Goal: Task Accomplishment & Management: Complete application form

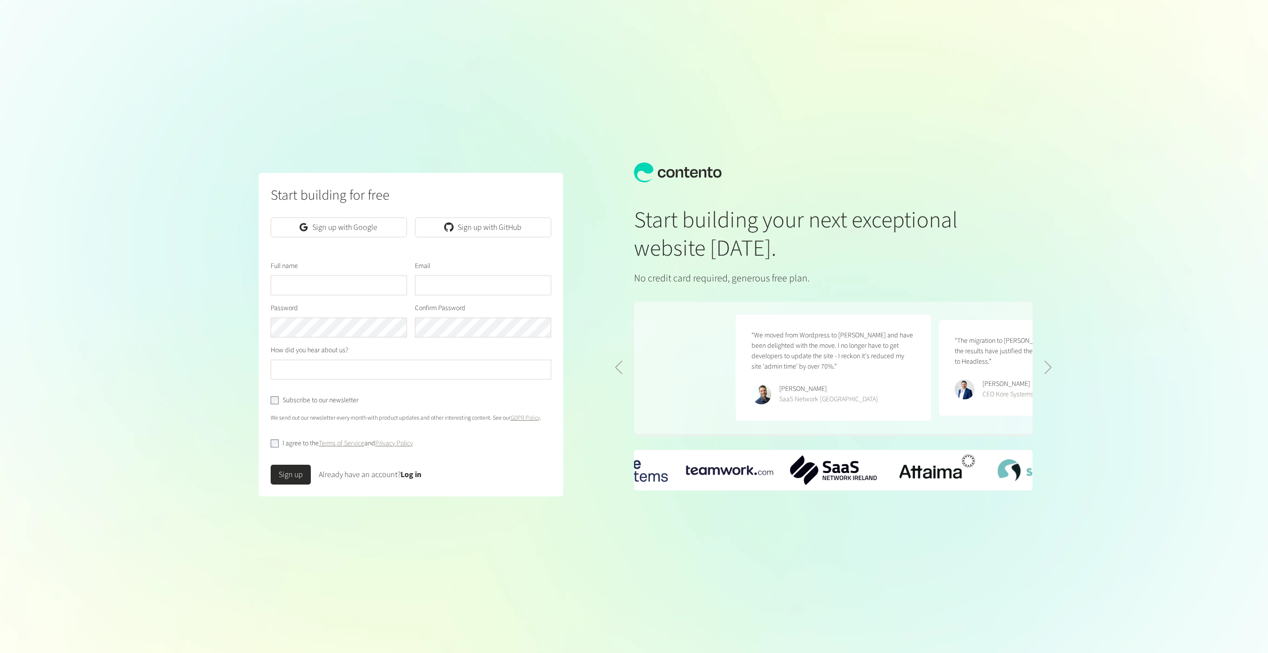
scroll to position [0, 406]
click at [317, 223] on link "Sign up with Google" at bounding box center [339, 228] width 136 height 20
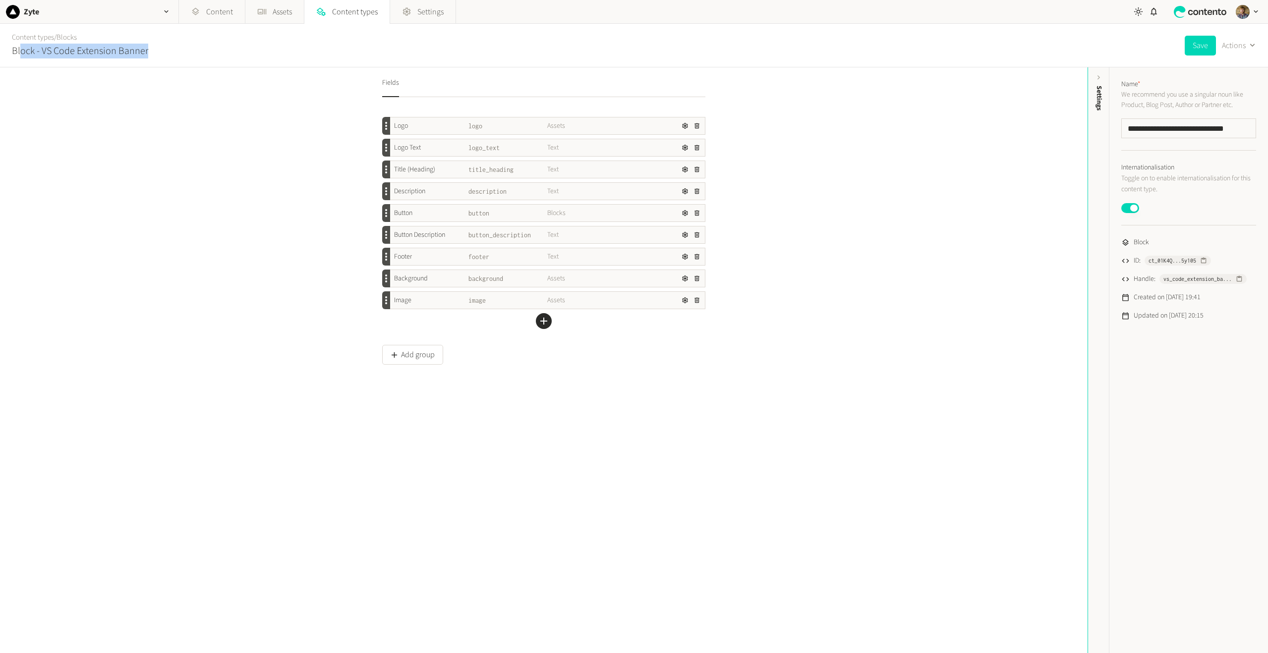
drag, startPoint x: 20, startPoint y: 49, endPoint x: 153, endPoint y: 56, distance: 133.0
click at [153, 56] on div "Content types / Blocks Block - VS Code Extension Banner Save Actions" at bounding box center [634, 46] width 1268 height 44
click at [143, 62] on div "Content types / Blocks Block - VS Code Extension Banner" at bounding box center [76, 45] width 144 height 43
drag, startPoint x: 39, startPoint y: 51, endPoint x: 157, endPoint y: 54, distance: 118.0
click at [157, 54] on div "Content types / Blocks Block - VS Code Extension Banner Save Actions" at bounding box center [634, 46] width 1268 height 44
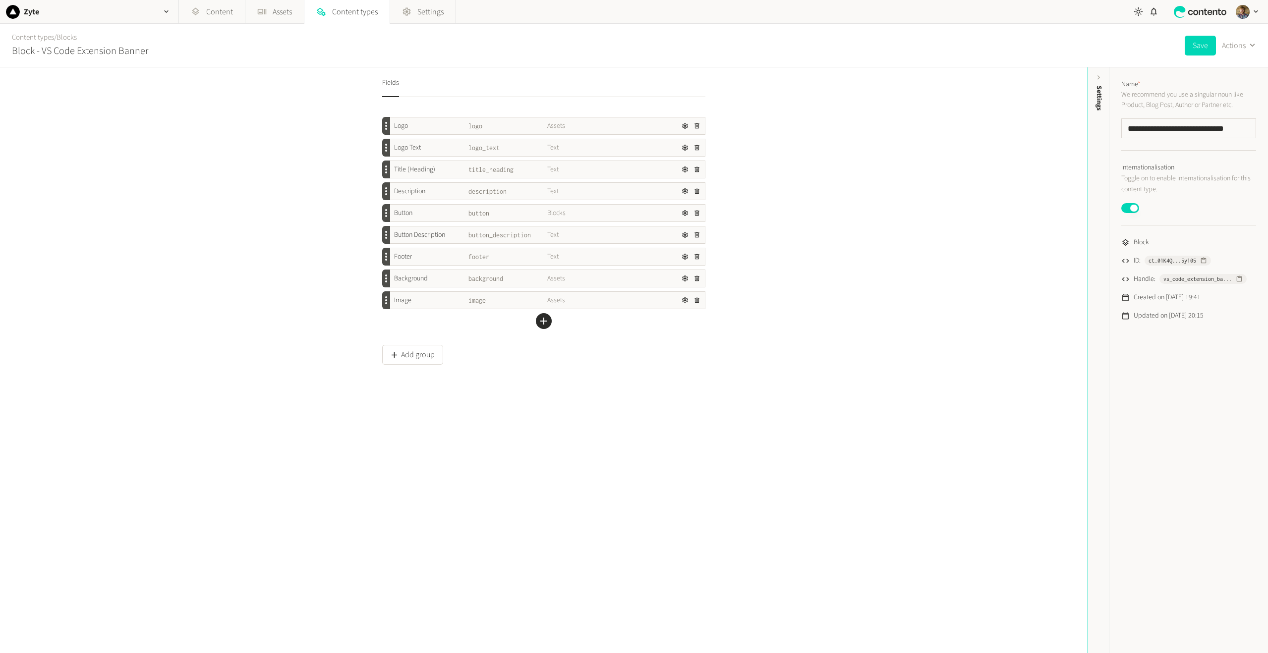
click at [165, 107] on div "Fields Logo logo Assets Logo Text logo_text Text Title (Heading) title_heading …" at bounding box center [543, 360] width 1087 height 586
click at [1181, 281] on span "vs_code_extension_ba..." at bounding box center [1197, 279] width 68 height 9
click at [1178, 278] on span "vs_code_extension_ba..." at bounding box center [1197, 279] width 68 height 9
drag, startPoint x: 393, startPoint y: 128, endPoint x: 539, endPoint y: 122, distance: 145.8
click at [428, 126] on div "Logo" at bounding box center [429, 126] width 79 height 10
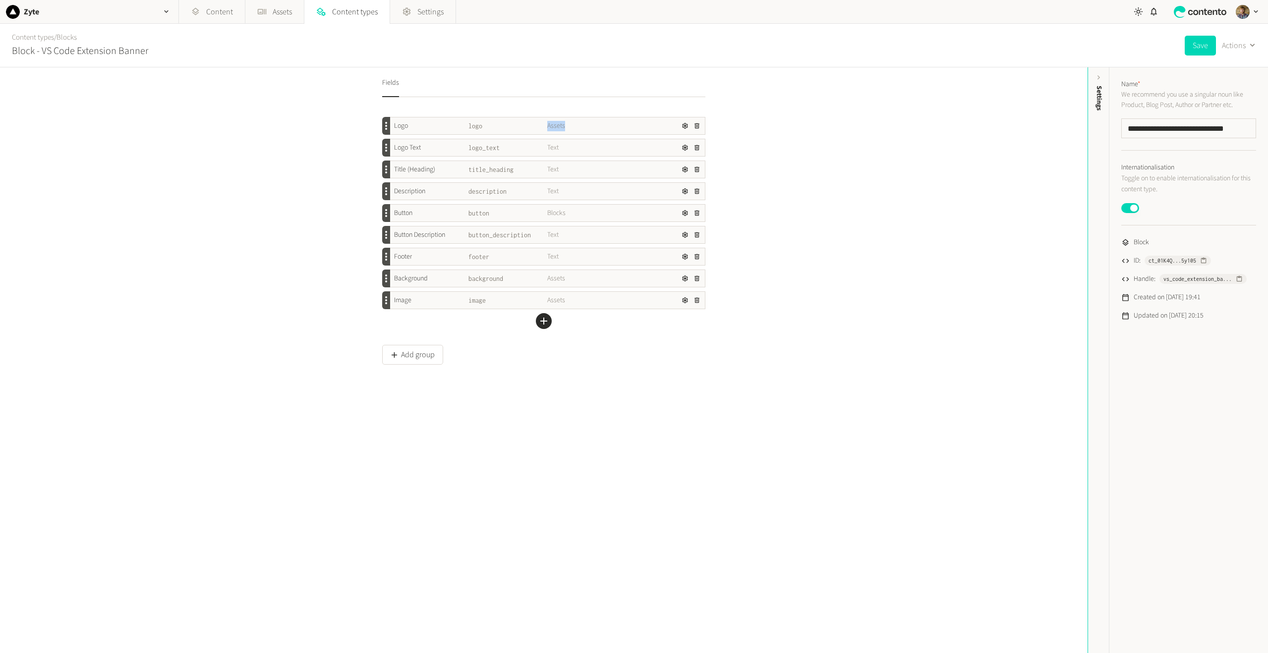
drag, startPoint x: 546, startPoint y: 126, endPoint x: 563, endPoint y: 126, distance: 17.8
click at [563, 126] on span "Assets" at bounding box center [586, 126] width 79 height 10
drag, startPoint x: 395, startPoint y: 125, endPoint x: 410, endPoint y: 121, distance: 15.9
click at [411, 121] on div "Logo" at bounding box center [429, 126] width 79 height 10
click at [409, 122] on div "Logo" at bounding box center [429, 126] width 79 height 10
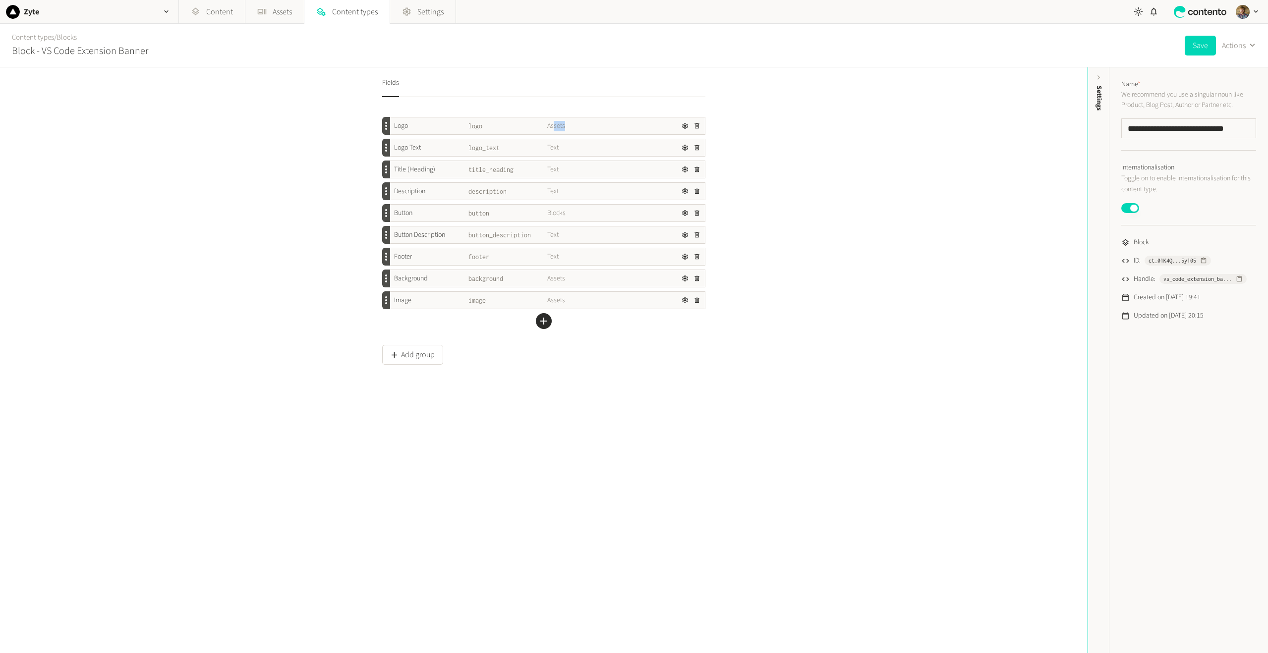
drag, startPoint x: 552, startPoint y: 124, endPoint x: 574, endPoint y: 127, distance: 21.9
click at [574, 127] on span "Assets" at bounding box center [586, 126] width 79 height 10
click at [683, 124] on icon "button" at bounding box center [684, 125] width 7 height 7
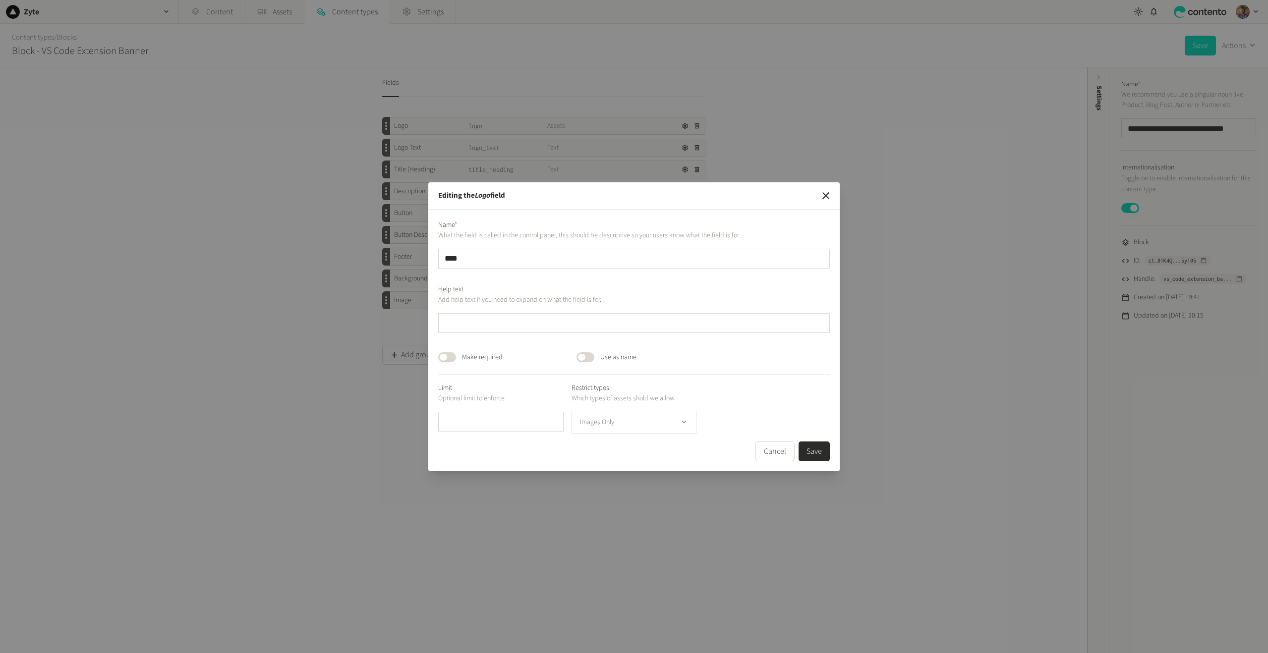
click at [686, 422] on icon "button" at bounding box center [684, 422] width 8 height 8
click at [685, 419] on icon "button" at bounding box center [684, 422] width 8 height 8
click at [782, 454] on button "Cancel" at bounding box center [774, 452] width 39 height 20
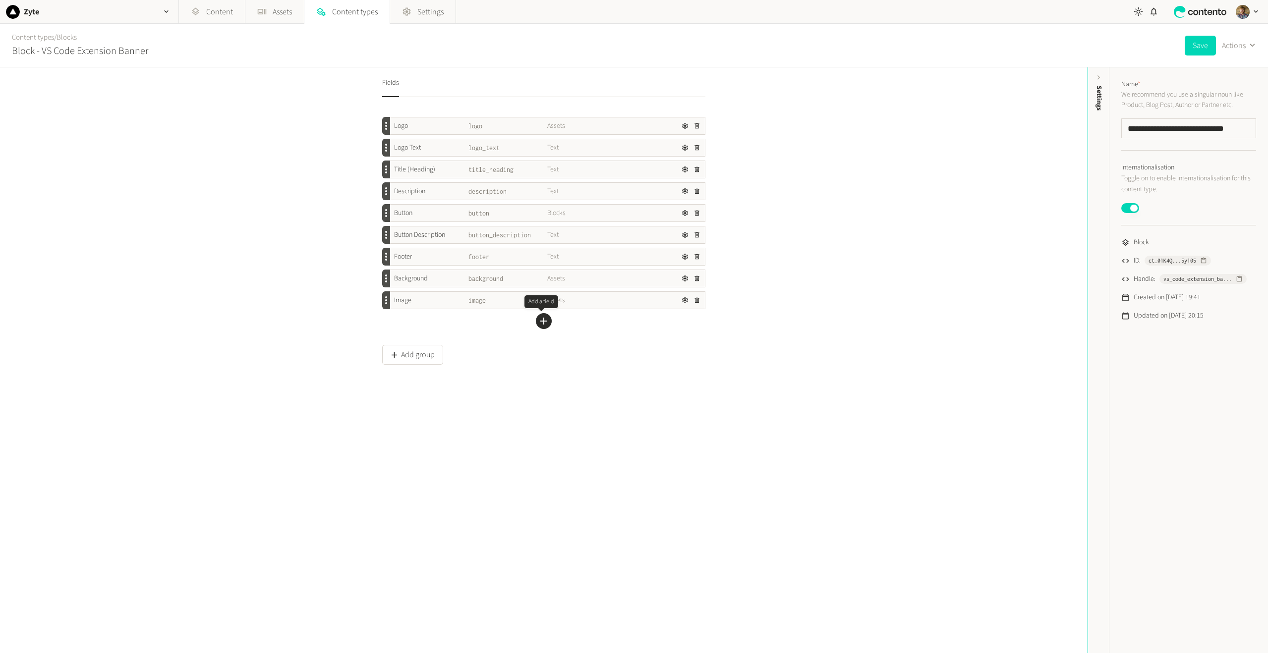
click at [542, 321] on icon "button" at bounding box center [543, 321] width 7 height 7
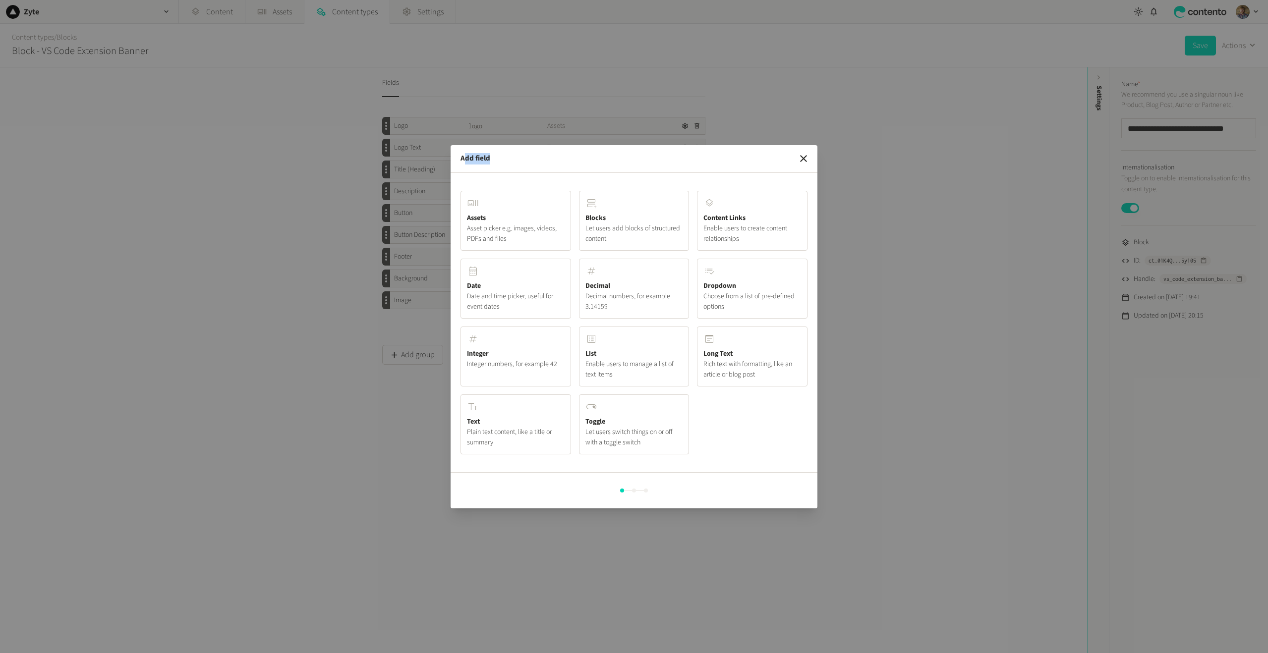
drag, startPoint x: 465, startPoint y: 160, endPoint x: 493, endPoint y: 166, distance: 27.9
click at [489, 161] on span "Add field" at bounding box center [475, 158] width 30 height 11
click at [801, 154] on icon "button" at bounding box center [803, 159] width 12 height 12
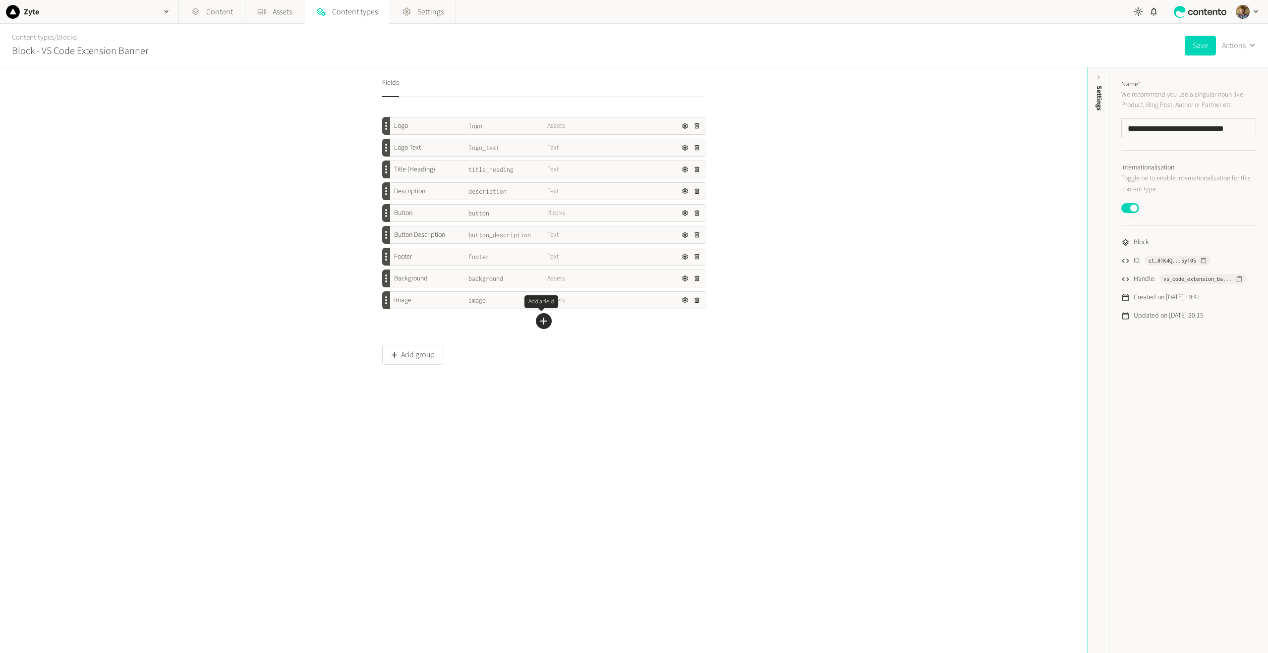
click at [542, 325] on icon "button" at bounding box center [544, 321] width 12 height 12
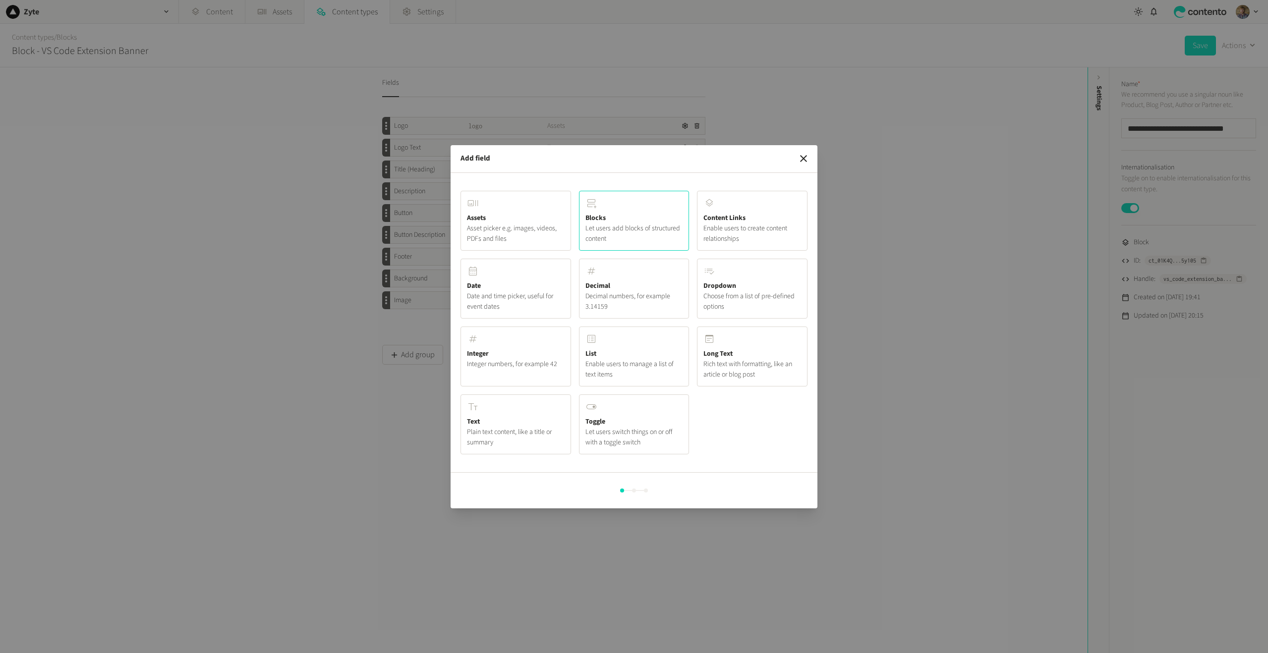
click at [610, 216] on button "Blocks Let users add blocks of structured content" at bounding box center [634, 221] width 110 height 60
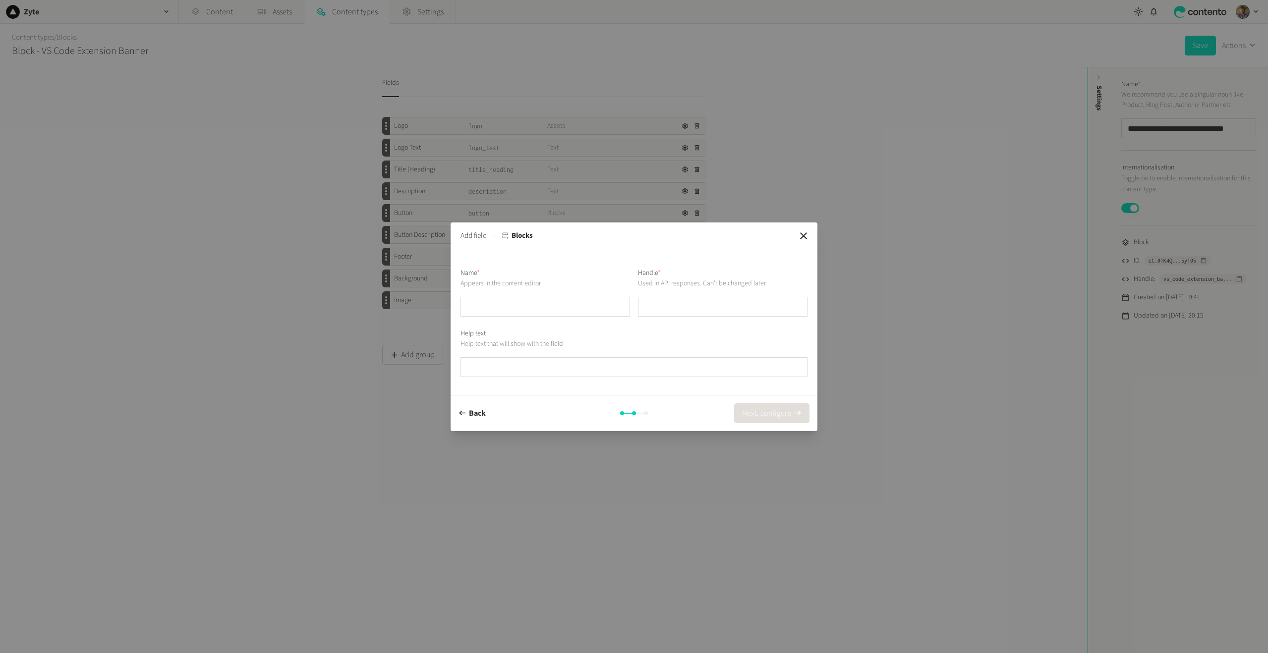
type input "*"
type input "**"
type input "***"
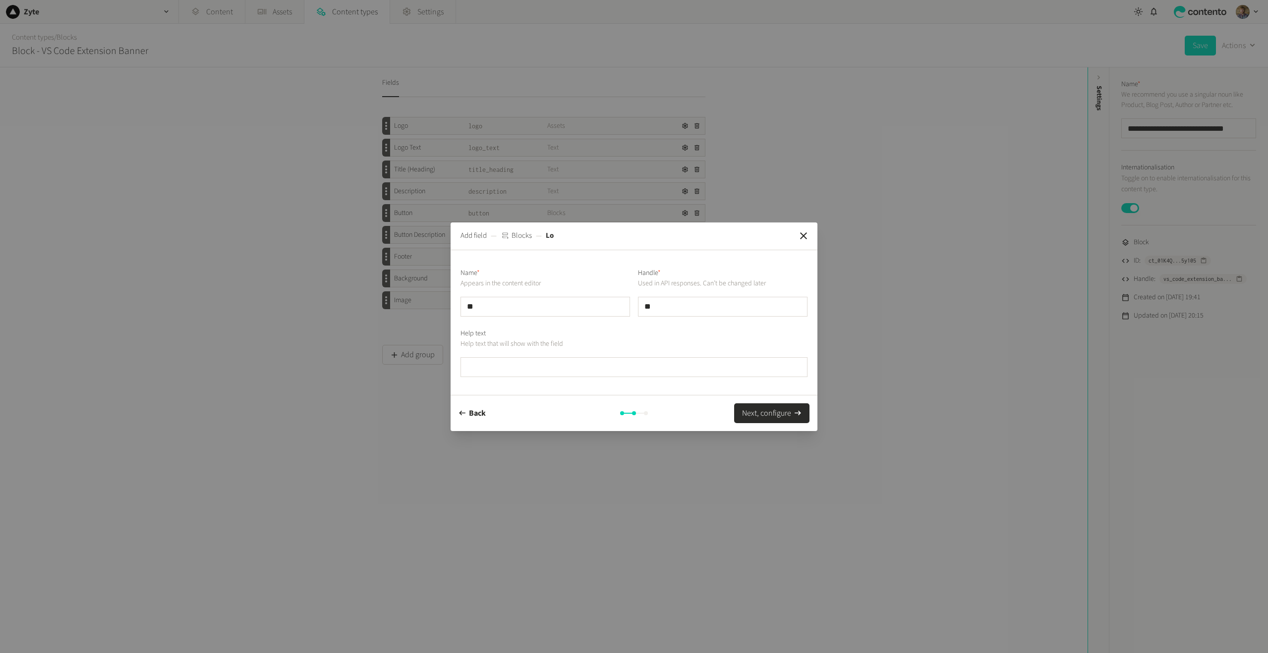
type input "***"
type input "****"
click at [675, 309] on input "****" at bounding box center [722, 307] width 169 height 20
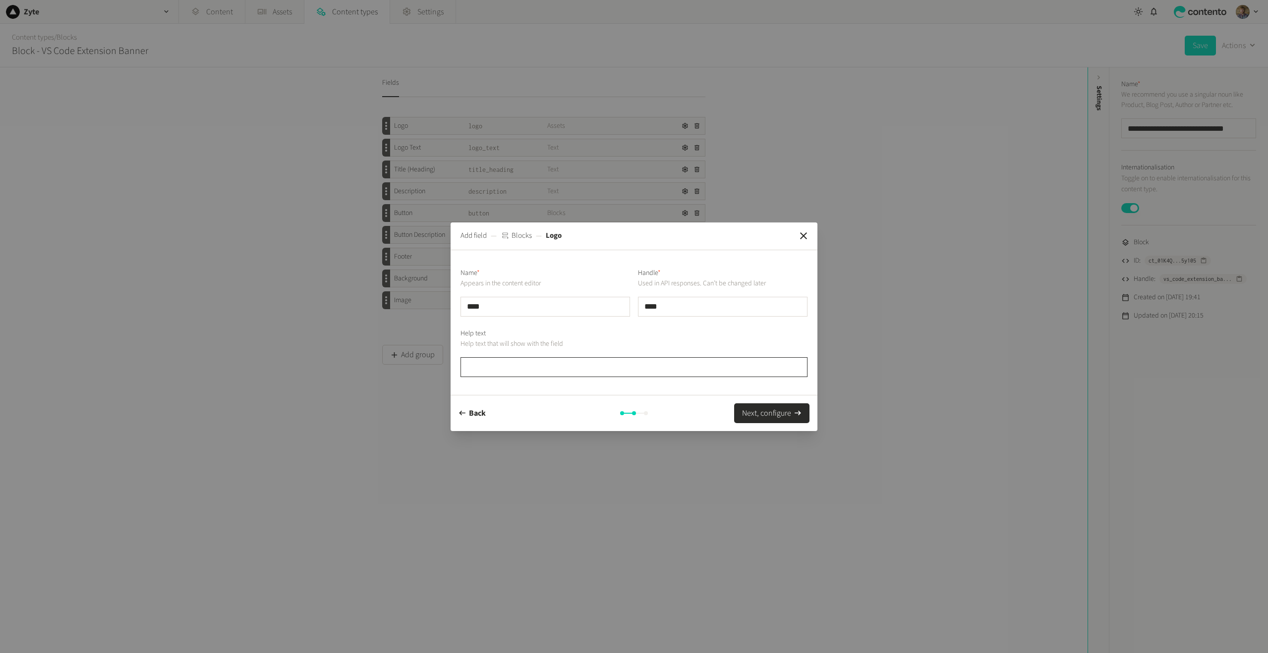
click at [539, 367] on input "text" at bounding box center [633, 367] width 347 height 20
click at [769, 416] on button "Next, configure" at bounding box center [771, 413] width 75 height 20
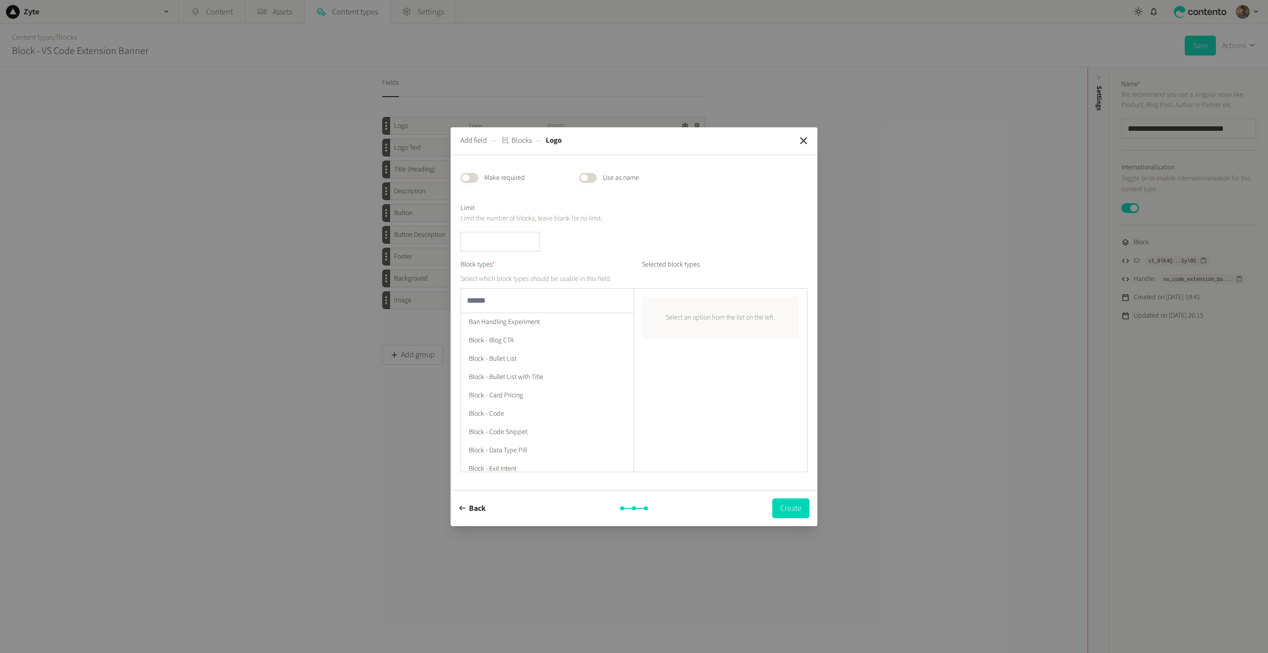
click at [518, 308] on input "text" at bounding box center [547, 301] width 172 height 24
click at [520, 307] on input "text" at bounding box center [547, 301] width 172 height 24
click at [787, 304] on icon "button" at bounding box center [788, 305] width 8 height 8
click at [523, 306] on input "text" at bounding box center [547, 301] width 172 height 24
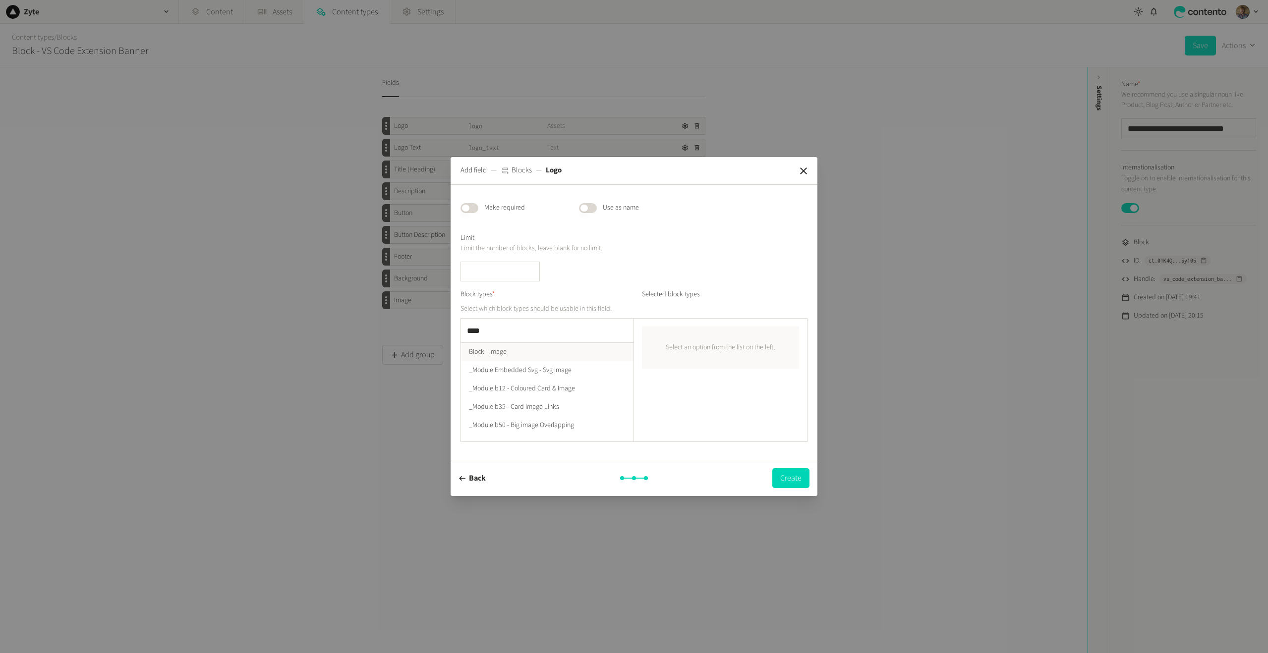
type input "*****"
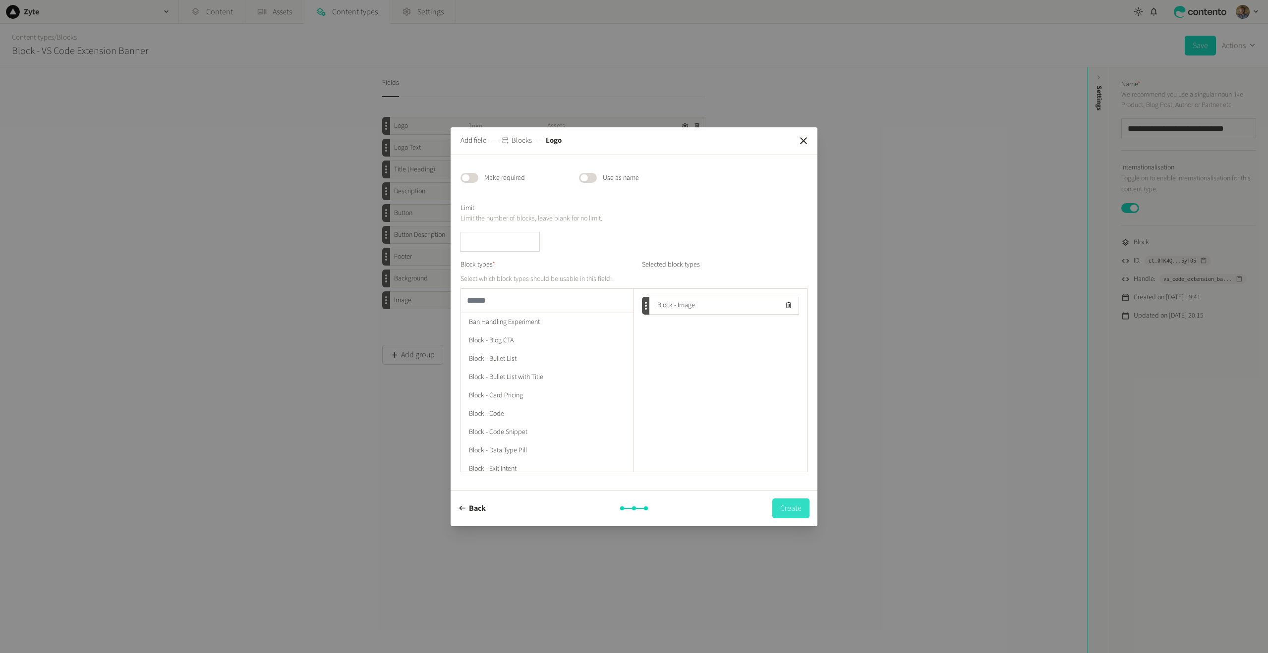
click at [790, 510] on button "Create" at bounding box center [790, 508] width 37 height 20
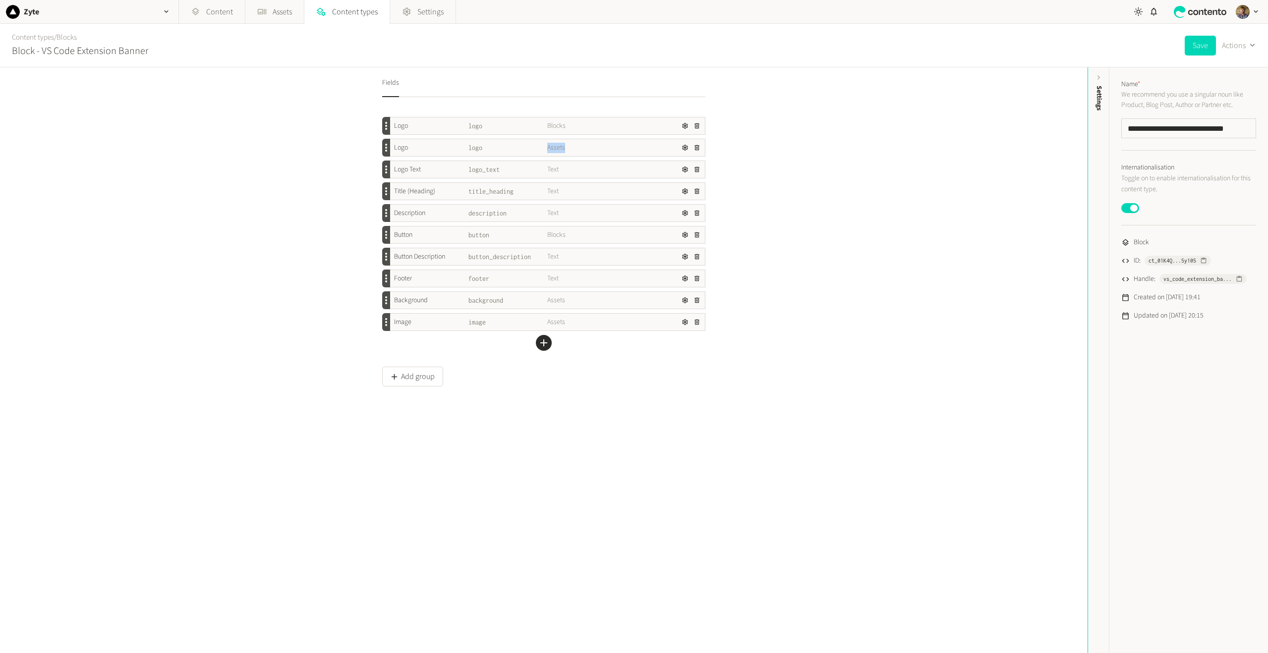
drag, startPoint x: 544, startPoint y: 151, endPoint x: 570, endPoint y: 147, distance: 26.1
click at [570, 147] on div "Logo logo Assets" at bounding box center [547, 147] width 315 height 17
click at [694, 147] on icon "button" at bounding box center [696, 147] width 7 height 7
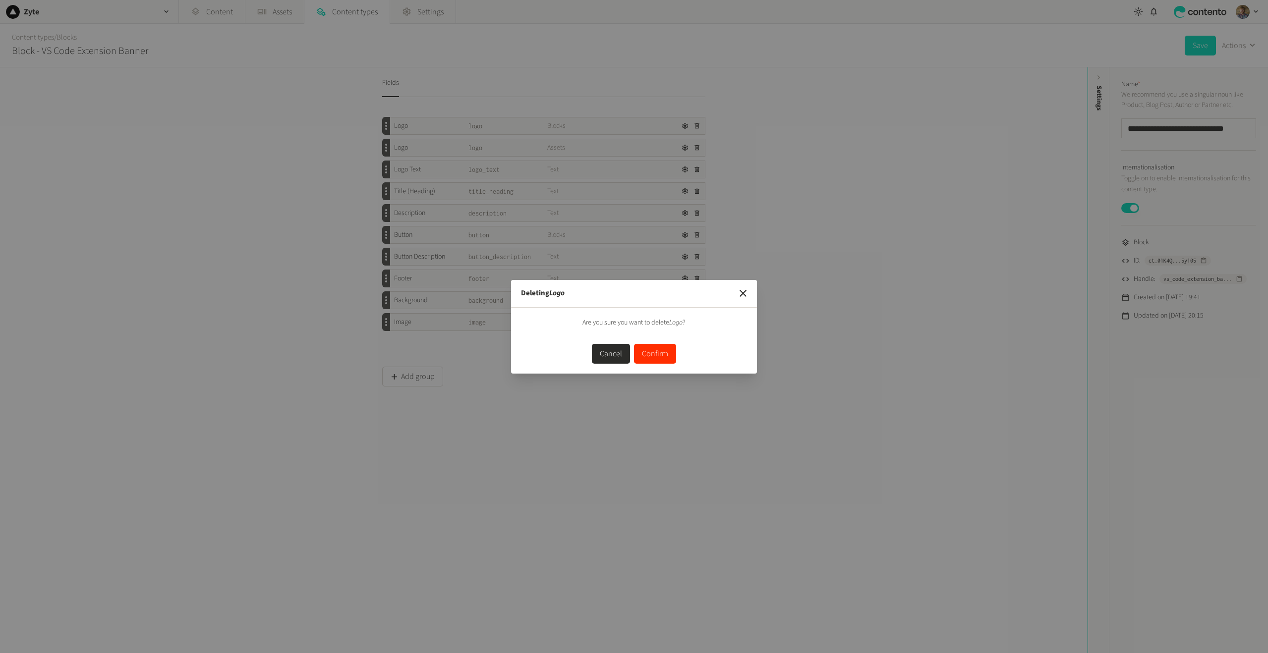
click at [663, 354] on button "Confirm" at bounding box center [655, 354] width 42 height 20
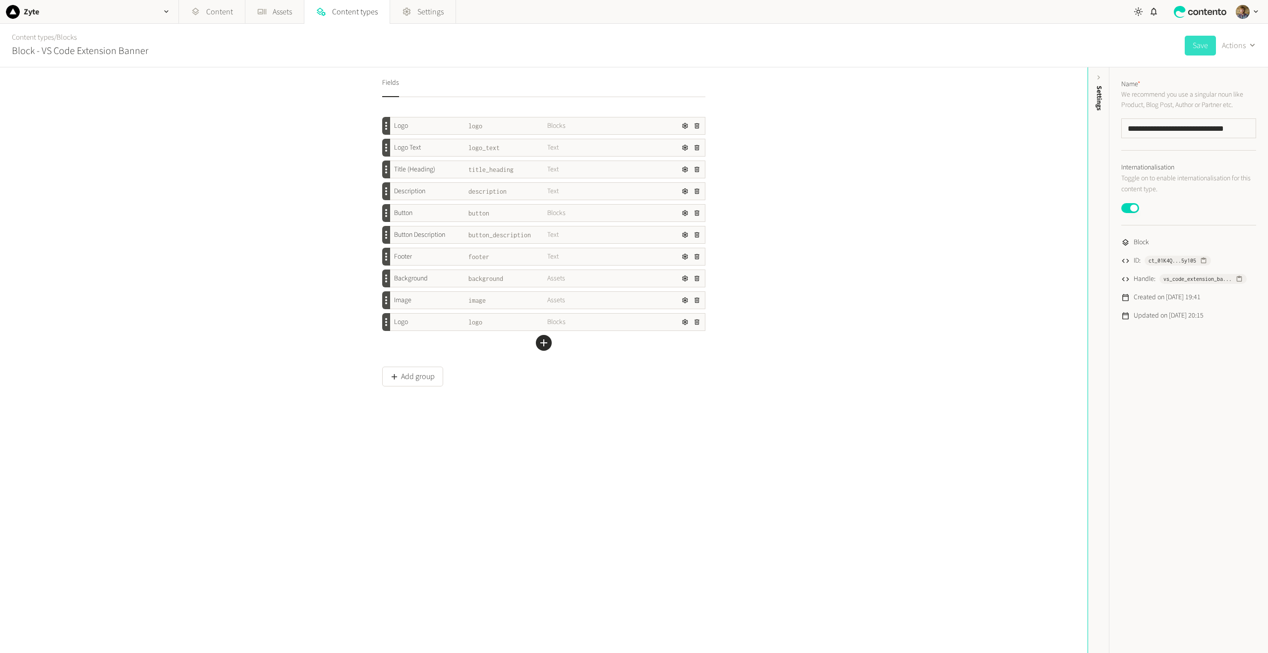
click at [1202, 46] on button "Save" at bounding box center [1199, 46] width 31 height 20
drag, startPoint x: 555, startPoint y: 121, endPoint x: 566, endPoint y: 122, distance: 11.5
click at [566, 122] on div "Logo logo Blocks" at bounding box center [547, 125] width 315 height 17
click at [645, 478] on div "Fields Logo logo Blocks Logo Text logo_text Text Title (Heading) title_heading …" at bounding box center [543, 360] width 1087 height 586
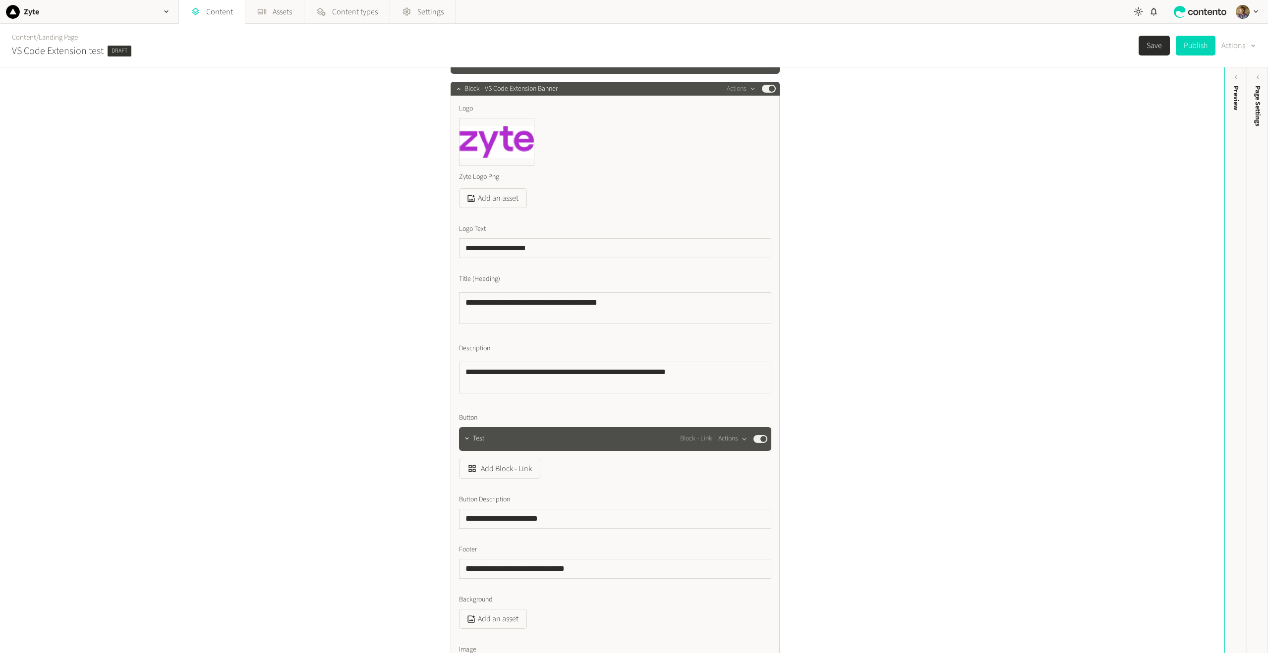
scroll to position [149, 0]
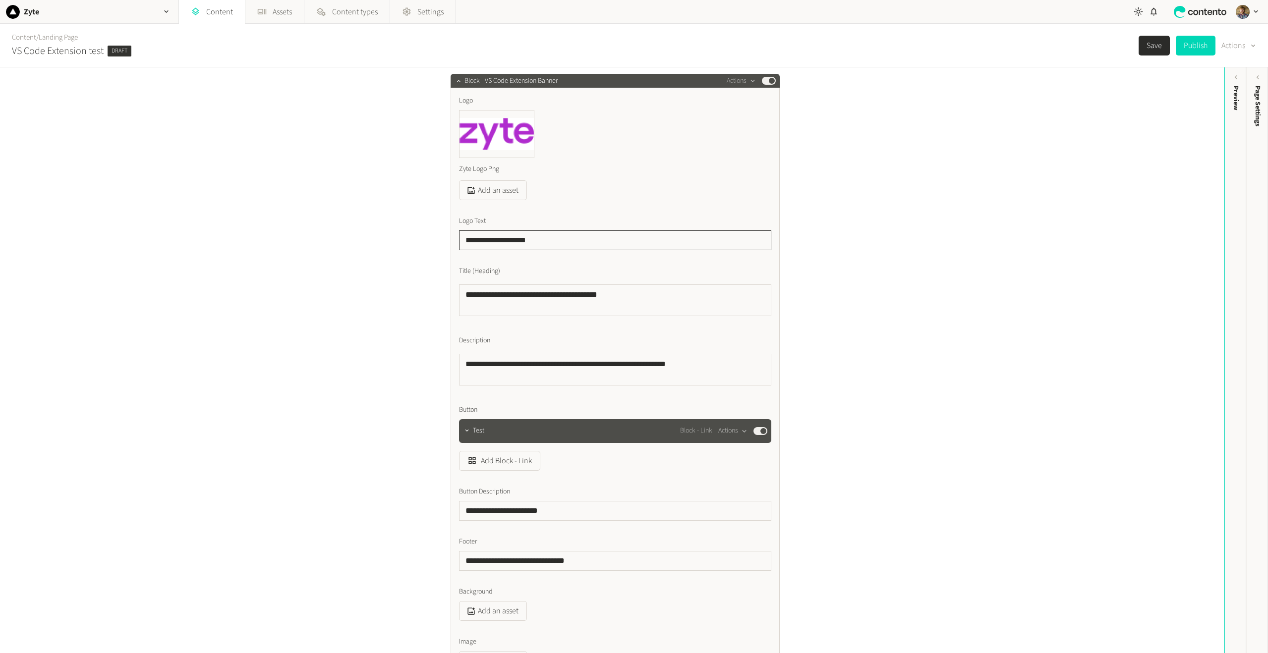
drag, startPoint x: 487, startPoint y: 240, endPoint x: 524, endPoint y: 268, distance: 46.4
click at [452, 242] on div "**********" at bounding box center [614, 388] width 329 height 600
drag, startPoint x: 642, startPoint y: 303, endPoint x: 466, endPoint y: 296, distance: 176.0
click at [461, 301] on textarea "**********" at bounding box center [615, 300] width 312 height 32
click at [219, 246] on div "**********" at bounding box center [612, 360] width 1224 height 586
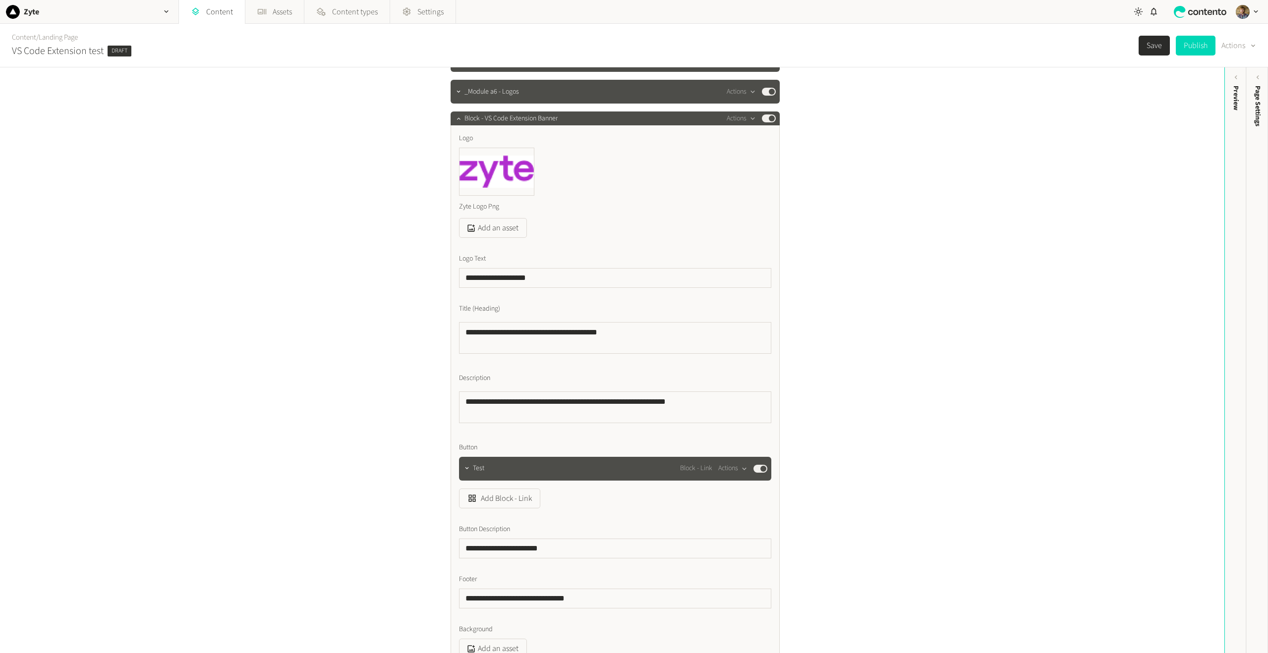
scroll to position [0, 0]
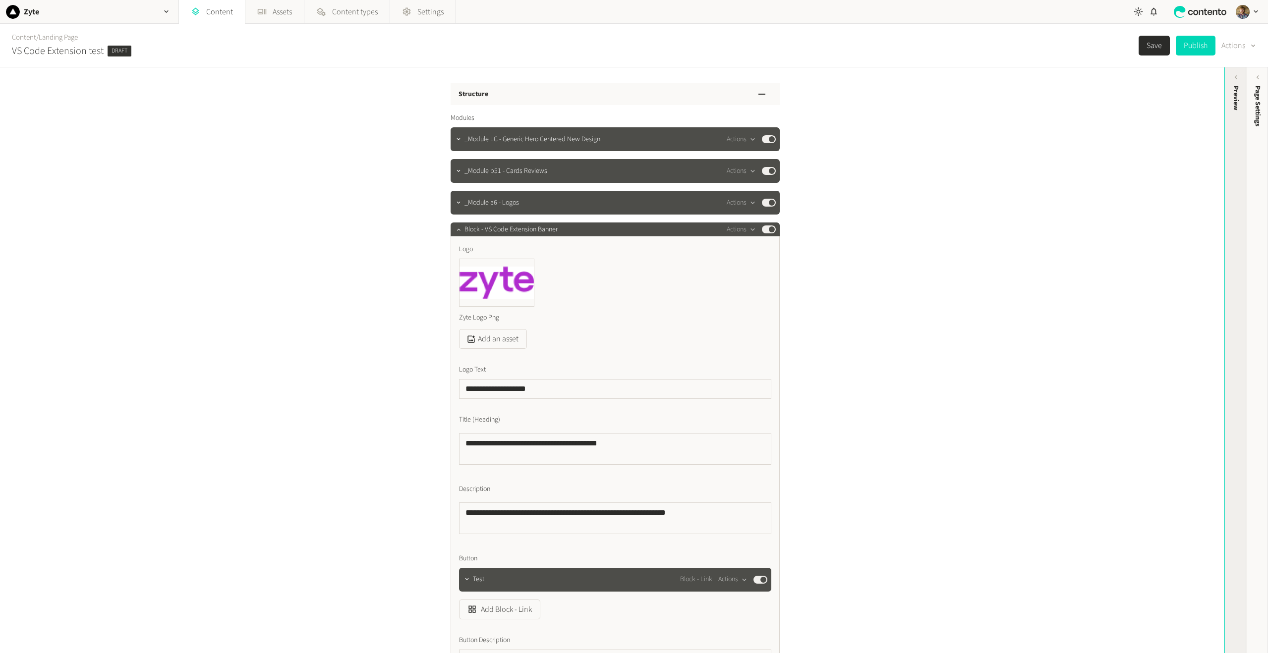
click at [1233, 122] on div "Preview" at bounding box center [1235, 162] width 22 height 178
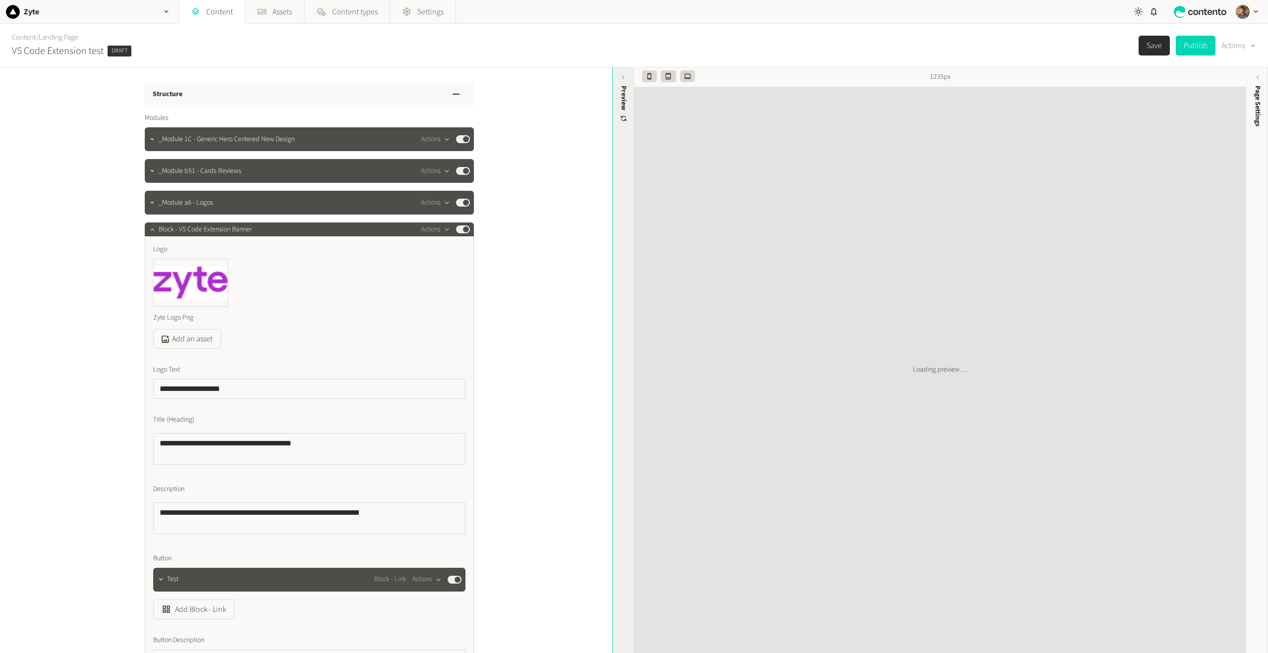
click at [622, 122] on div "Preview" at bounding box center [623, 104] width 10 height 37
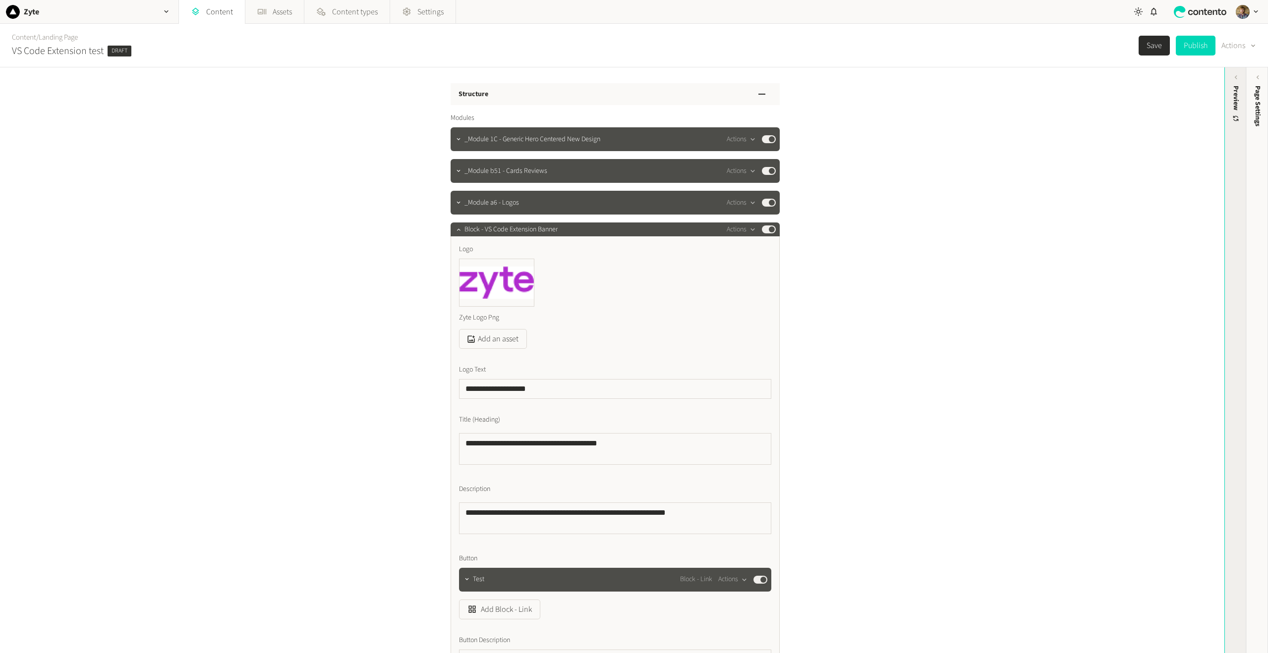
click at [1237, 144] on div "Preview" at bounding box center [1235, 162] width 22 height 178
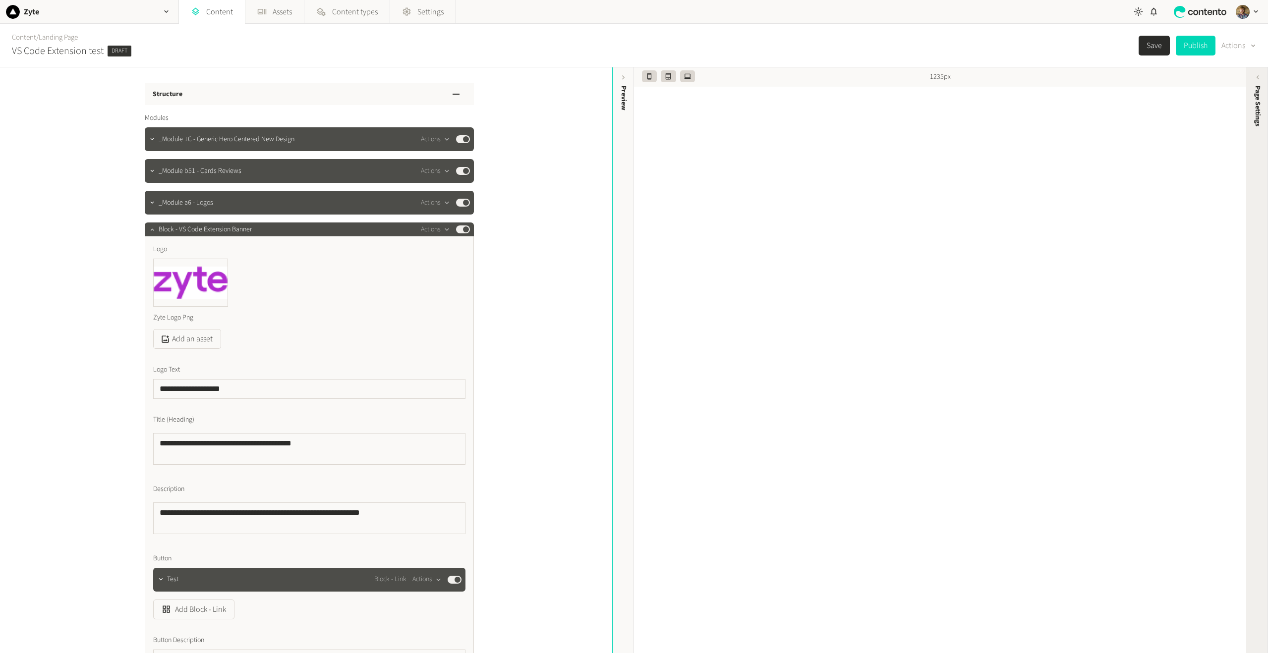
click at [1255, 120] on span "Page Settings" at bounding box center [1257, 106] width 10 height 41
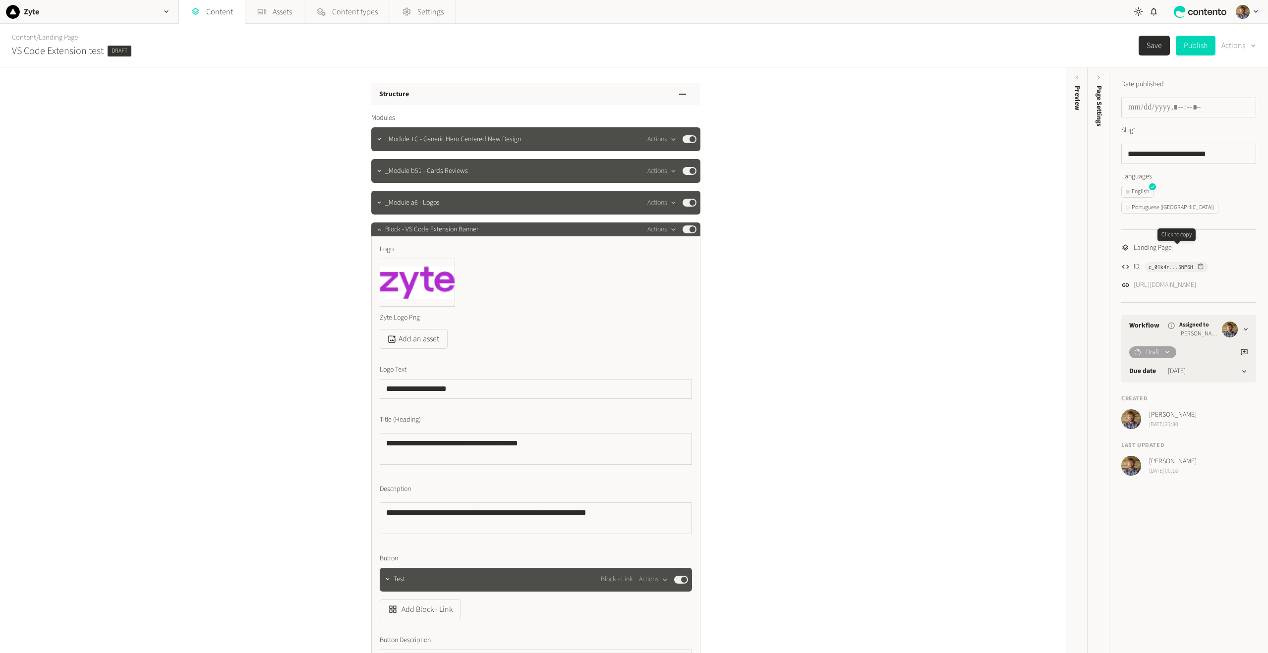
click at [1186, 263] on span "c_01k4r...5NP6H" at bounding box center [1170, 267] width 45 height 9
drag, startPoint x: 12, startPoint y: 49, endPoint x: 106, endPoint y: 50, distance: 94.2
click at [106, 50] on div "VS Code Extension test Draft" at bounding box center [71, 51] width 119 height 15
click at [378, 235] on div at bounding box center [379, 229] width 12 height 14
click at [1131, 150] on input "**********" at bounding box center [1188, 154] width 135 height 20
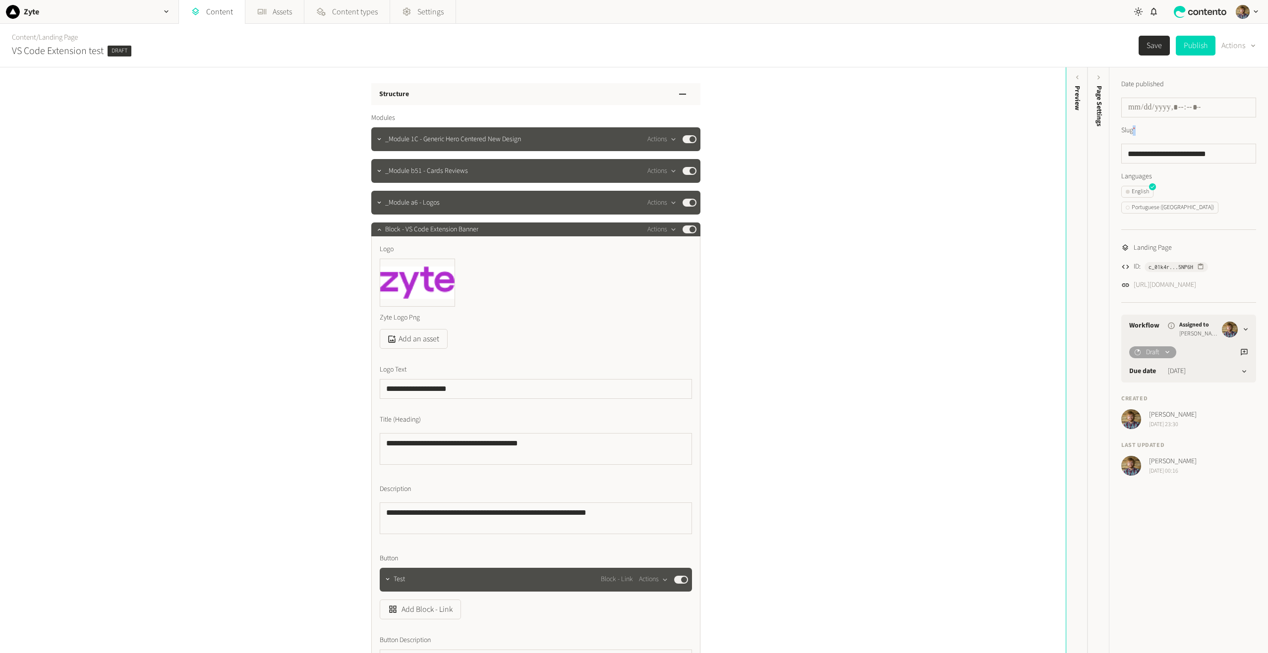
click at [1135, 128] on label "Slug *" at bounding box center [1128, 130] width 14 height 10
click at [843, 191] on div "**********" at bounding box center [532, 360] width 1065 height 586
drag, startPoint x: 1126, startPoint y: 155, endPoint x: 1152, endPoint y: 132, distance: 34.8
click at [1153, 145] on input "**********" at bounding box center [1188, 154] width 135 height 20
click at [1140, 127] on div "Slug *" at bounding box center [1188, 130] width 135 height 10
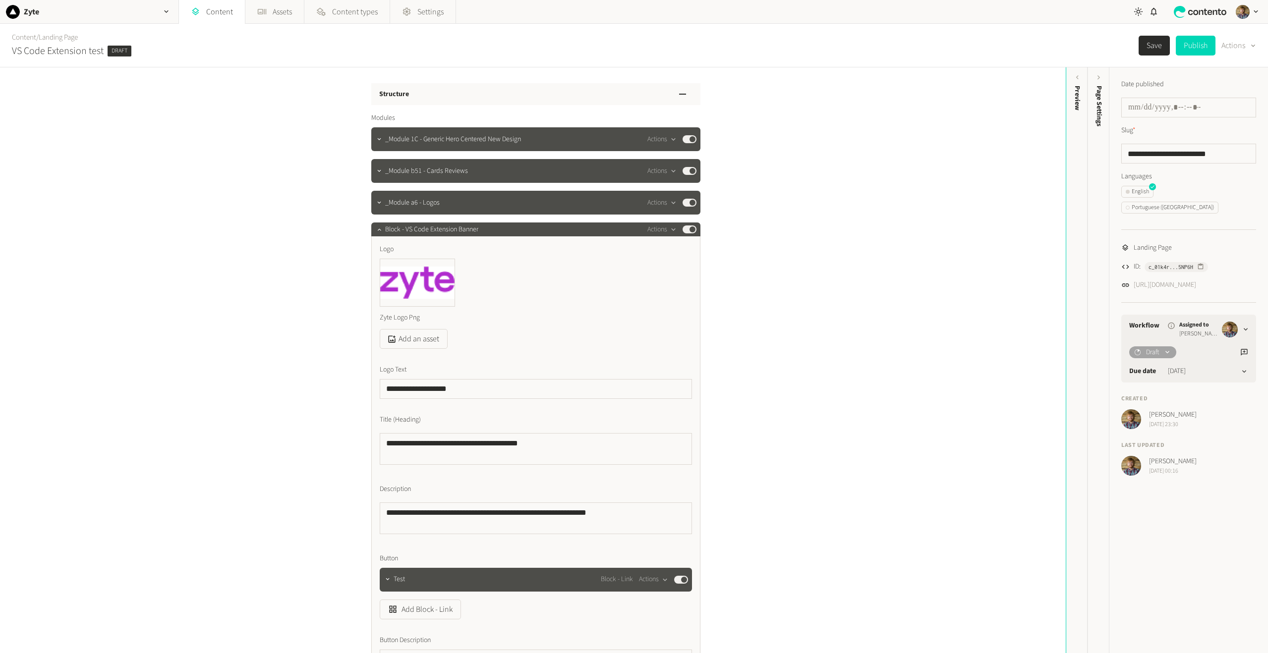
click at [1140, 127] on div "Slug *" at bounding box center [1188, 130] width 135 height 10
drag, startPoint x: 1123, startPoint y: 135, endPoint x: 1138, endPoint y: 131, distance: 15.4
click at [1135, 131] on label "Slug *" at bounding box center [1128, 130] width 14 height 10
drag, startPoint x: 1133, startPoint y: 158, endPoint x: 1169, endPoint y: 154, distance: 36.9
click at [1169, 154] on input "**********" at bounding box center [1188, 154] width 135 height 20
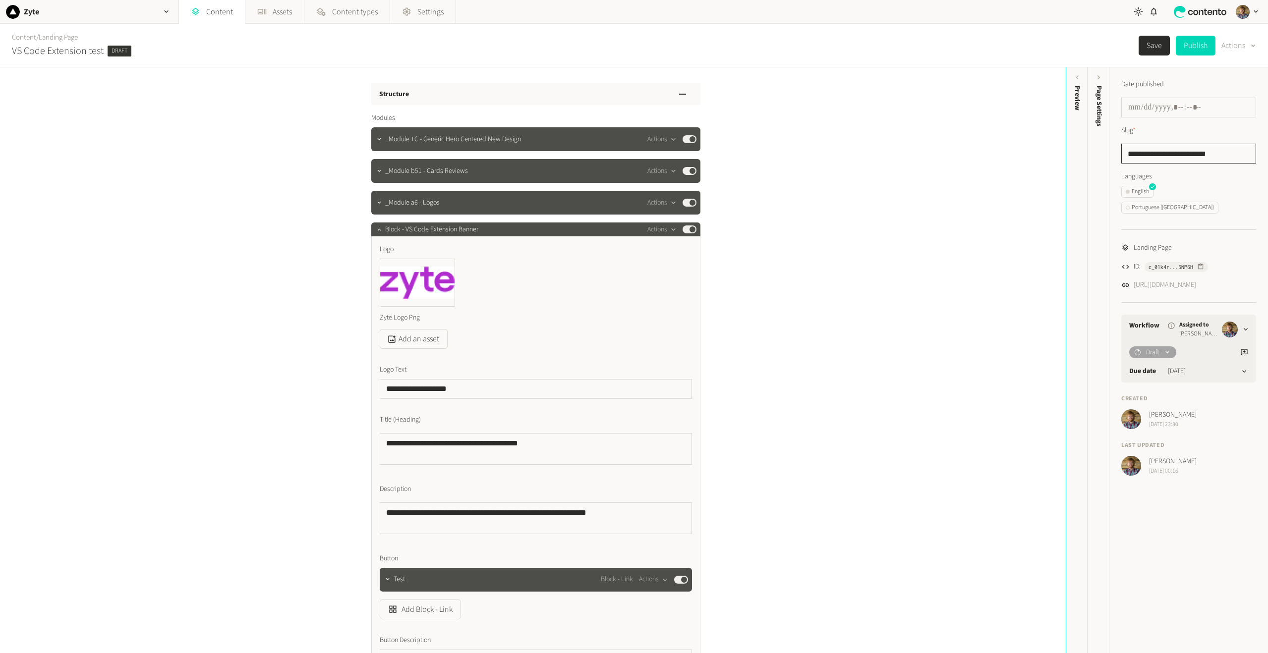
click at [1216, 151] on input "**********" at bounding box center [1188, 154] width 135 height 20
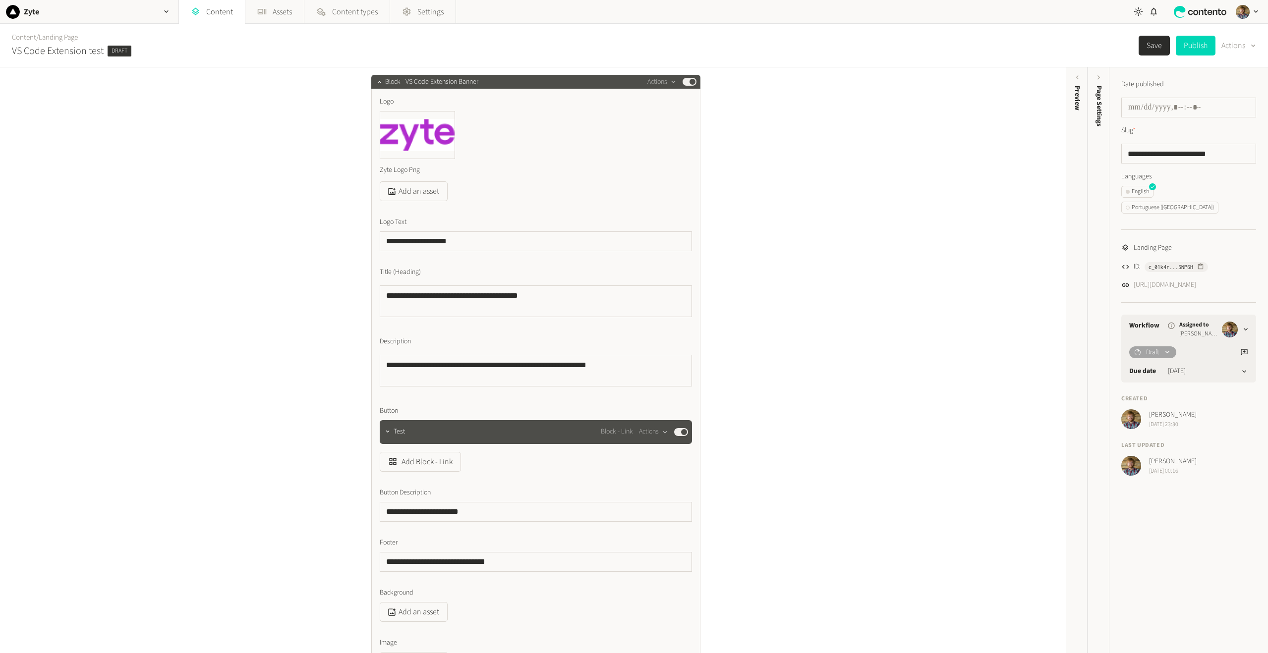
scroll to position [149, 0]
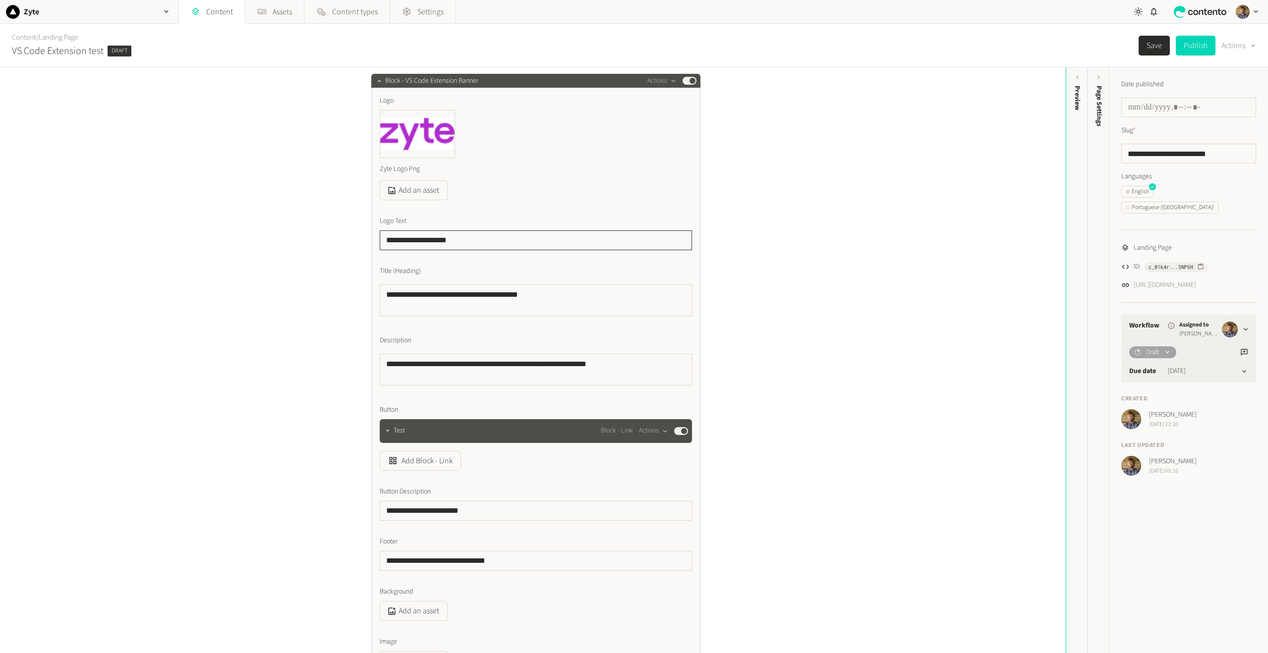
drag, startPoint x: 455, startPoint y: 244, endPoint x: 366, endPoint y: 248, distance: 89.3
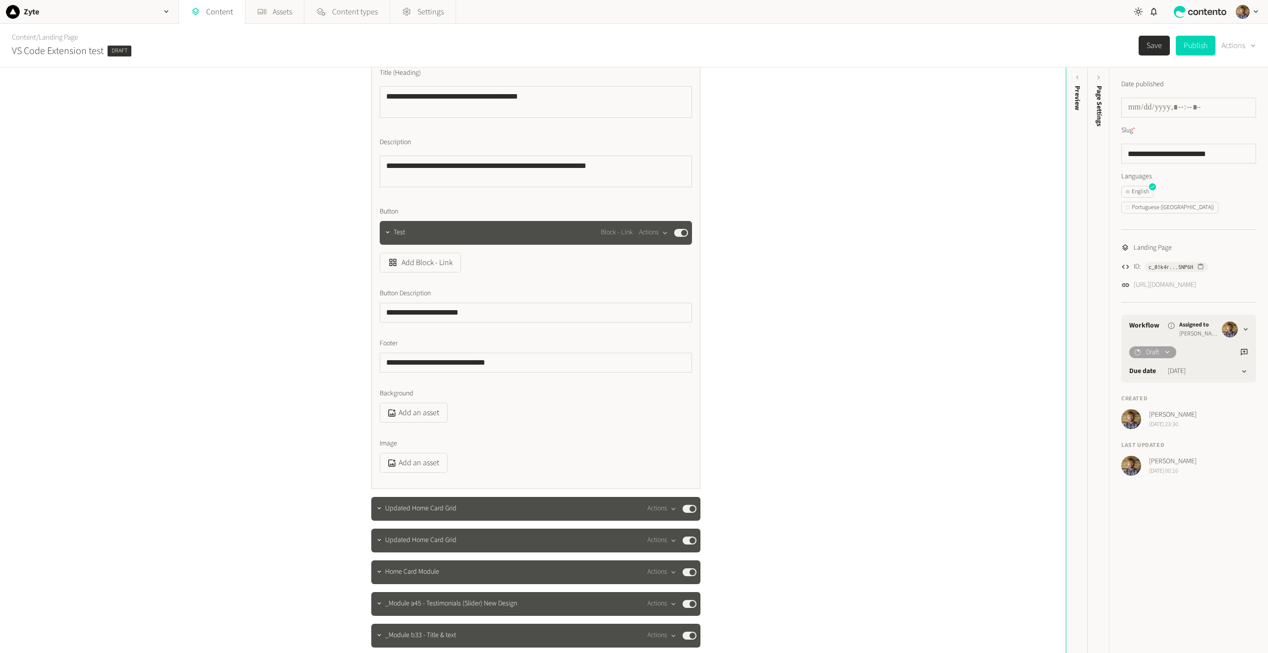
click at [811, 326] on div "**********" at bounding box center [532, 360] width 1065 height 586
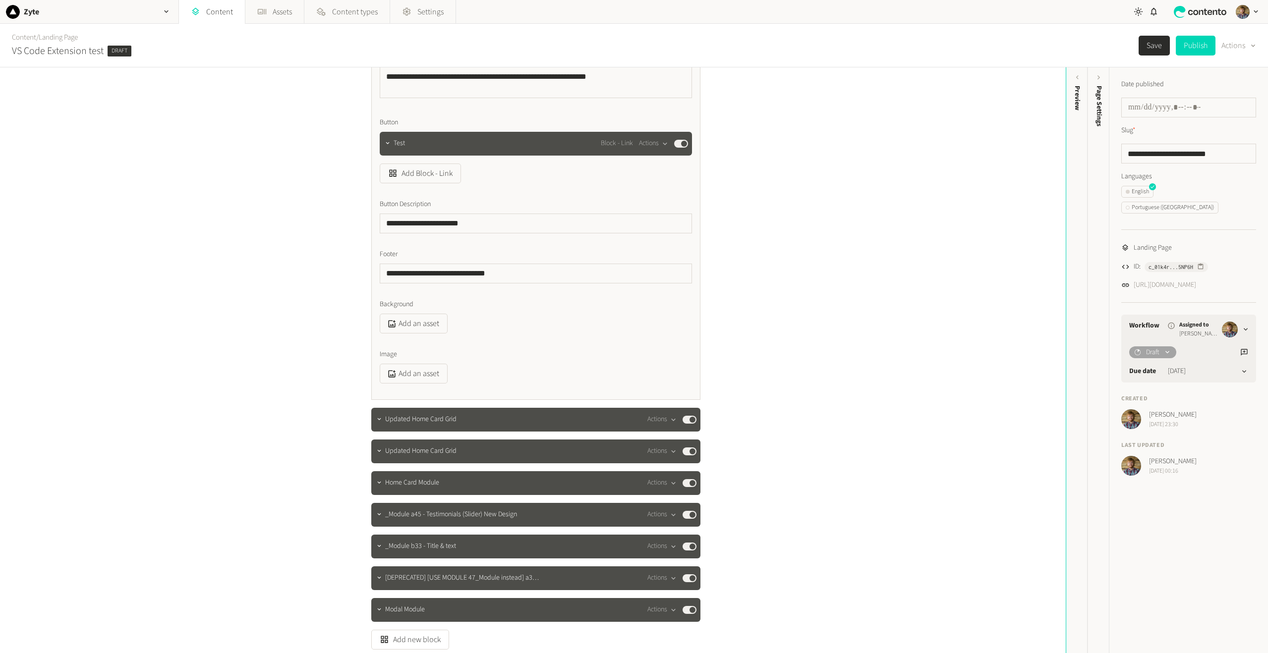
scroll to position [446, 0]
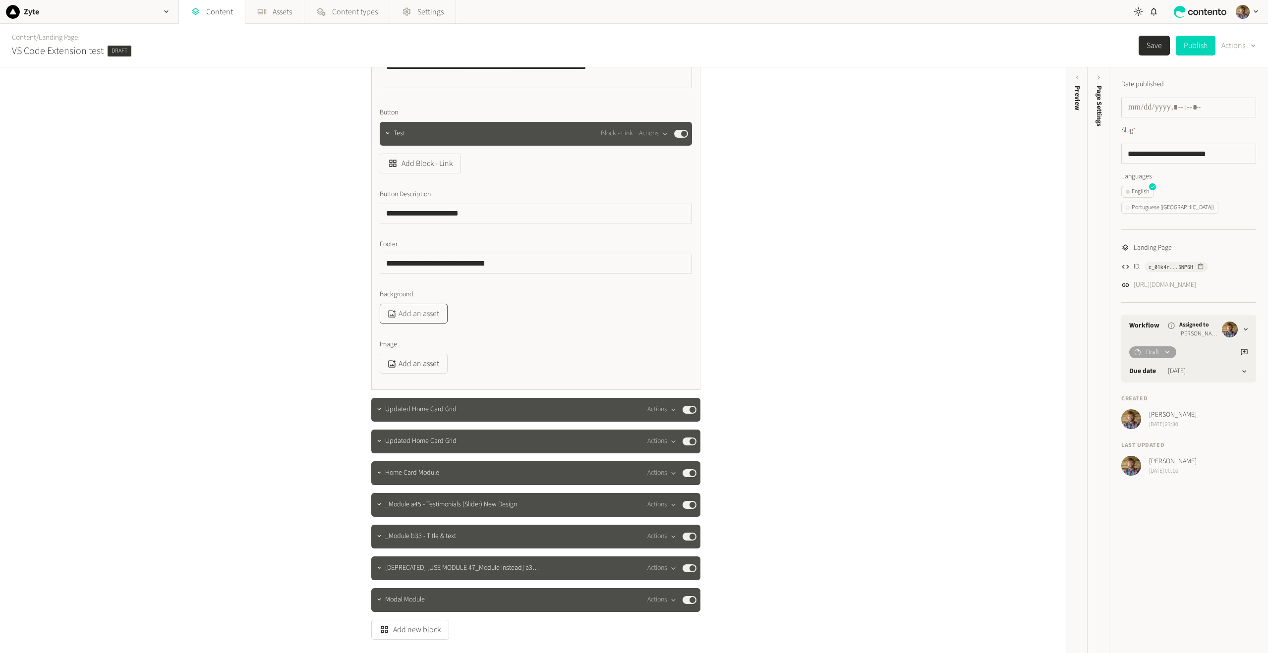
click at [416, 312] on button "Add an asset" at bounding box center [414, 314] width 68 height 20
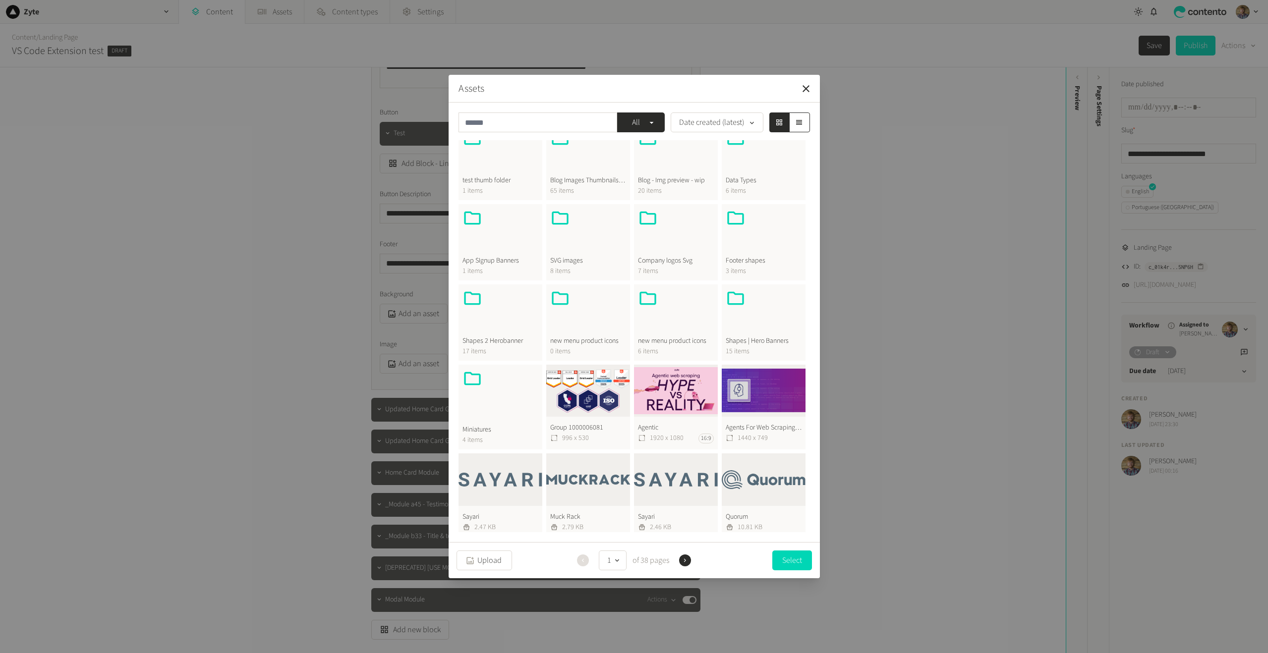
scroll to position [0, 0]
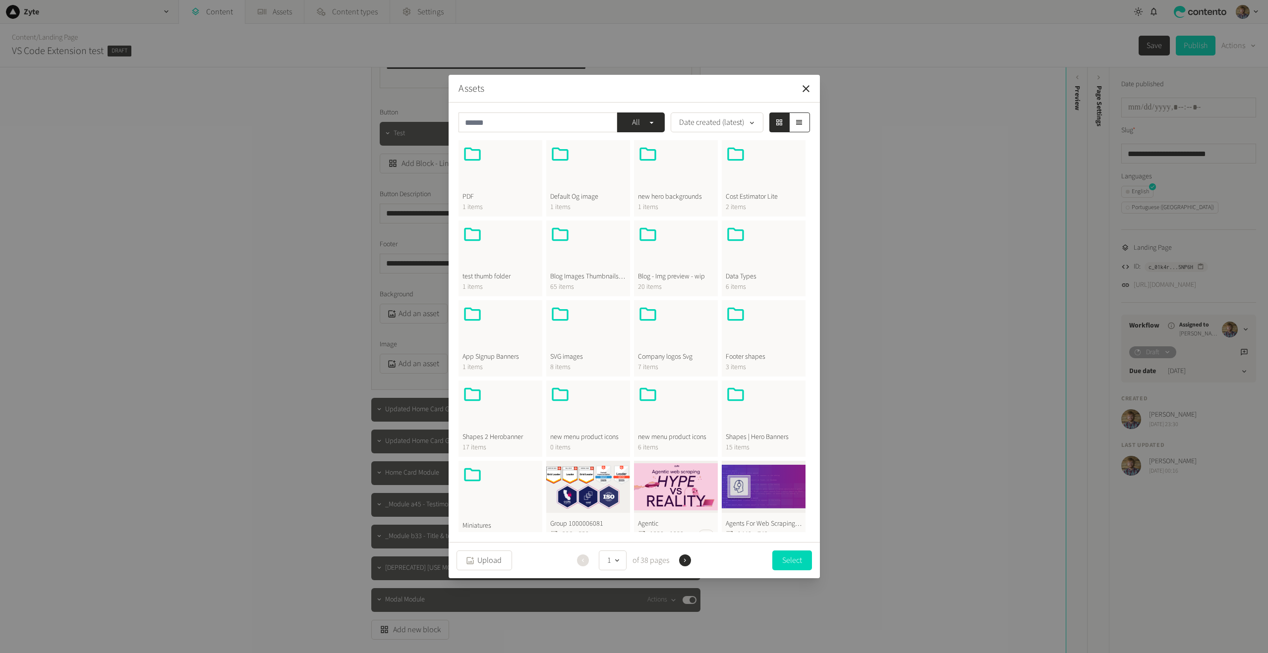
click at [802, 86] on icon "button" at bounding box center [806, 89] width 12 height 12
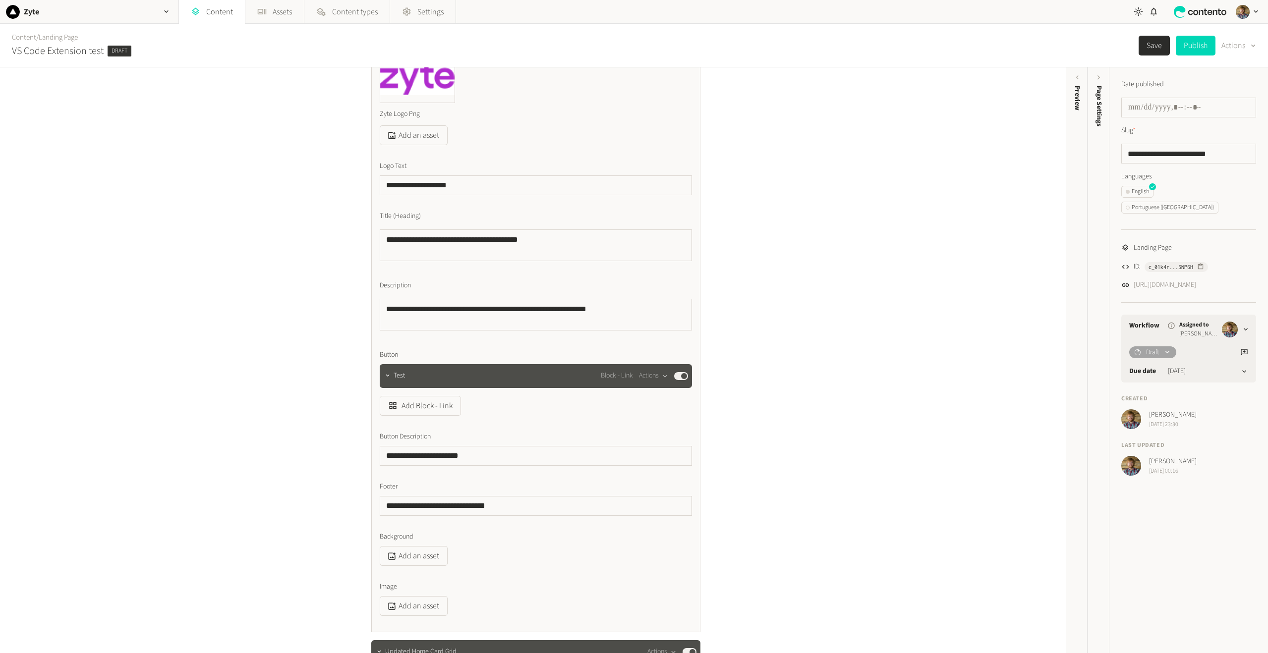
scroll to position [149, 0]
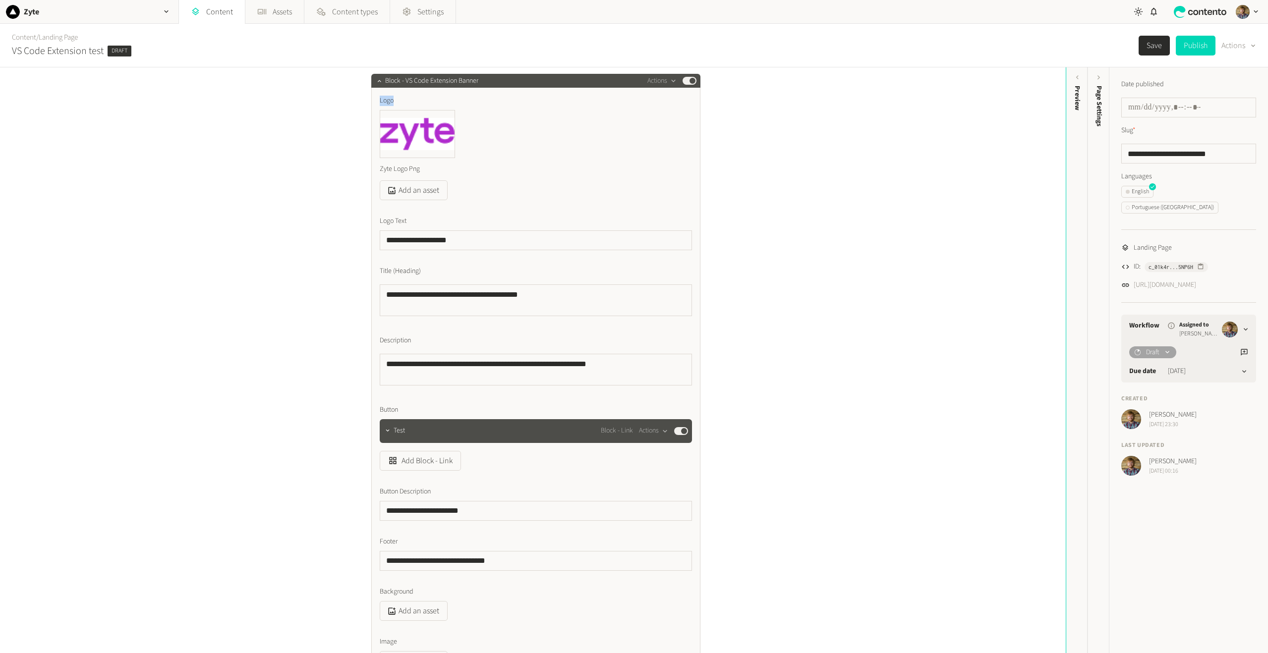
drag, startPoint x: 379, startPoint y: 103, endPoint x: 386, endPoint y: 115, distance: 15.1
click at [383, 112] on div "Logo Zyte Logo Png Add an asset" at bounding box center [536, 148] width 312 height 105
click at [808, 122] on div "**********" at bounding box center [532, 360] width 1065 height 586
click at [902, 169] on div "**********" at bounding box center [532, 360] width 1065 height 586
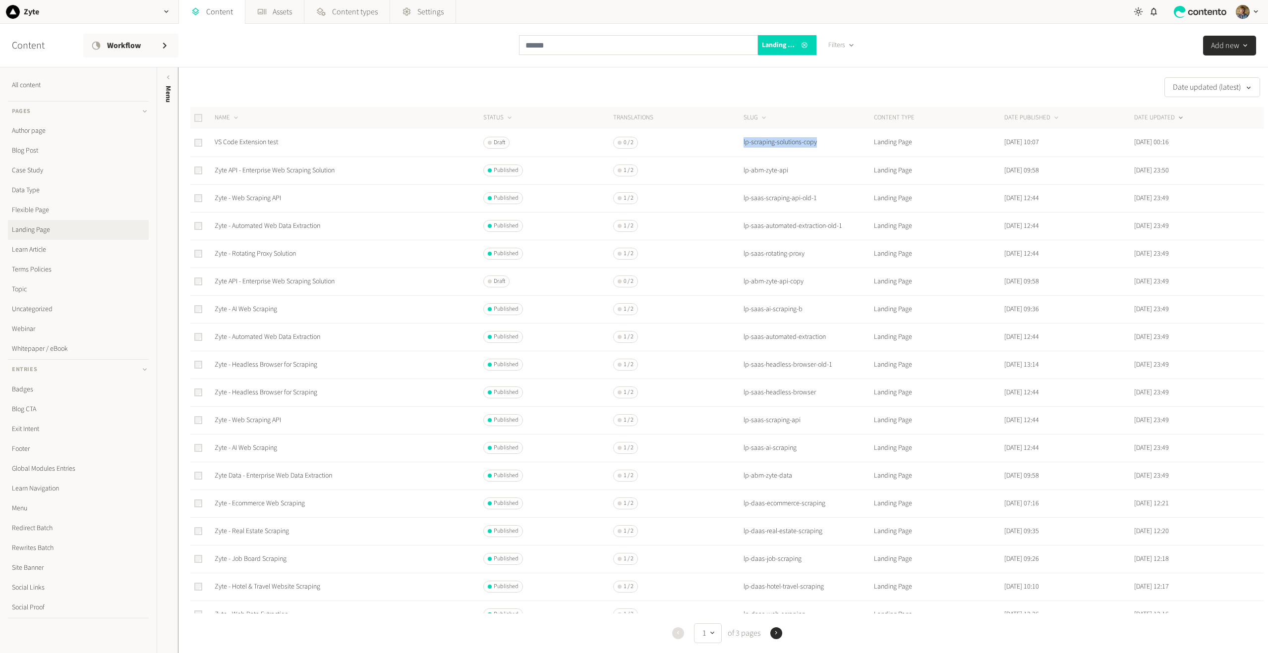
drag, startPoint x: 740, startPoint y: 143, endPoint x: 824, endPoint y: 144, distance: 83.8
click at [824, 144] on tr "VS Code Extension test Draft 0 / 2 lp-scraping-solutions-copy Landing Page [DAT…" at bounding box center [726, 143] width 1073 height 28
copy td "lp-scraping-solutions-copy"
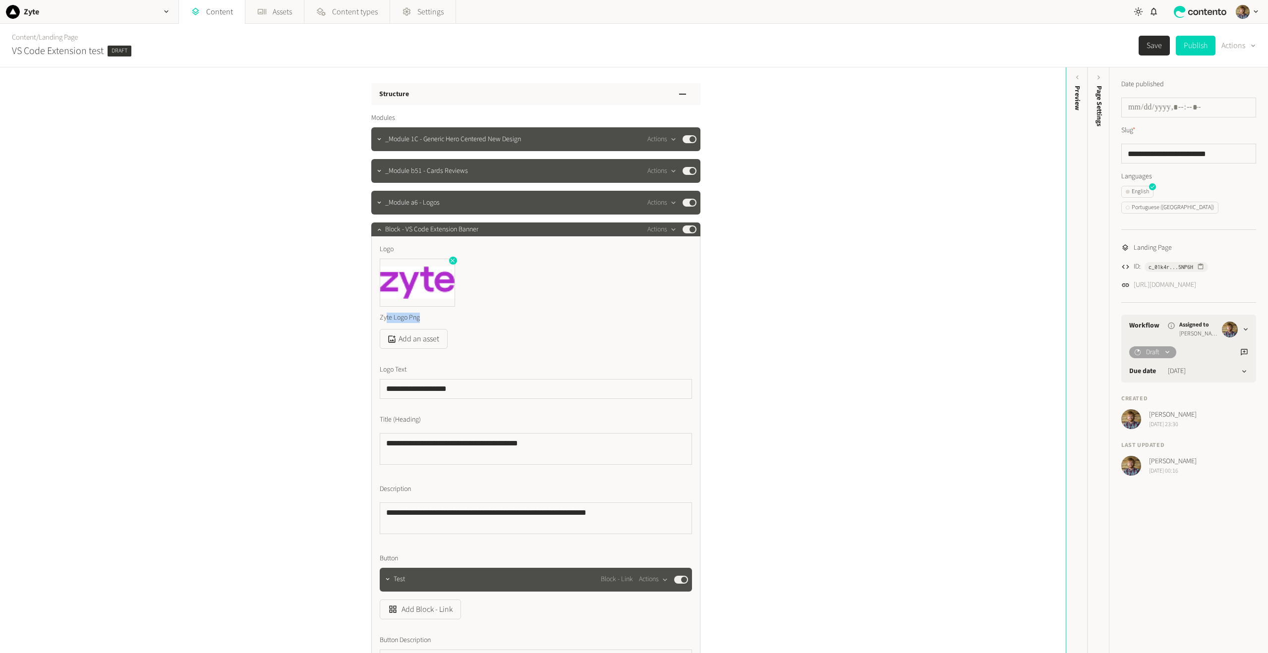
drag, startPoint x: 383, startPoint y: 319, endPoint x: 438, endPoint y: 318, distance: 54.5
click at [438, 318] on div "Zyte Logo Png" at bounding box center [417, 318] width 75 height 22
click at [522, 313] on div "Zyte Logo Png" at bounding box center [536, 294] width 312 height 70
click at [450, 261] on icon "button" at bounding box center [452, 261] width 4 height 4
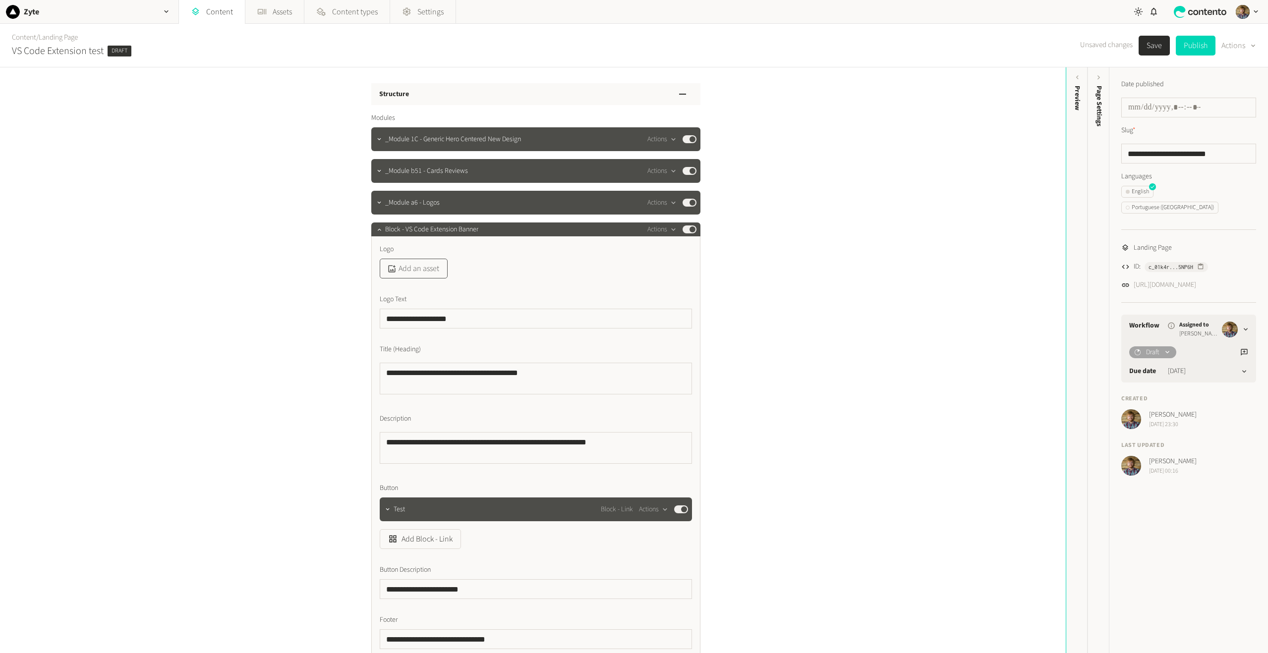
click at [427, 267] on button "Add an asset" at bounding box center [414, 269] width 68 height 20
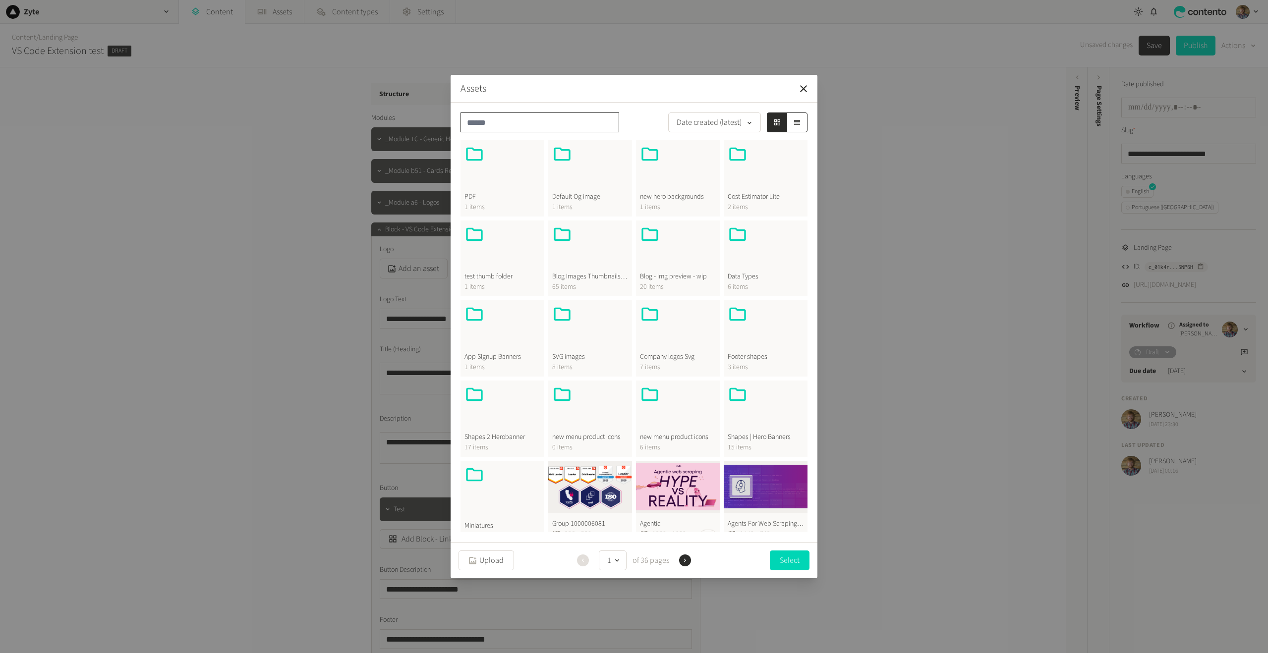
click at [518, 117] on input "text" at bounding box center [539, 122] width 159 height 20
type input "*"
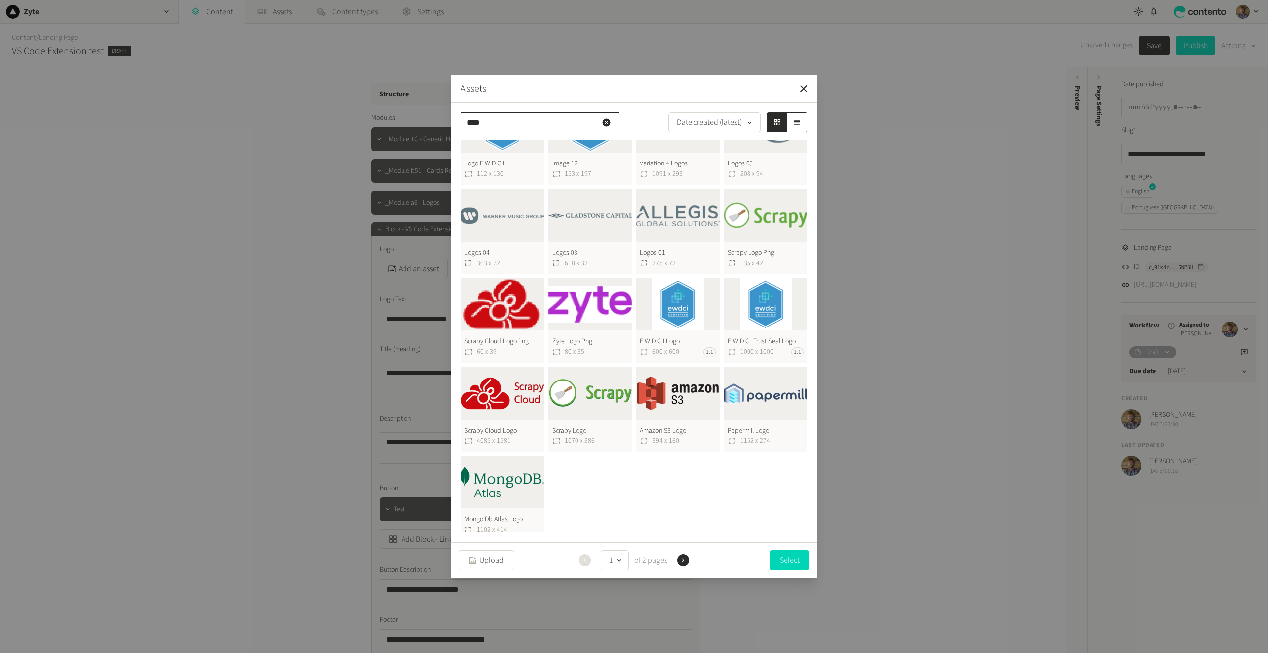
scroll to position [221, 0]
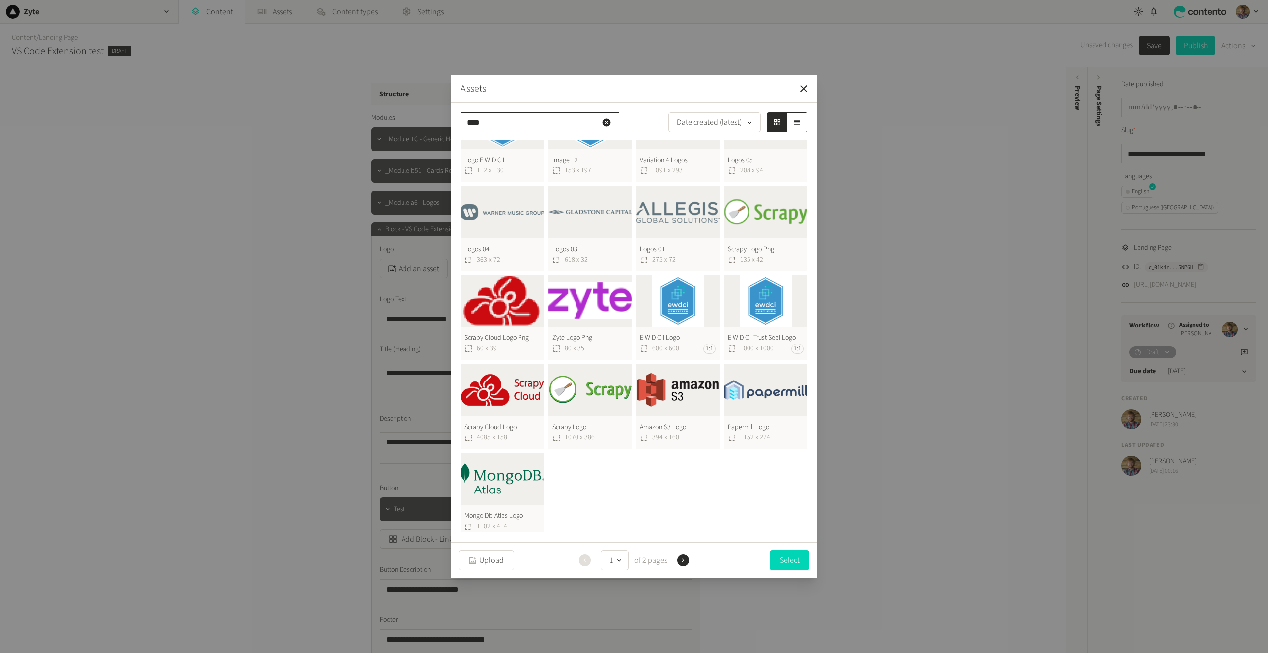
type input "****"
click at [572, 298] on button "Zyte Logo Png 80 x 35" at bounding box center [590, 317] width 84 height 85
click at [795, 562] on button "Select" at bounding box center [790, 560] width 40 height 20
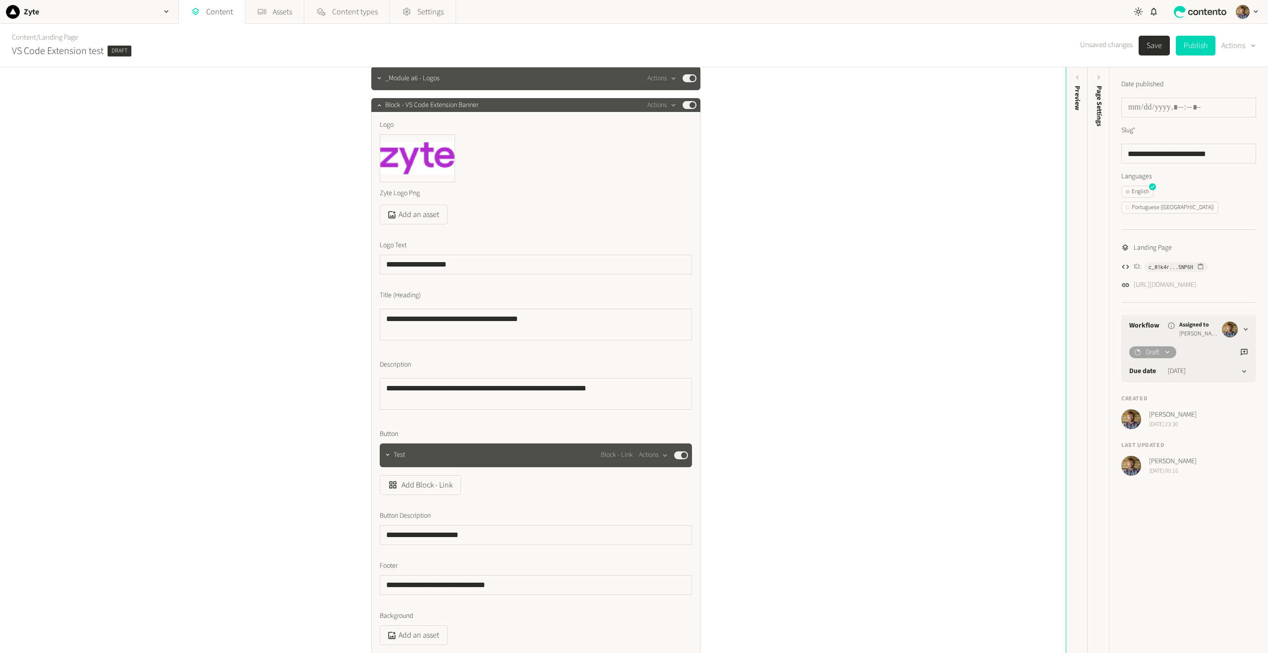
scroll to position [0, 0]
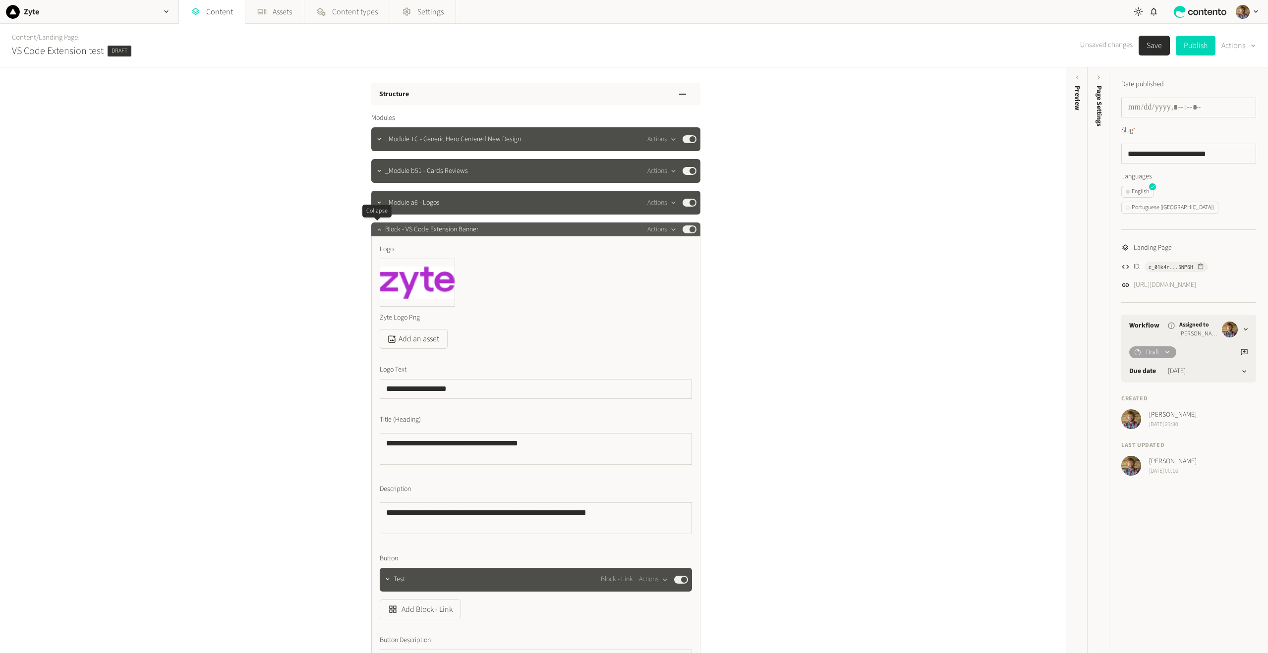
click at [378, 234] on div at bounding box center [379, 229] width 12 height 14
click at [669, 234] on button "Actions" at bounding box center [661, 229] width 29 height 12
click at [668, 307] on button "Delete" at bounding box center [676, 306] width 65 height 18
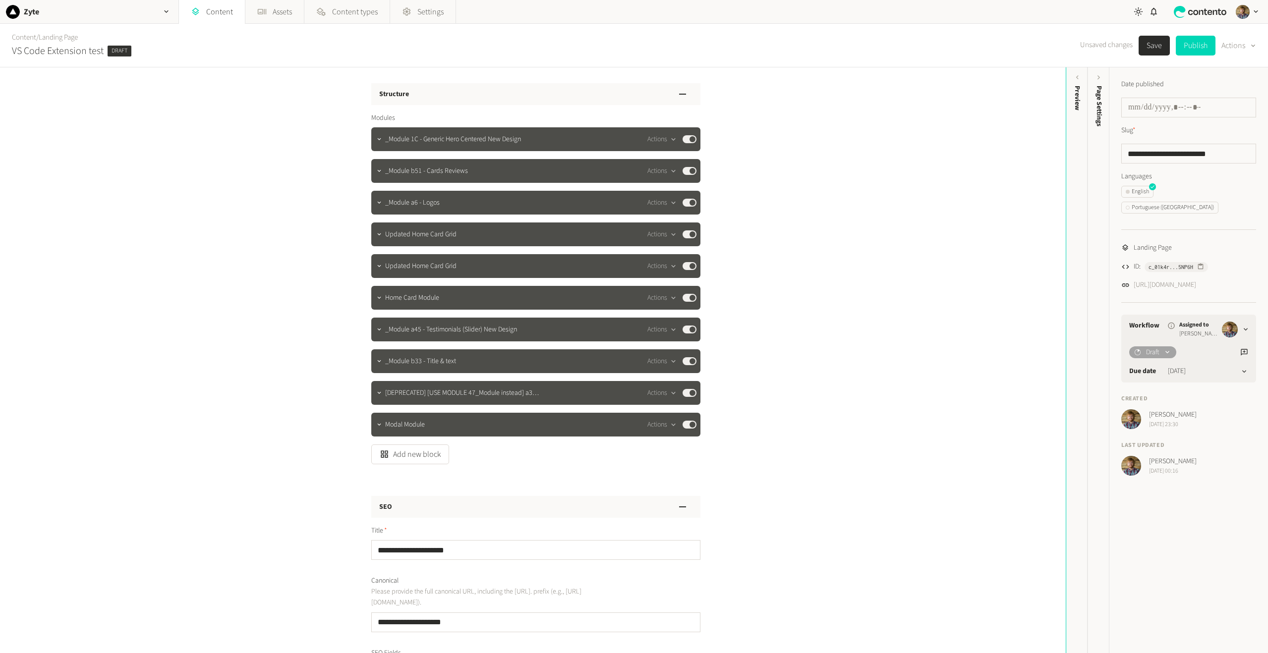
click at [149, 105] on div "**********" at bounding box center [532, 360] width 1065 height 586
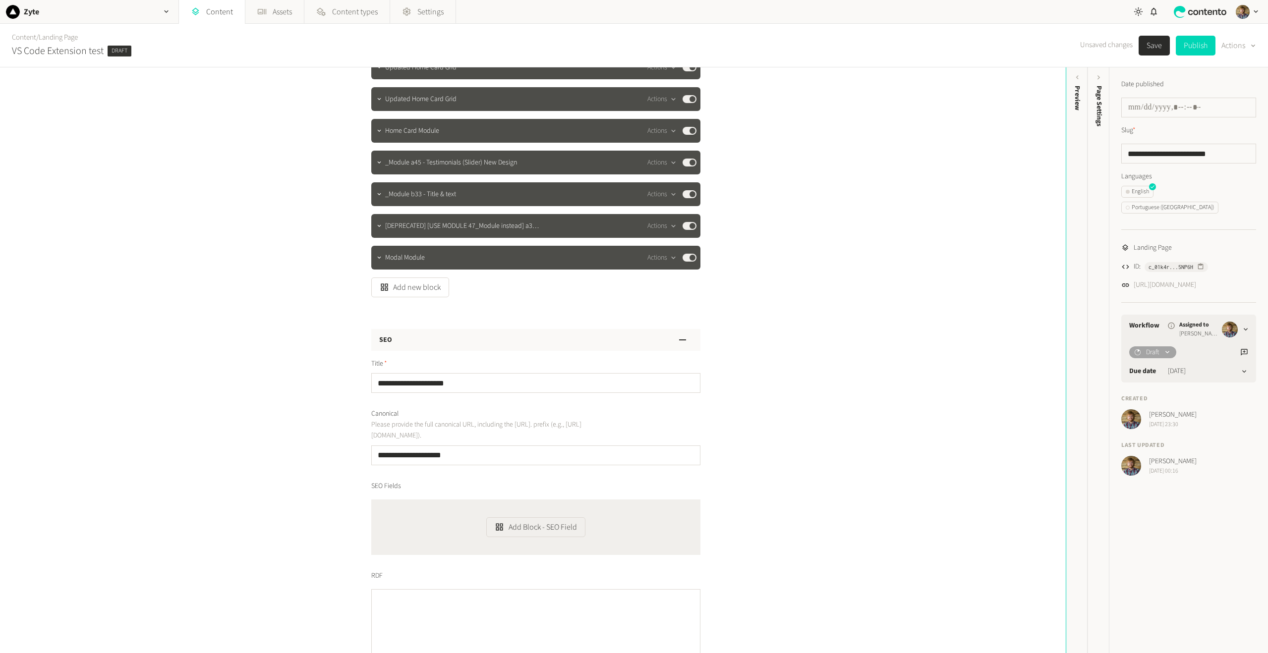
scroll to position [19, 0]
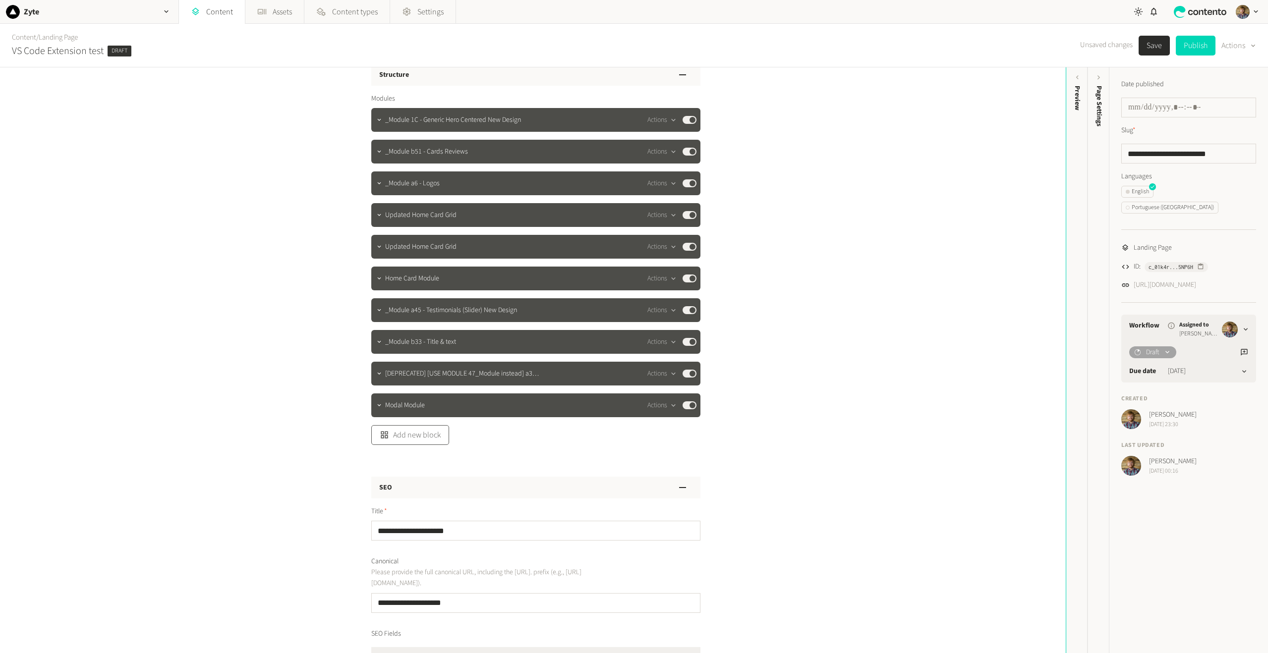
click at [418, 438] on button "Add new block" at bounding box center [410, 435] width 78 height 20
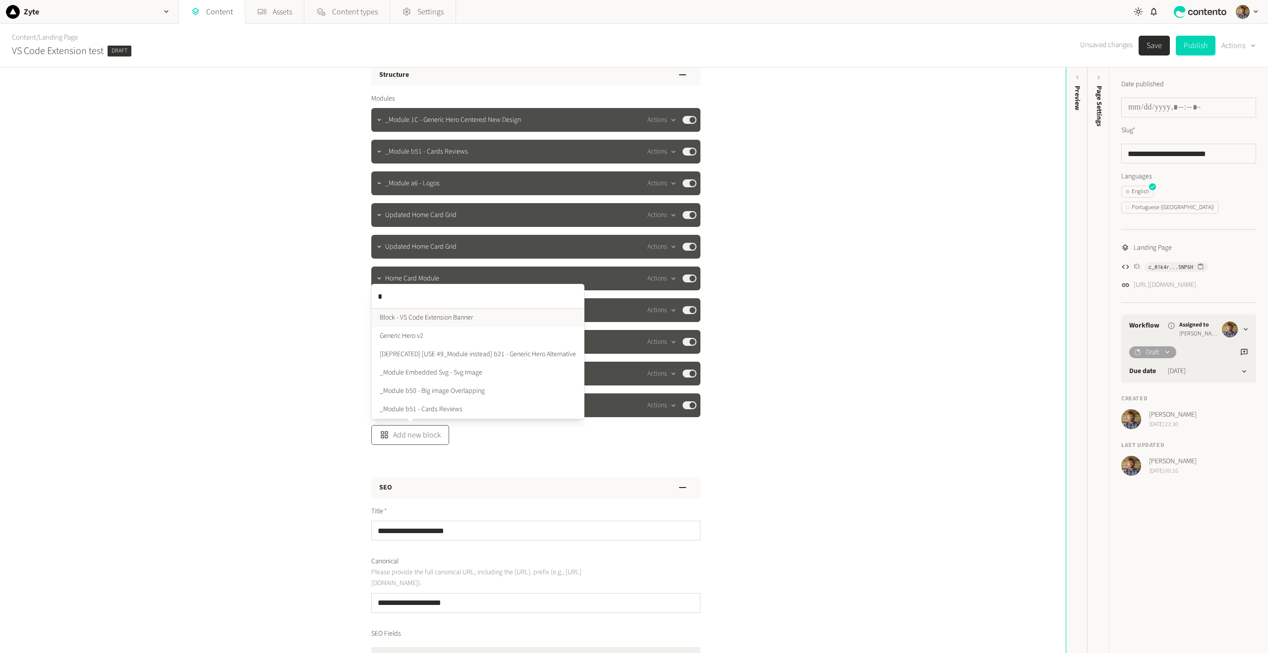
type input "**"
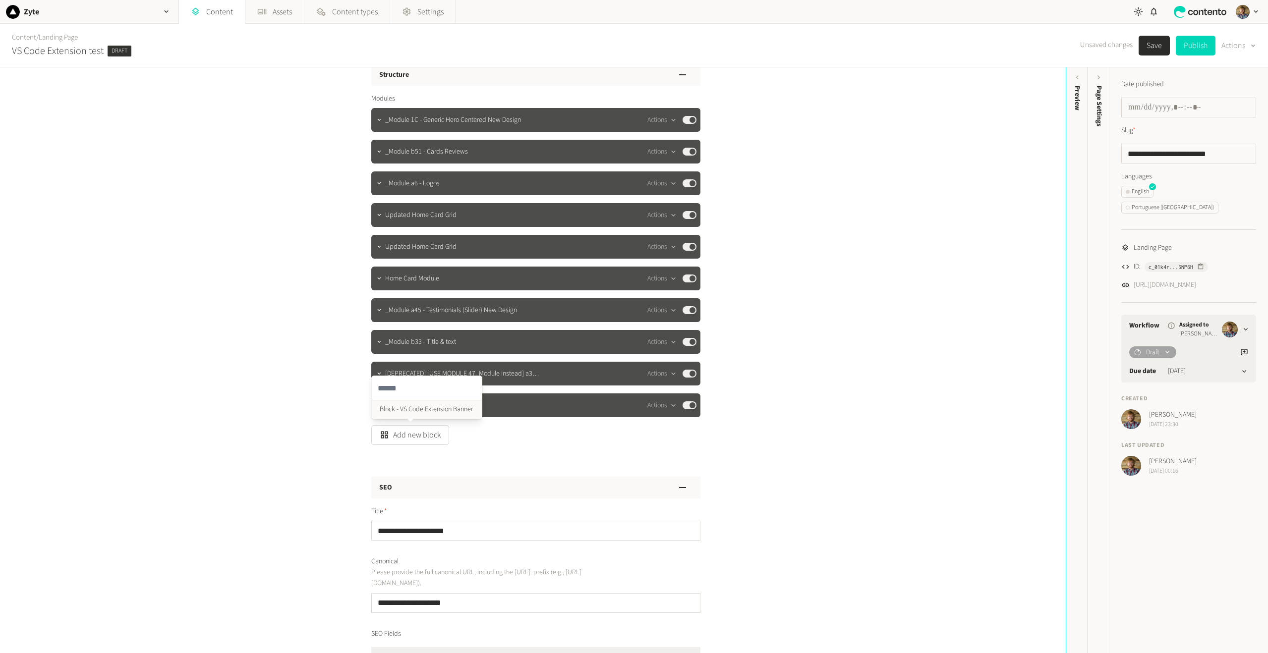
click at [426, 408] on ul "Block - VS Code Extension Banner" at bounding box center [427, 409] width 110 height 18
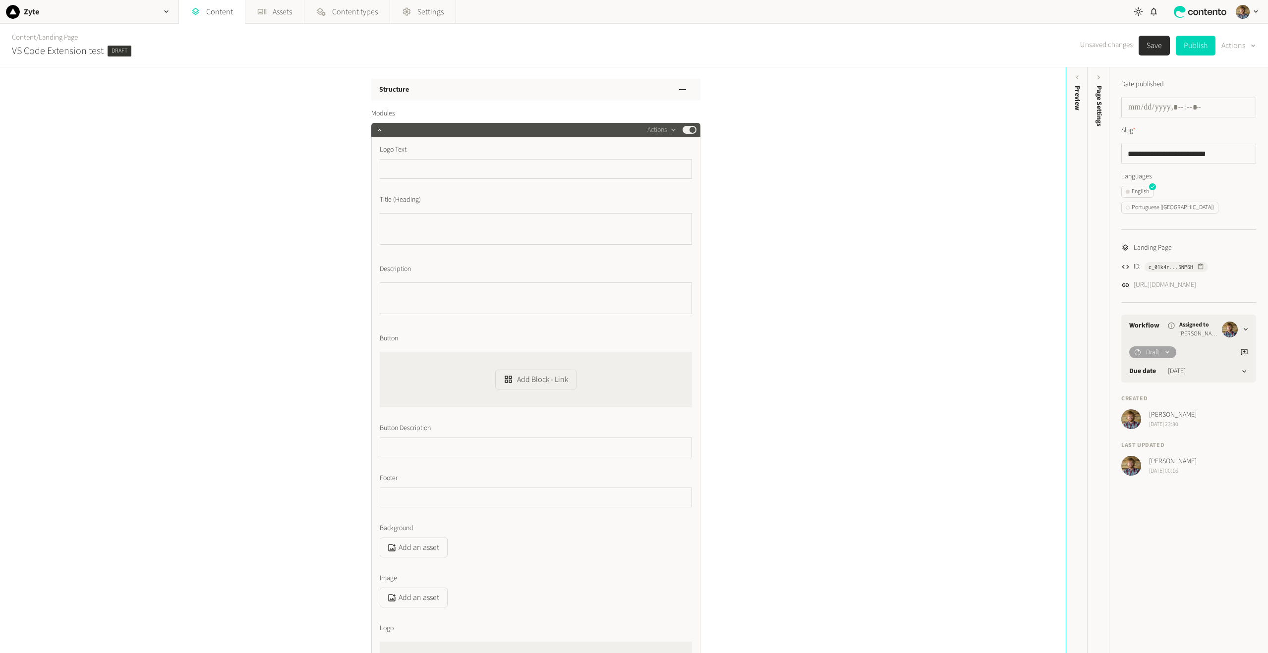
scroll to position [0, 0]
click at [409, 168] on input "text" at bounding box center [536, 174] width 312 height 20
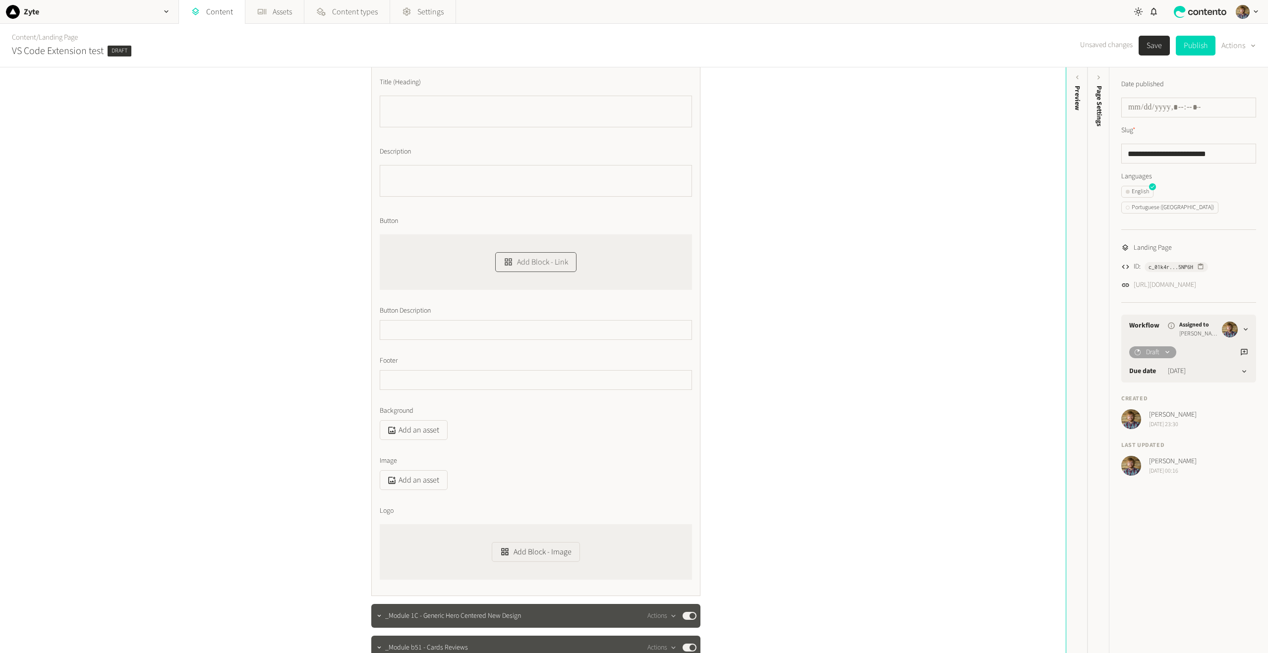
scroll to position [248, 0]
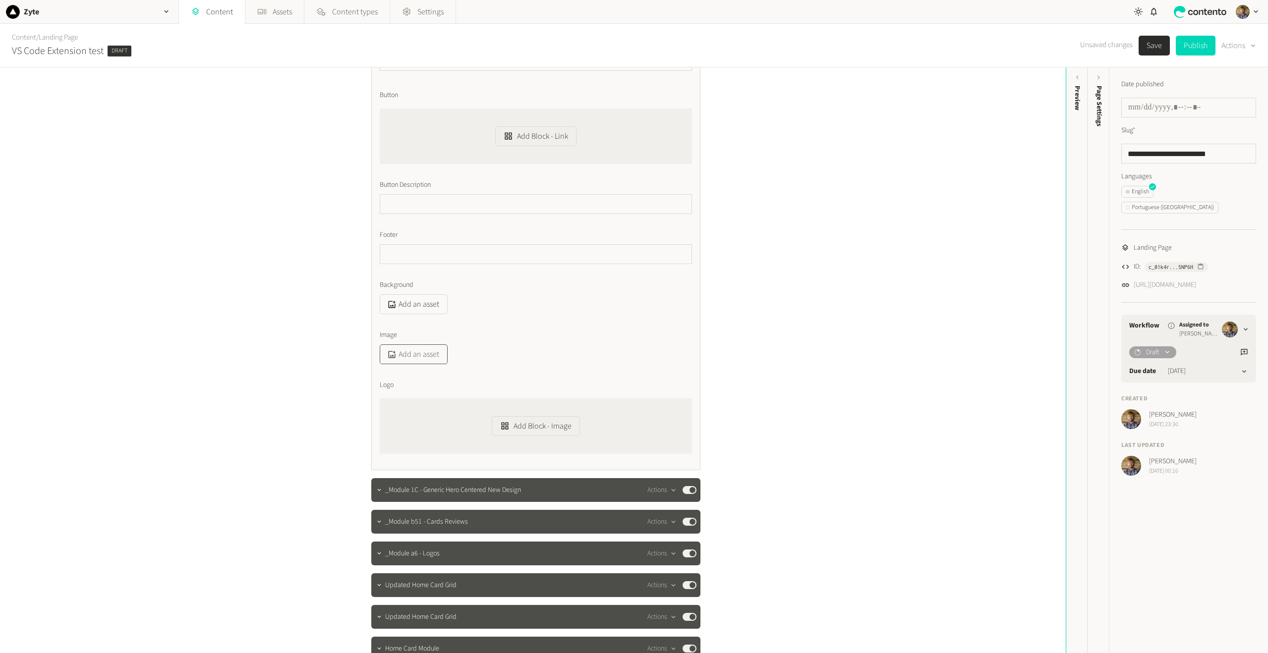
click at [417, 352] on button "Add an asset" at bounding box center [414, 354] width 68 height 20
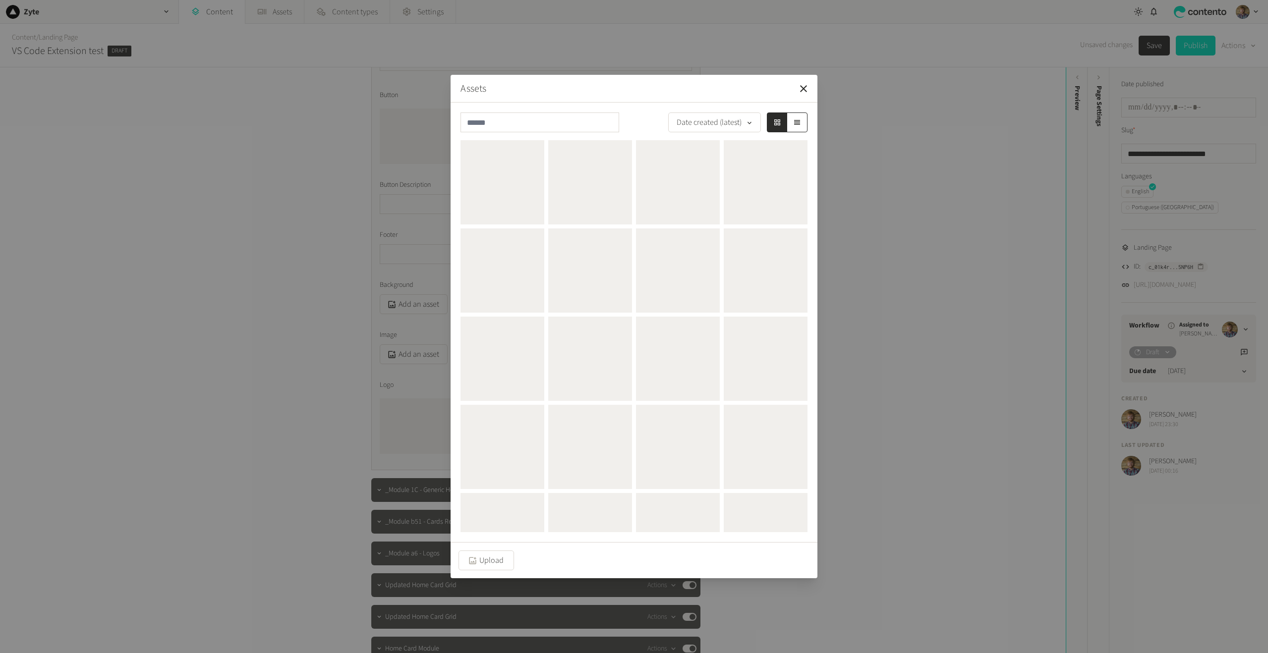
click at [449, 354] on div "Assets Date created (latest) Upload" at bounding box center [634, 326] width 1268 height 653
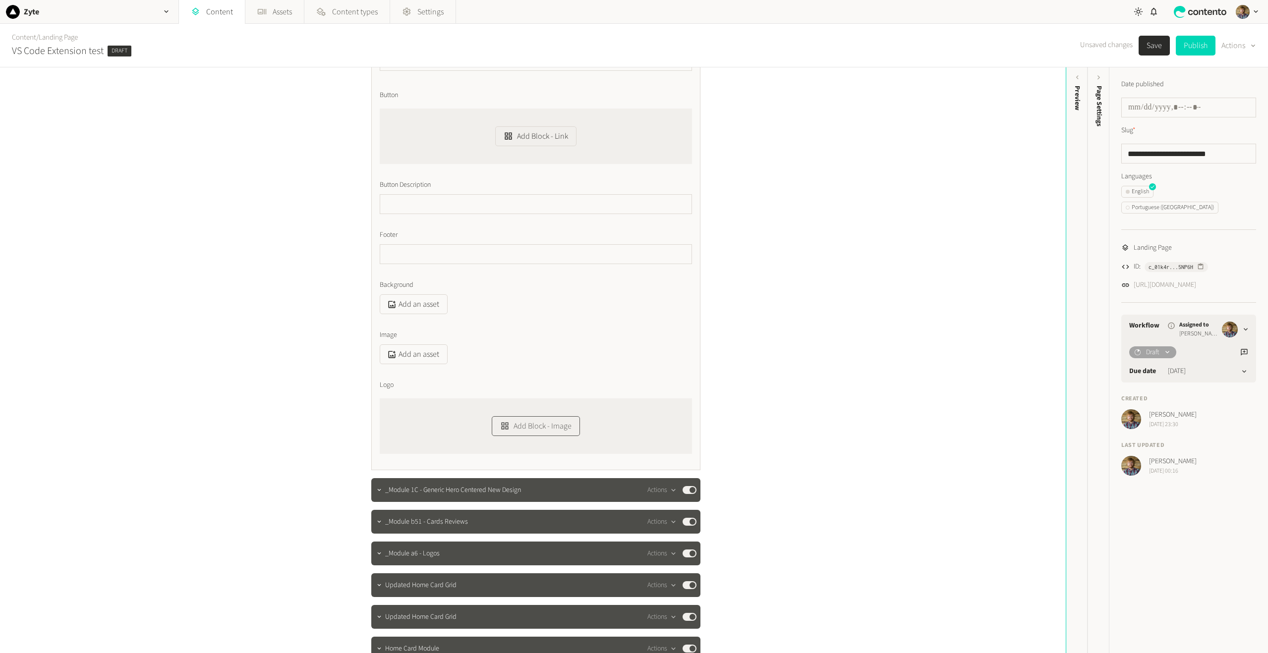
click at [528, 423] on button "Add Block - Image" at bounding box center [536, 426] width 88 height 20
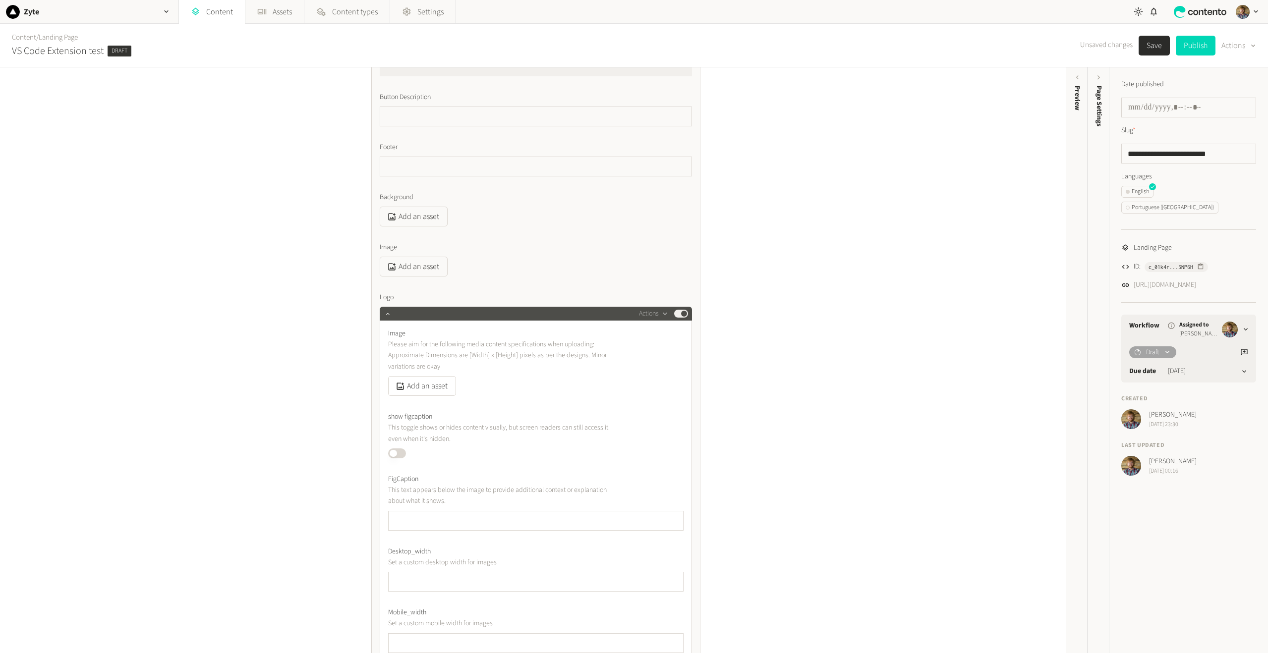
scroll to position [496, 0]
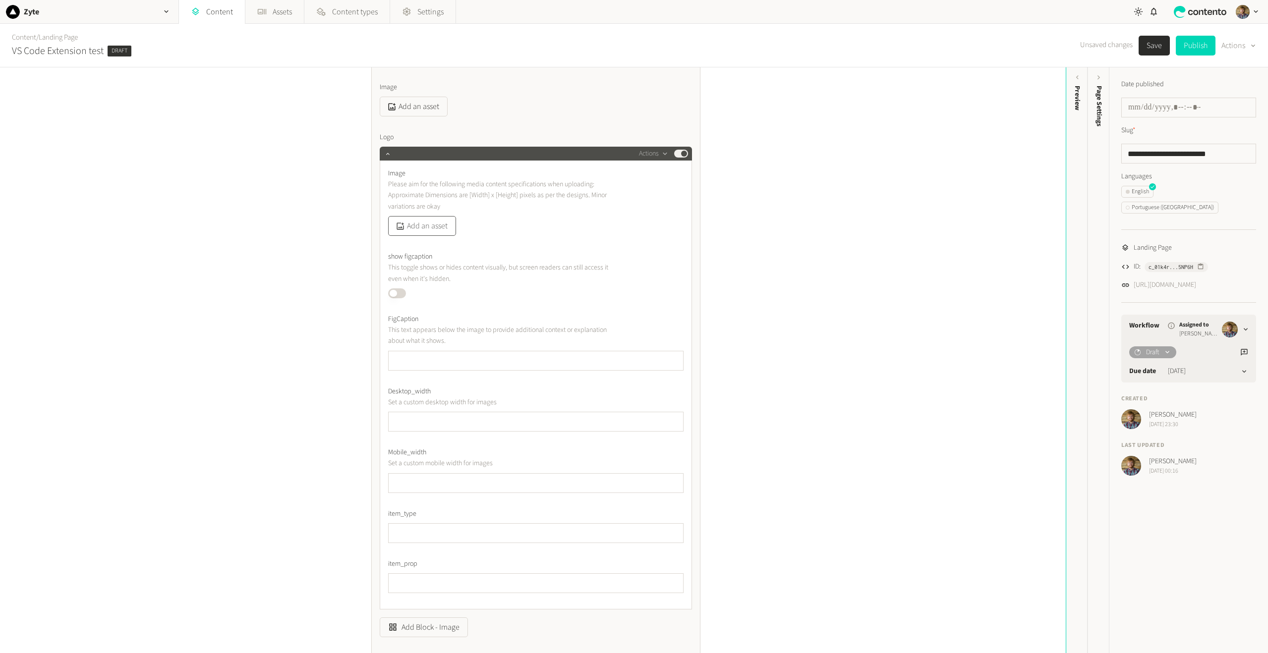
click at [425, 229] on button "Add an asset" at bounding box center [422, 226] width 68 height 20
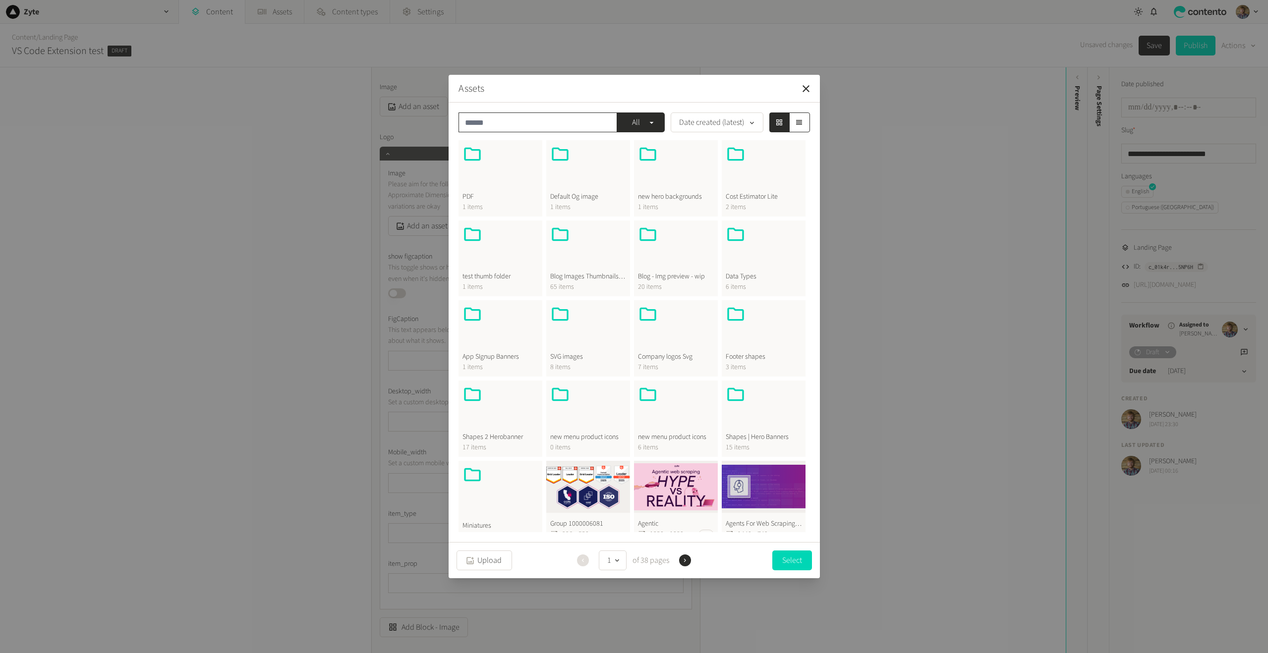
click at [573, 117] on input "text" at bounding box center [537, 122] width 159 height 20
type input "*"
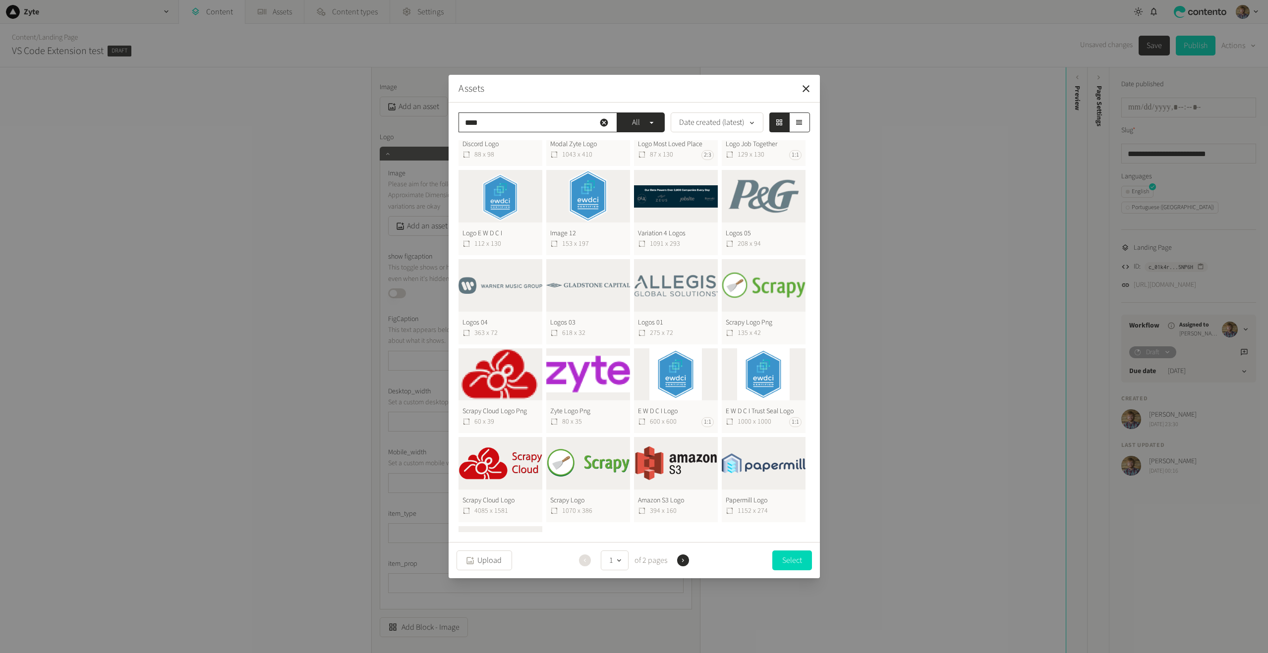
scroll to position [149, 0]
type input "****"
click at [590, 381] on button "Zyte Logo Png 80 x 35" at bounding box center [588, 390] width 84 height 85
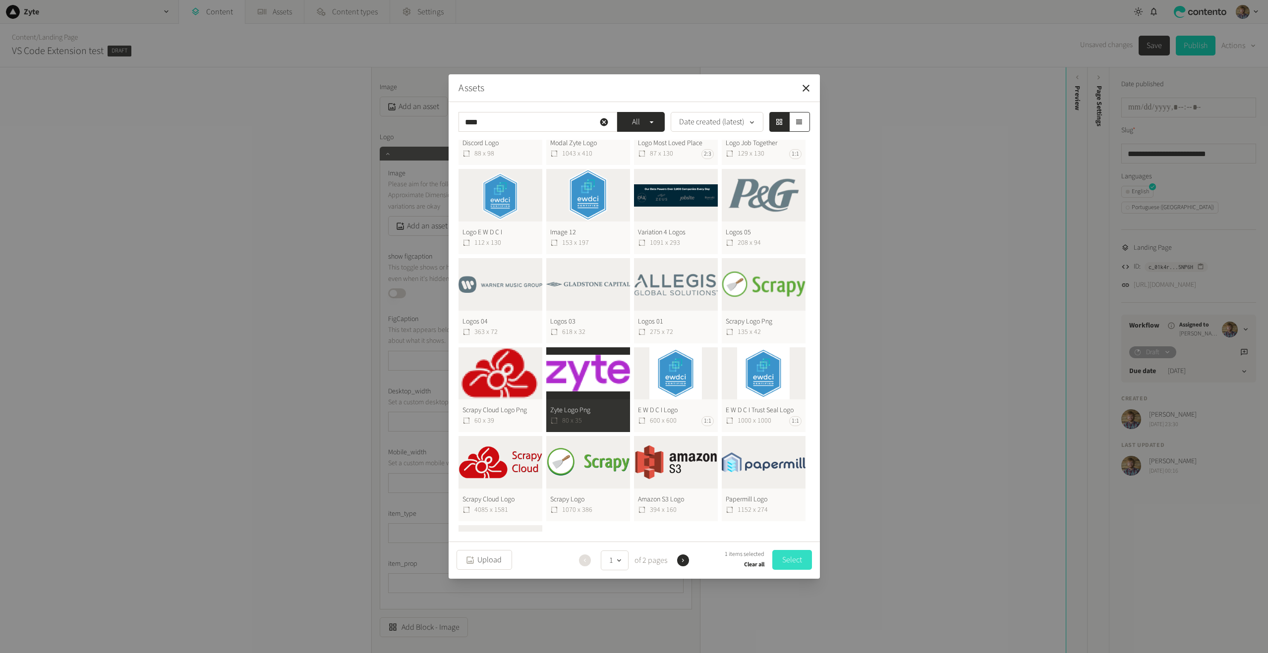
click at [797, 559] on button "Select" at bounding box center [792, 560] width 40 height 20
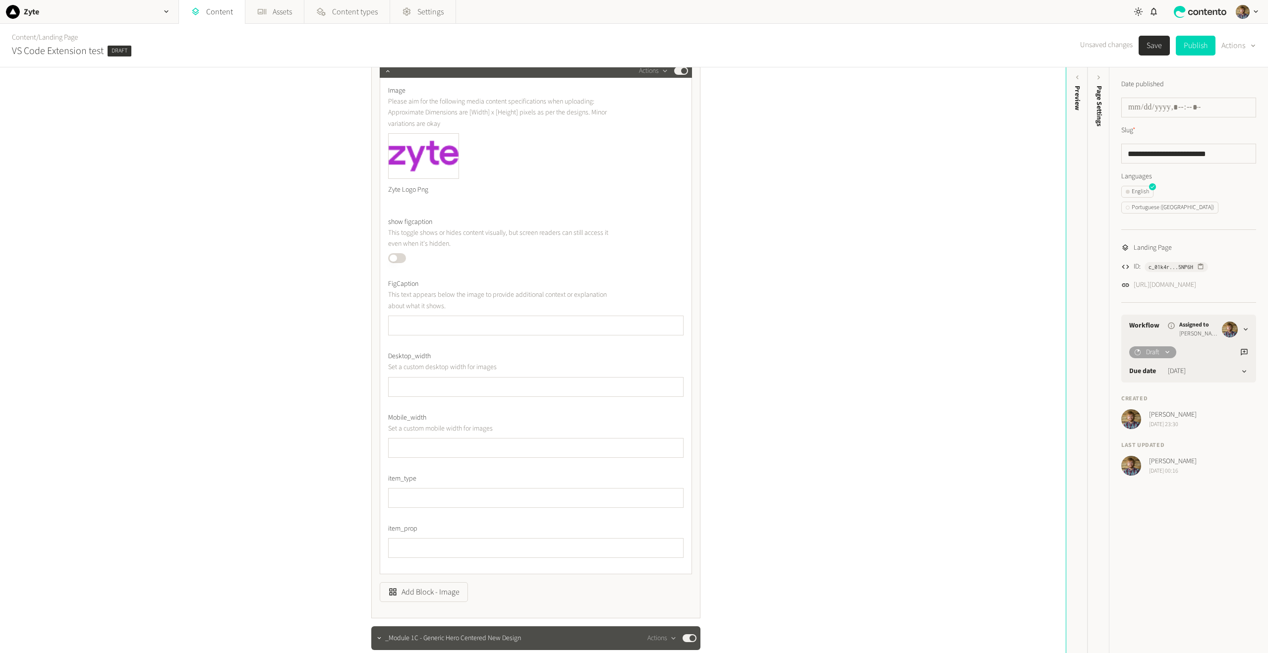
scroll to position [347, 0]
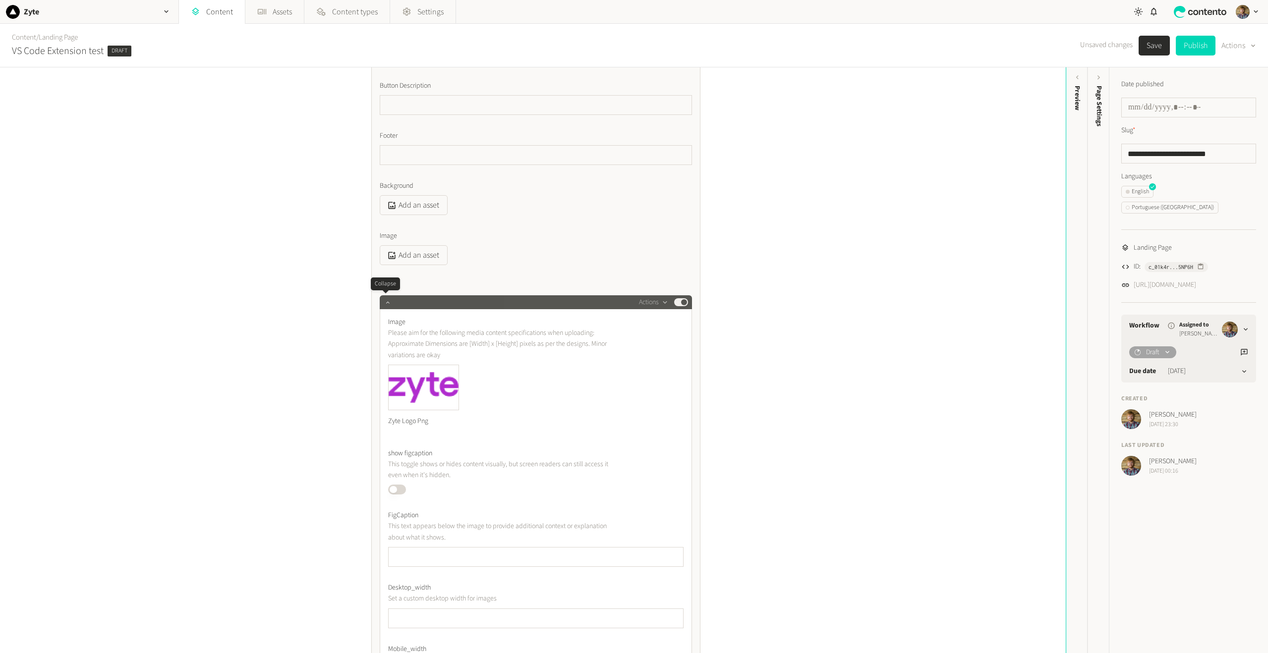
click at [384, 304] on icon "button" at bounding box center [387, 302] width 7 height 7
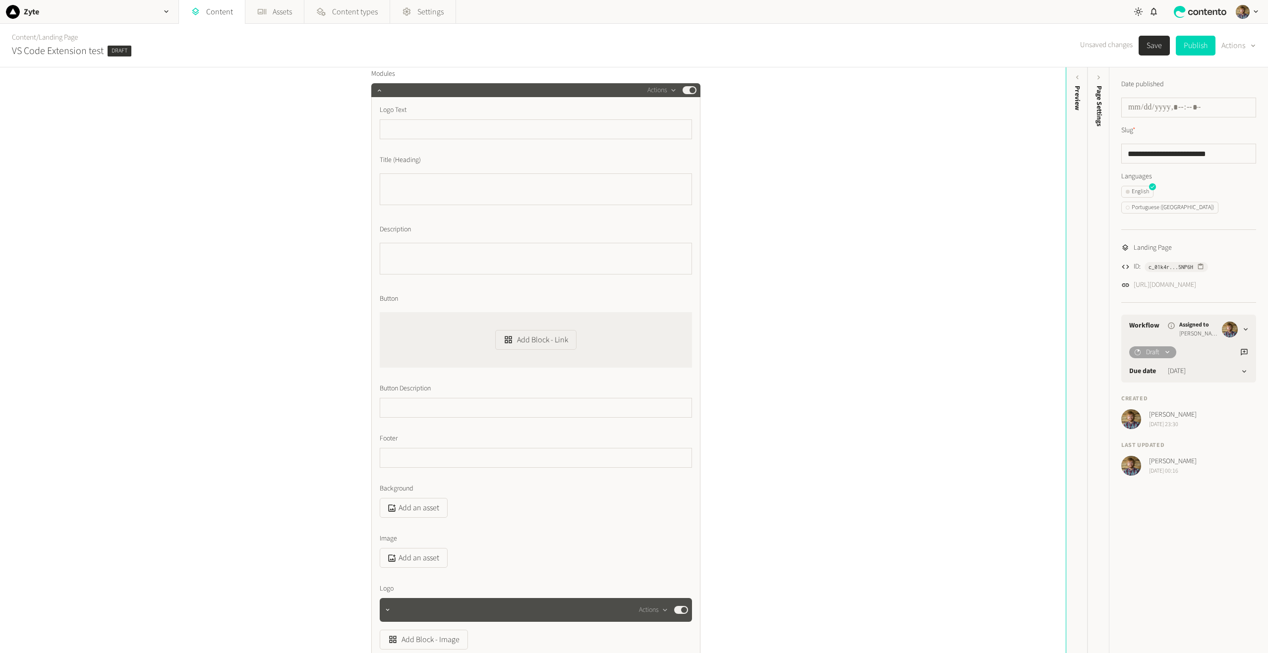
scroll to position [0, 0]
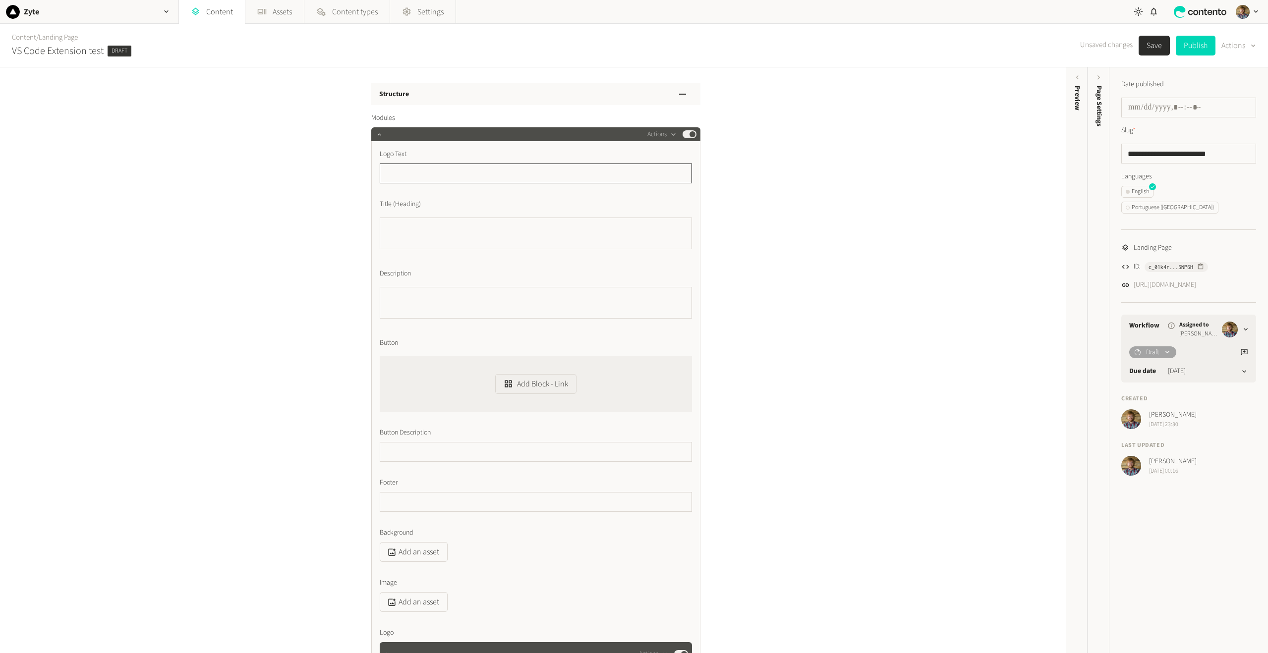
click at [412, 169] on input "text" at bounding box center [536, 174] width 312 height 20
type input "*********"
click at [424, 229] on textarea "Title (Heading)" at bounding box center [536, 234] width 312 height 32
type textarea "*******"
click at [406, 305] on textarea "Description" at bounding box center [536, 303] width 312 height 32
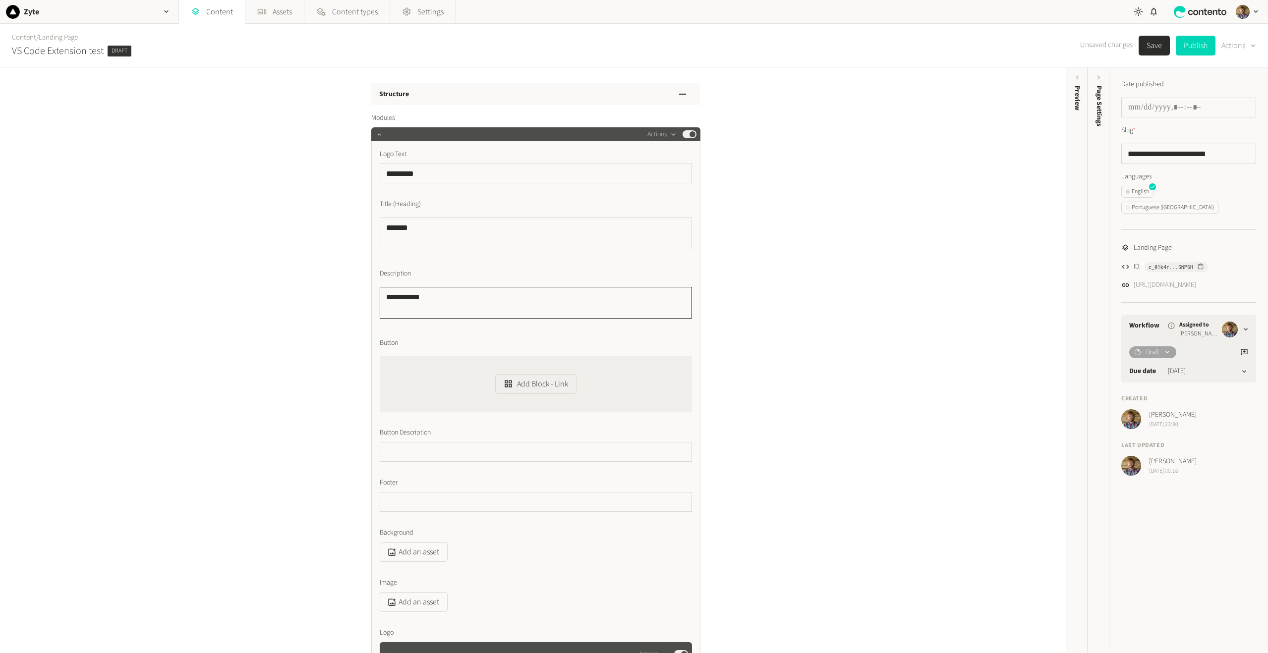
type textarea "**********"
click at [411, 443] on input "text" at bounding box center [536, 452] width 312 height 20
type input "*****"
click at [412, 496] on input "text" at bounding box center [536, 502] width 312 height 20
type input "*****"
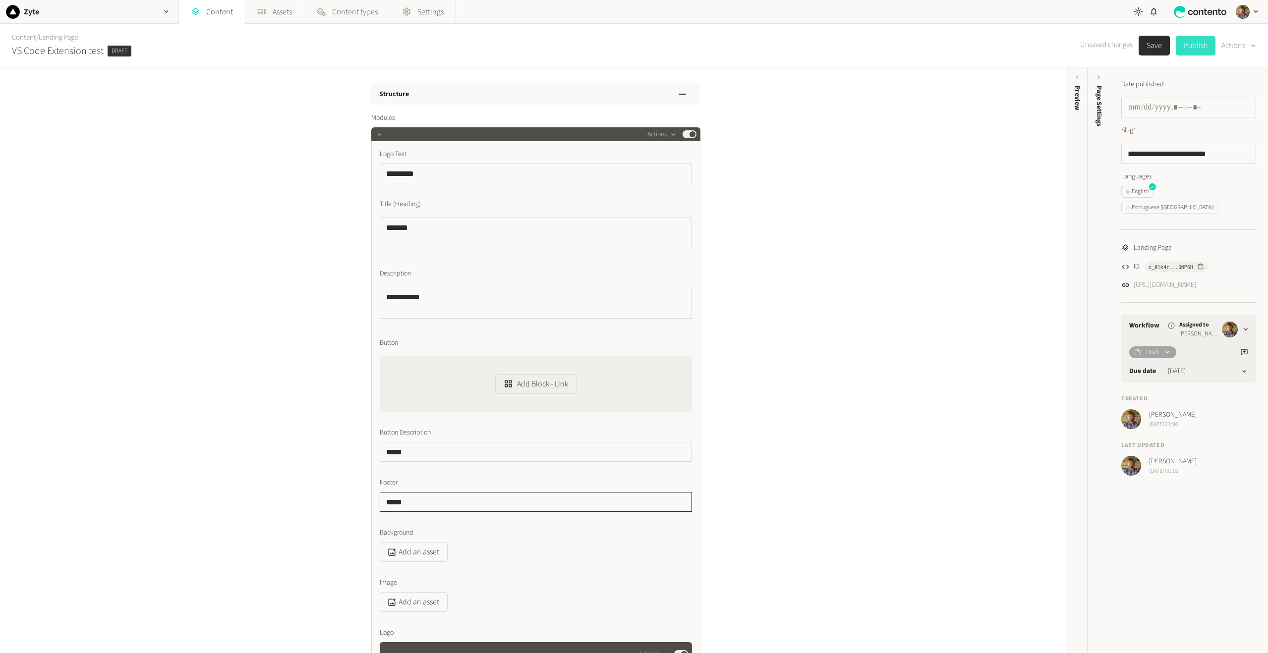
click at [828, 345] on div "**********" at bounding box center [532, 360] width 1065 height 586
click at [1155, 48] on button "Save" at bounding box center [1153, 46] width 31 height 20
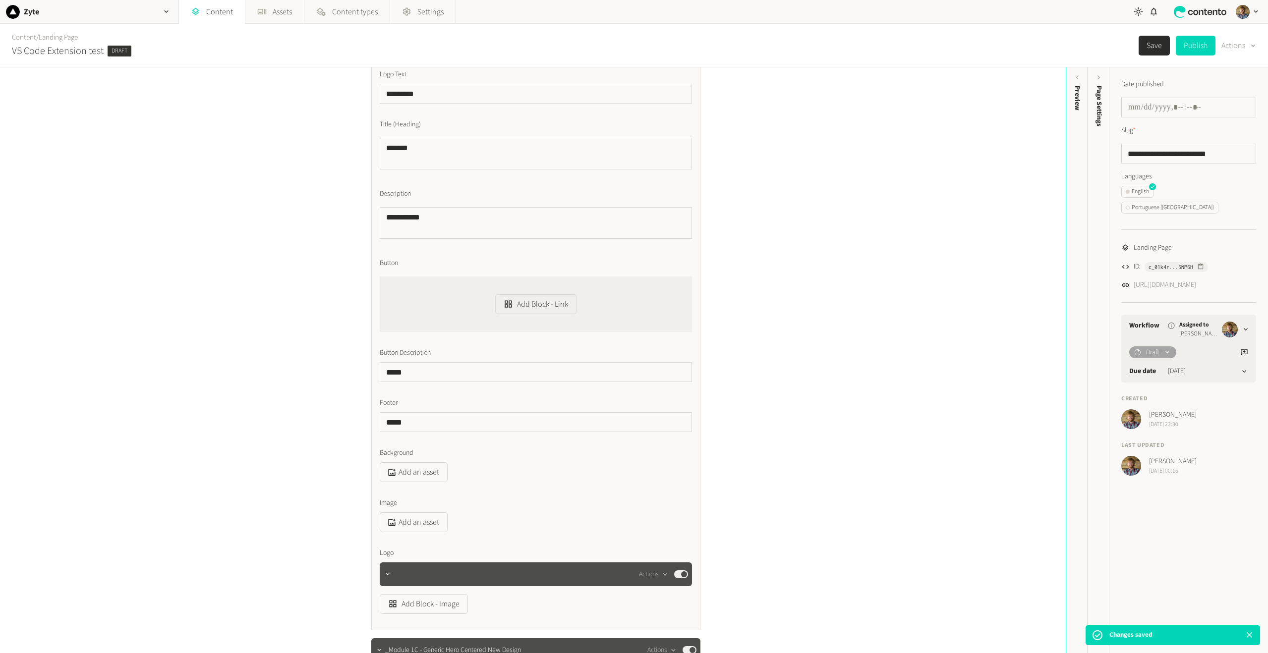
scroll to position [297, 0]
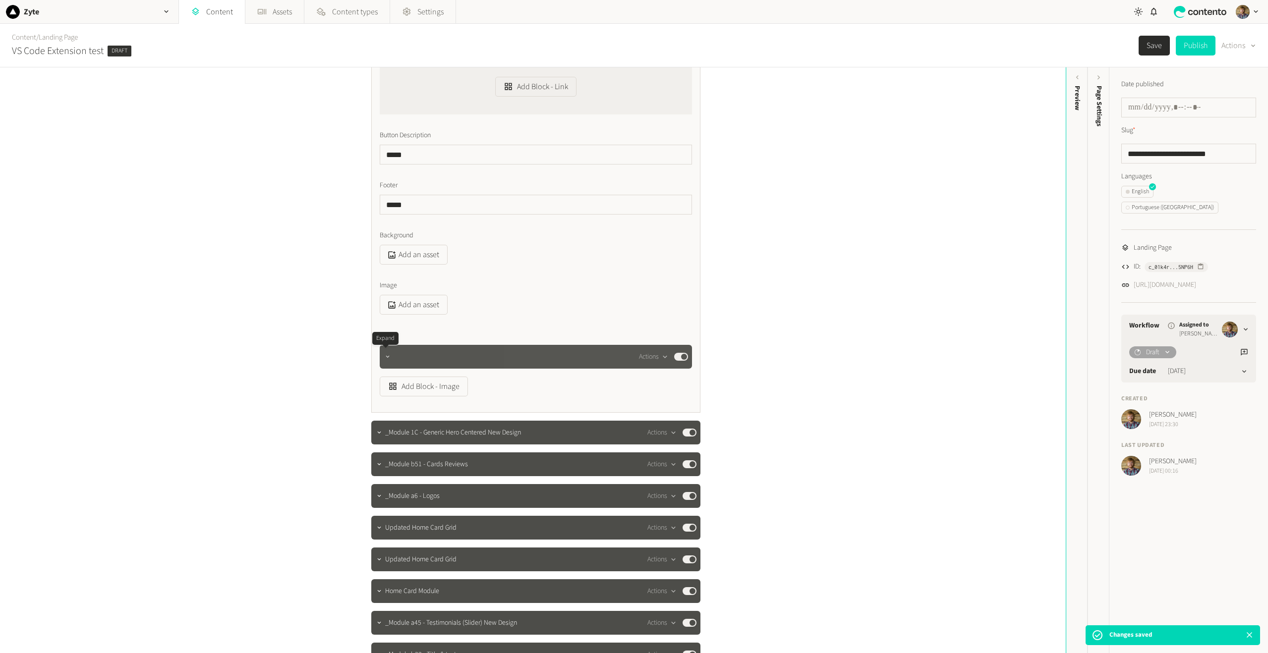
click at [387, 357] on icon "button" at bounding box center [387, 356] width 7 height 7
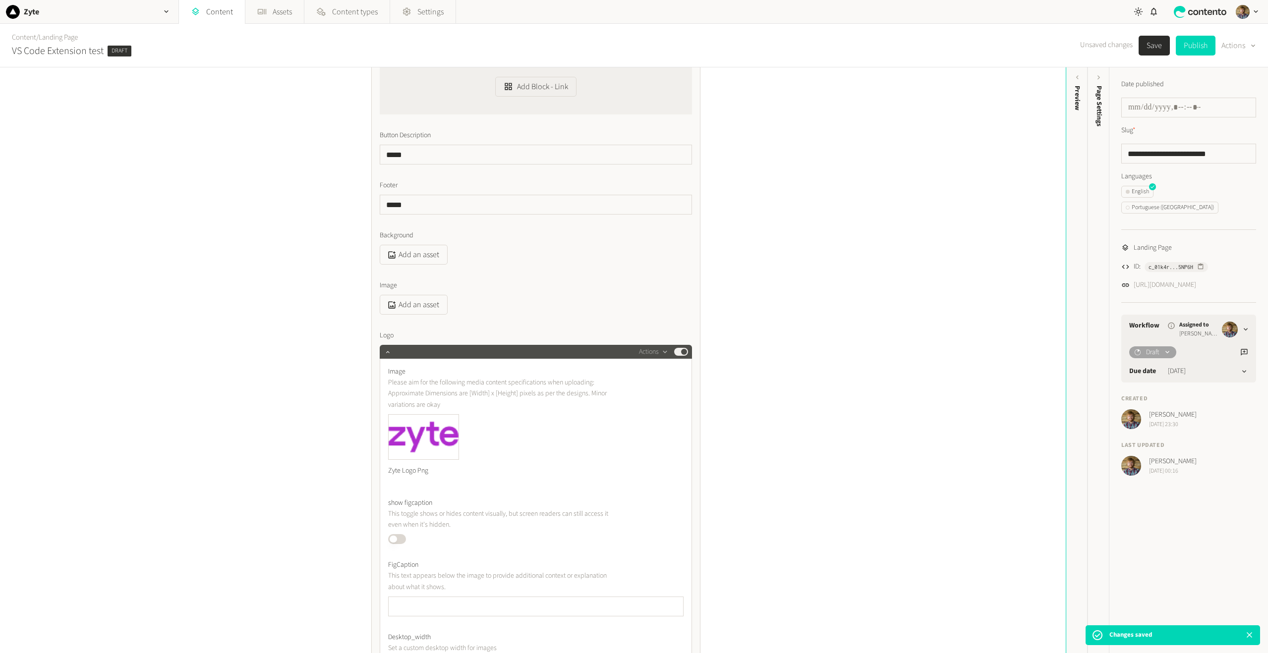
scroll to position [496, 0]
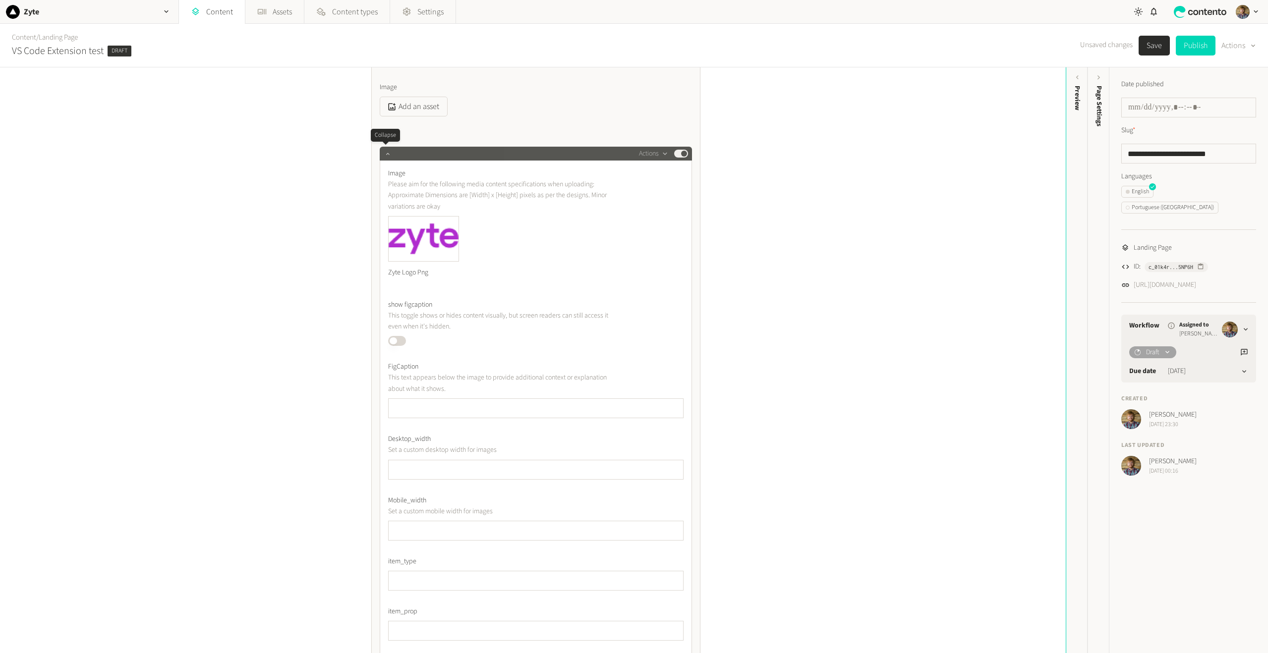
click at [383, 150] on button "button" at bounding box center [388, 153] width 12 height 12
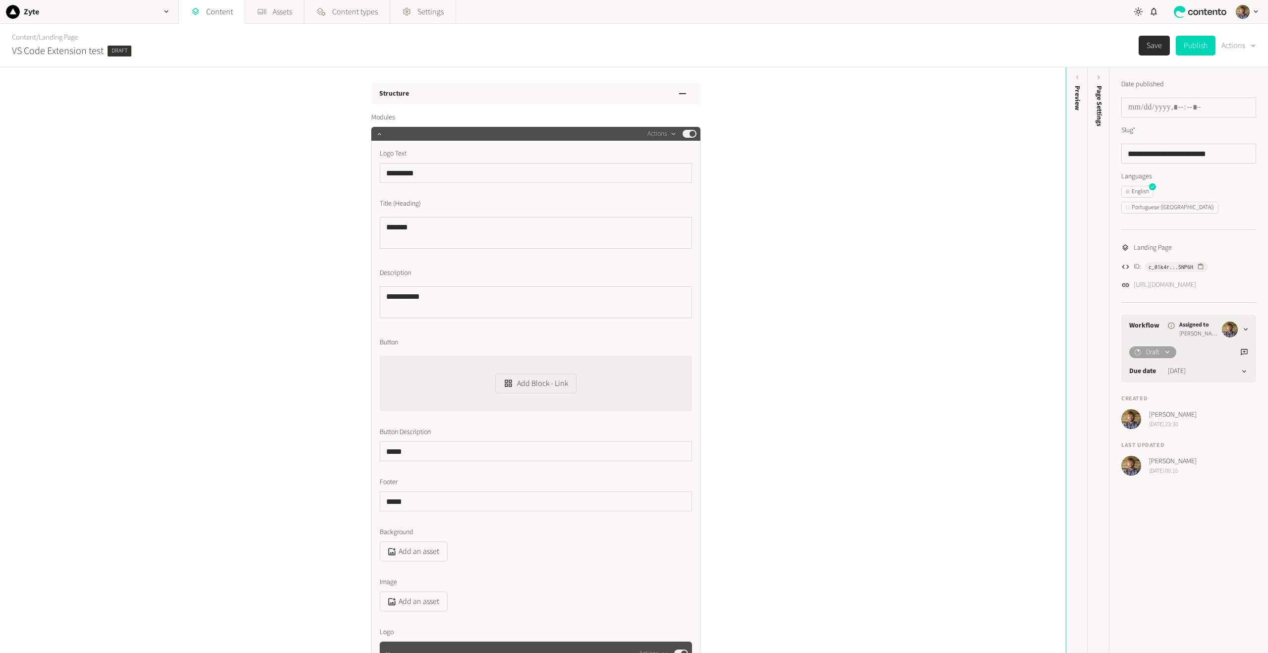
scroll to position [0, 0]
click at [376, 136] on icon "button" at bounding box center [379, 134] width 7 height 7
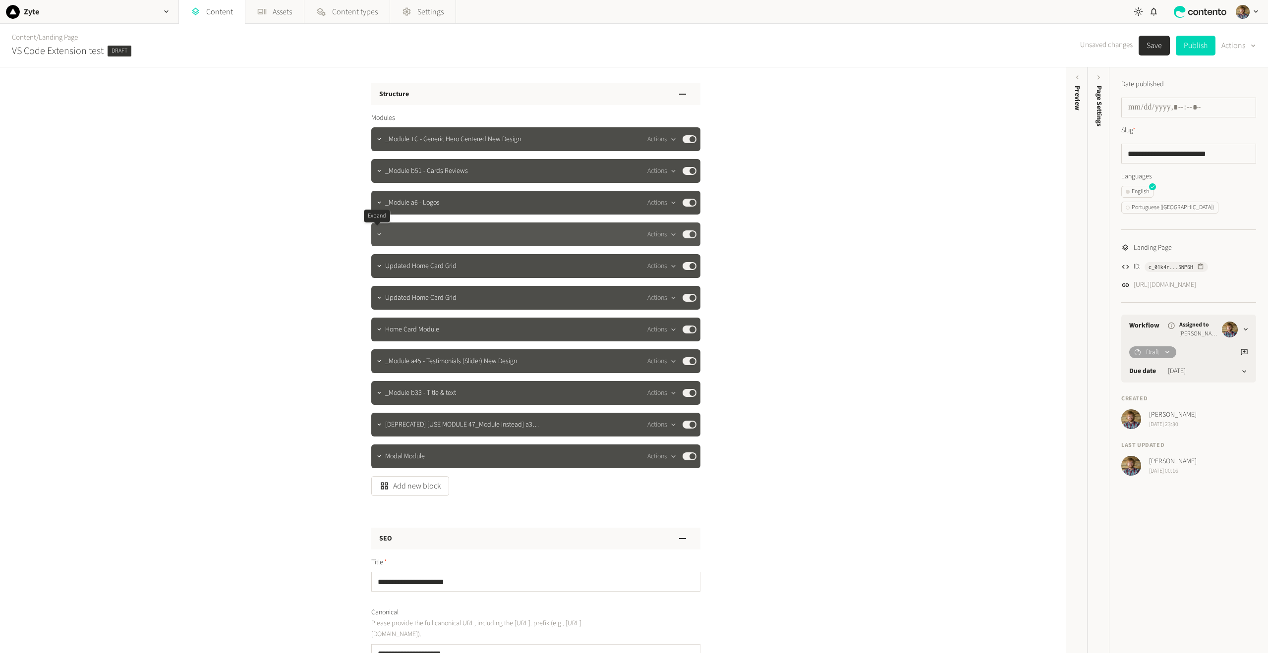
click at [377, 239] on button "button" at bounding box center [379, 233] width 12 height 12
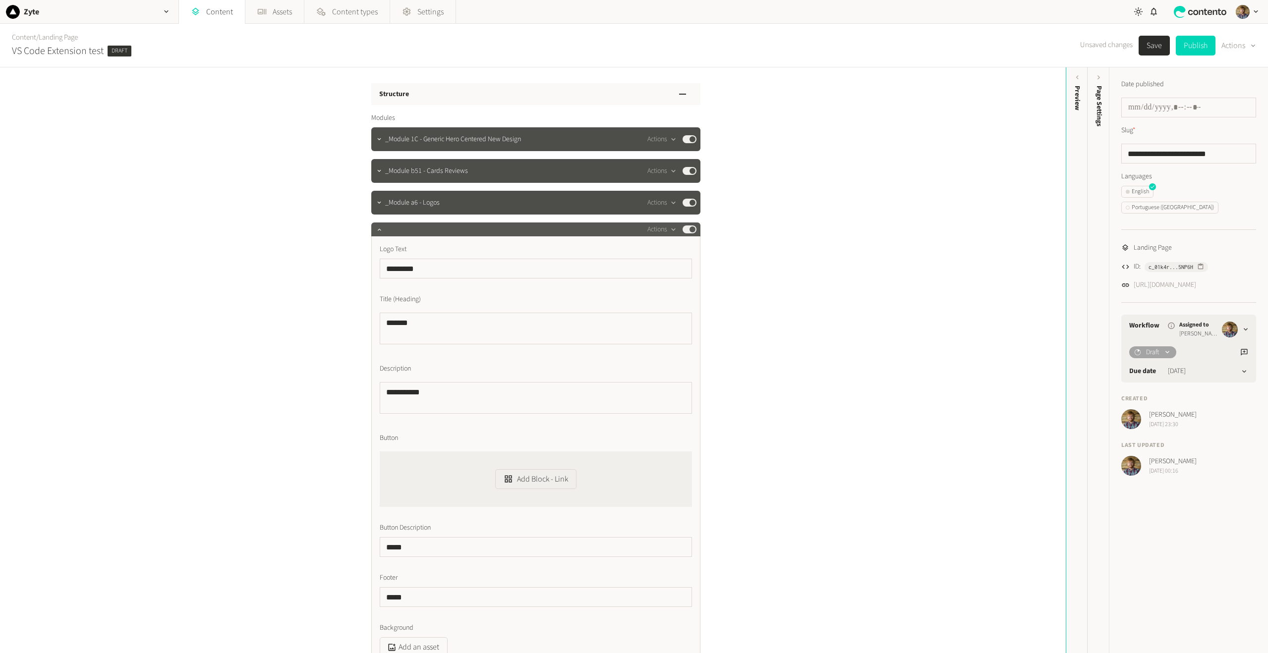
click at [406, 230] on div "Actions Published" at bounding box center [540, 229] width 311 height 12
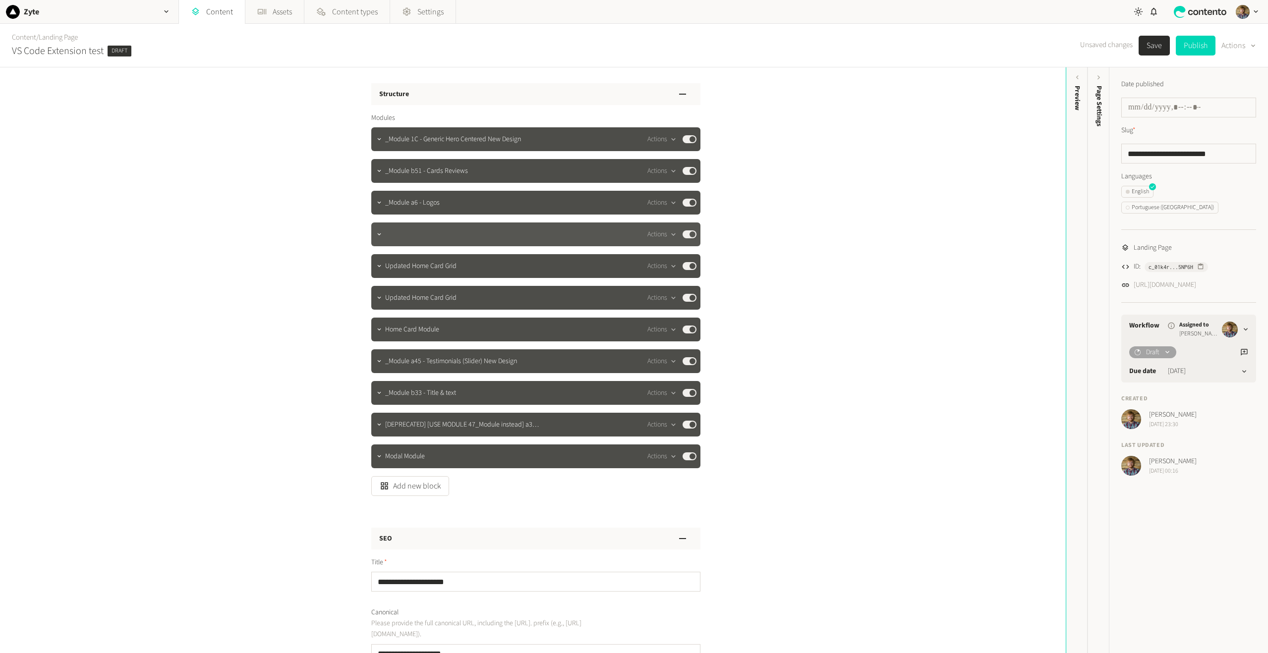
click at [406, 230] on div "Actions Published" at bounding box center [540, 234] width 311 height 12
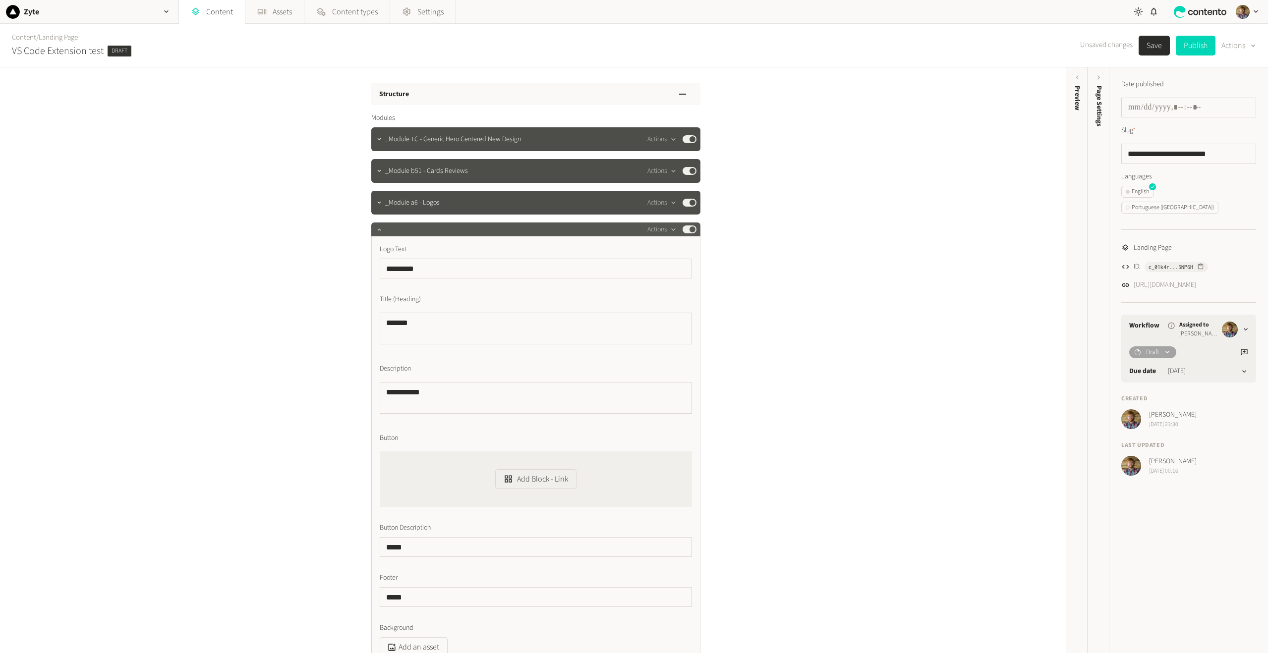
click at [406, 230] on div "Actions Published" at bounding box center [540, 229] width 311 height 12
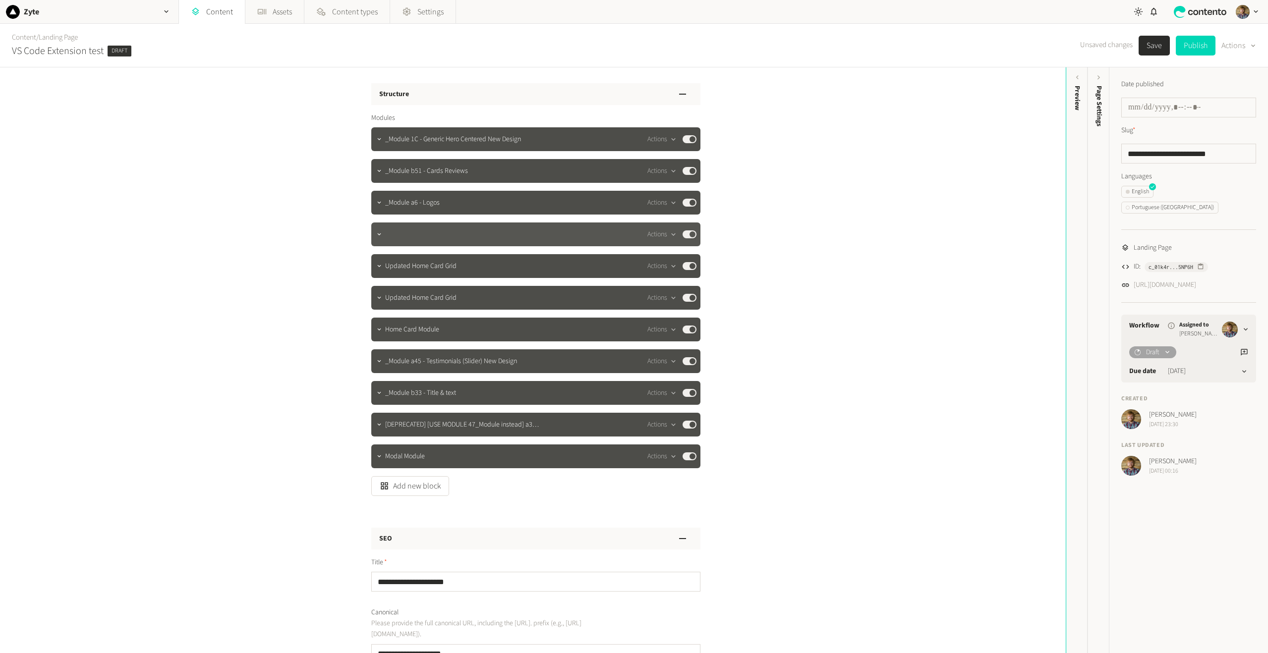
click at [387, 239] on div "Actions Published" at bounding box center [540, 234] width 311 height 12
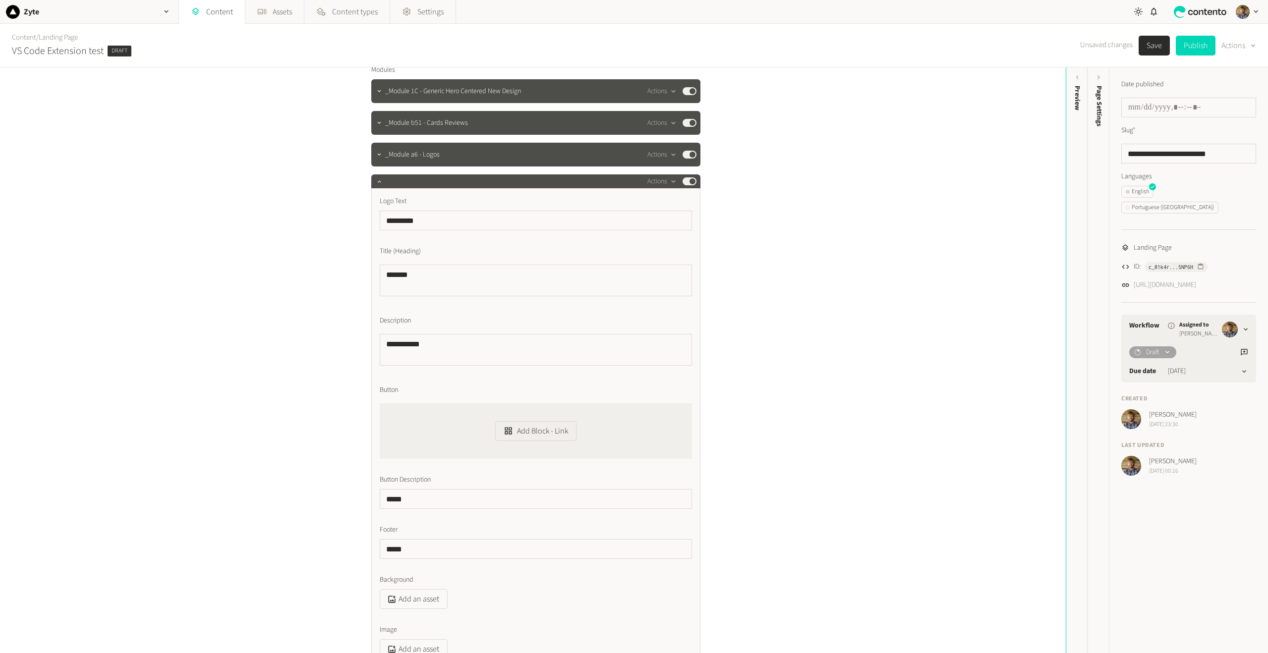
scroll to position [248, 0]
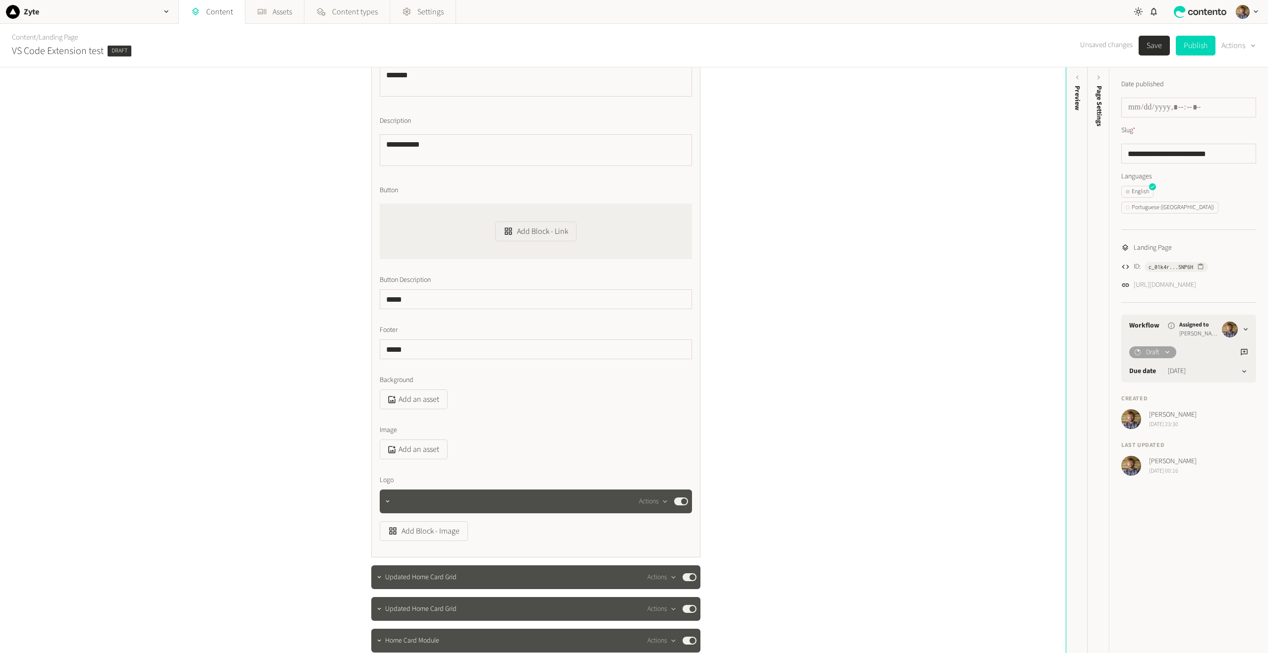
click at [1150, 44] on button "Save" at bounding box center [1153, 46] width 31 height 20
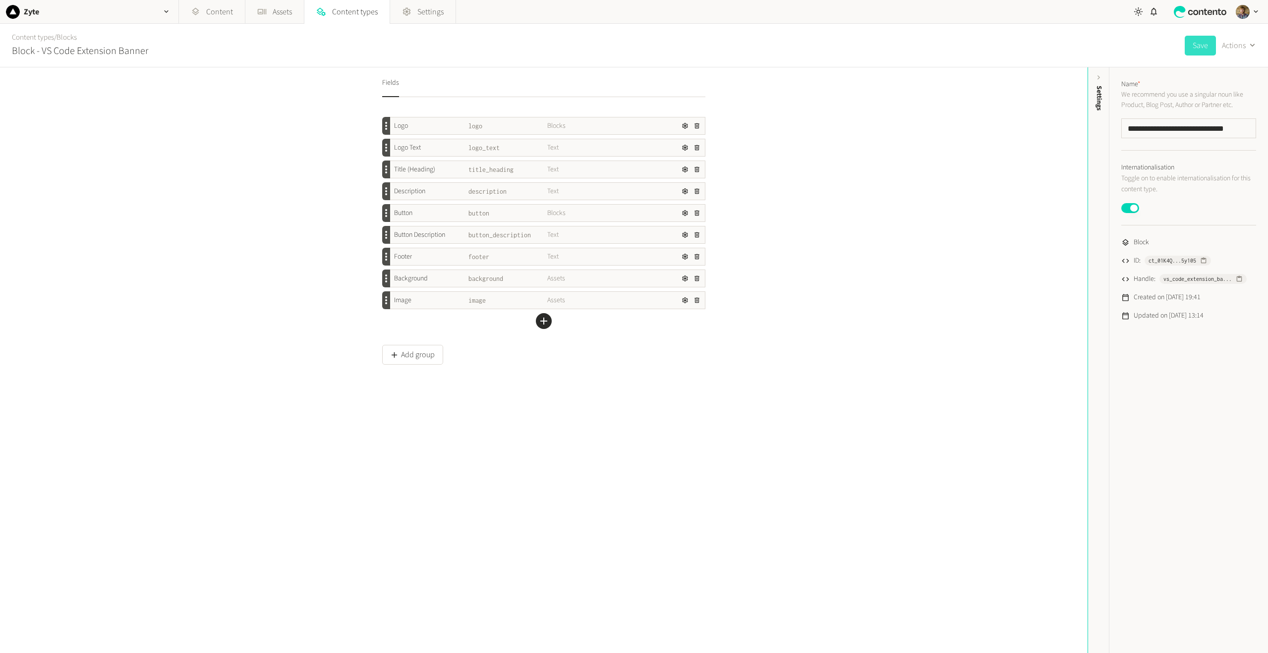
click at [1197, 47] on button "Save" at bounding box center [1199, 46] width 31 height 20
drag, startPoint x: 546, startPoint y: 149, endPoint x: 559, endPoint y: 161, distance: 18.2
click at [562, 178] on div "Logo logo Blocks Logo Text logo_text Text Title (Heading) title_heading Text De…" at bounding box center [543, 213] width 323 height 192
click at [560, 147] on span "Text" at bounding box center [586, 148] width 79 height 10
drag, startPoint x: 552, startPoint y: 150, endPoint x: 562, endPoint y: 150, distance: 10.9
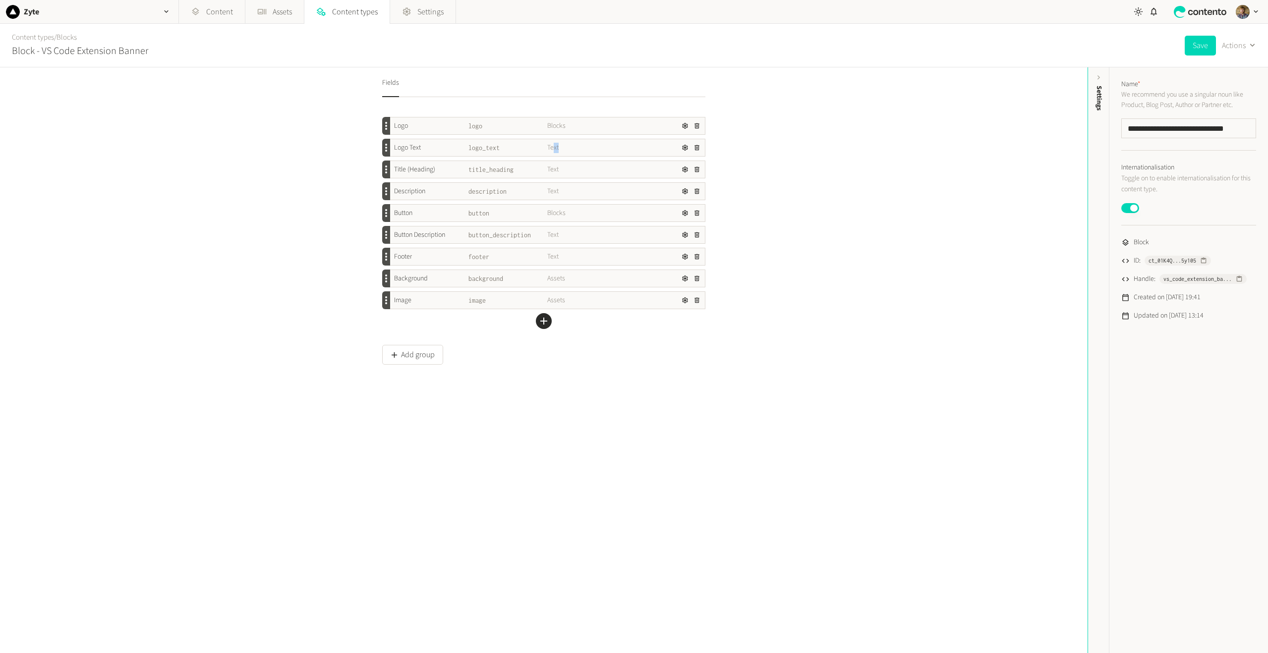
click at [562, 150] on span "Text" at bounding box center [586, 148] width 79 height 10
drag, startPoint x: 552, startPoint y: 165, endPoint x: 564, endPoint y: 166, distance: 12.5
click at [564, 166] on span "Text" at bounding box center [586, 170] width 79 height 10
drag, startPoint x: 404, startPoint y: 150, endPoint x: 419, endPoint y: 147, distance: 14.7
click at [419, 147] on div "Logo Text" at bounding box center [429, 148] width 79 height 10
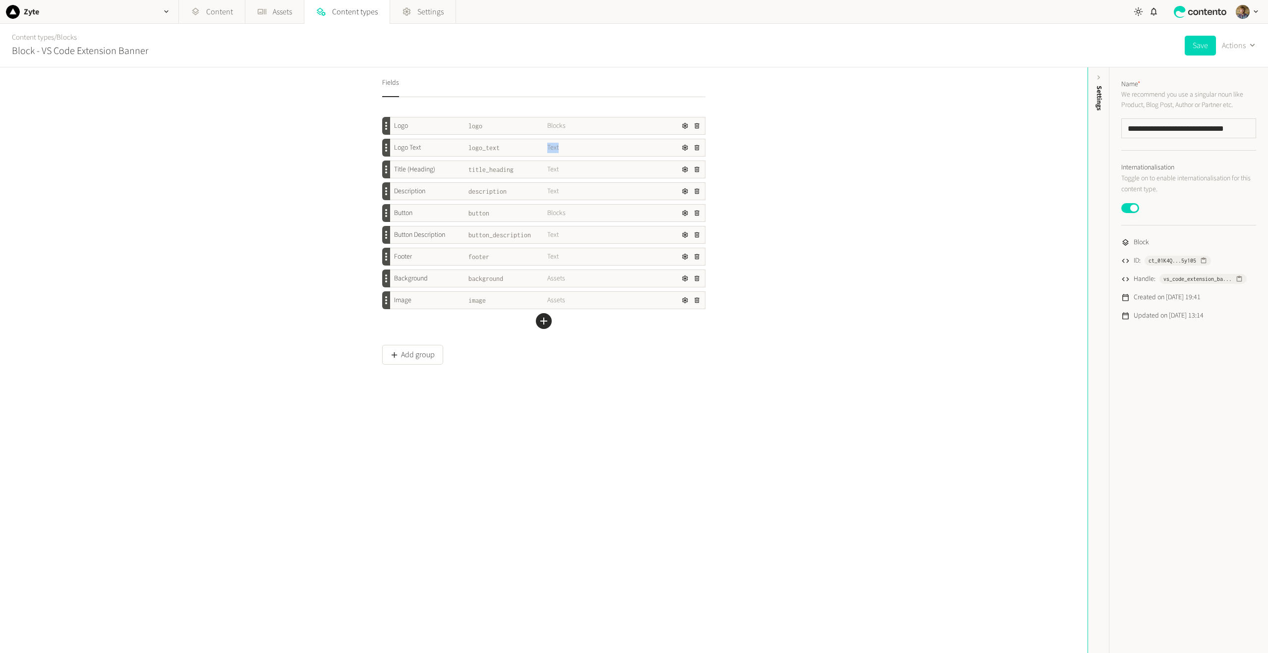
drag, startPoint x: 545, startPoint y: 149, endPoint x: 562, endPoint y: 145, distance: 17.9
click at [562, 145] on div "Logo Text logo_text Text" at bounding box center [547, 147] width 315 height 17
drag, startPoint x: 545, startPoint y: 171, endPoint x: 561, endPoint y: 173, distance: 16.5
click at [570, 171] on div "Title (Heading) title_heading Text" at bounding box center [547, 169] width 315 height 17
drag, startPoint x: 545, startPoint y: 193, endPoint x: 561, endPoint y: 195, distance: 17.0
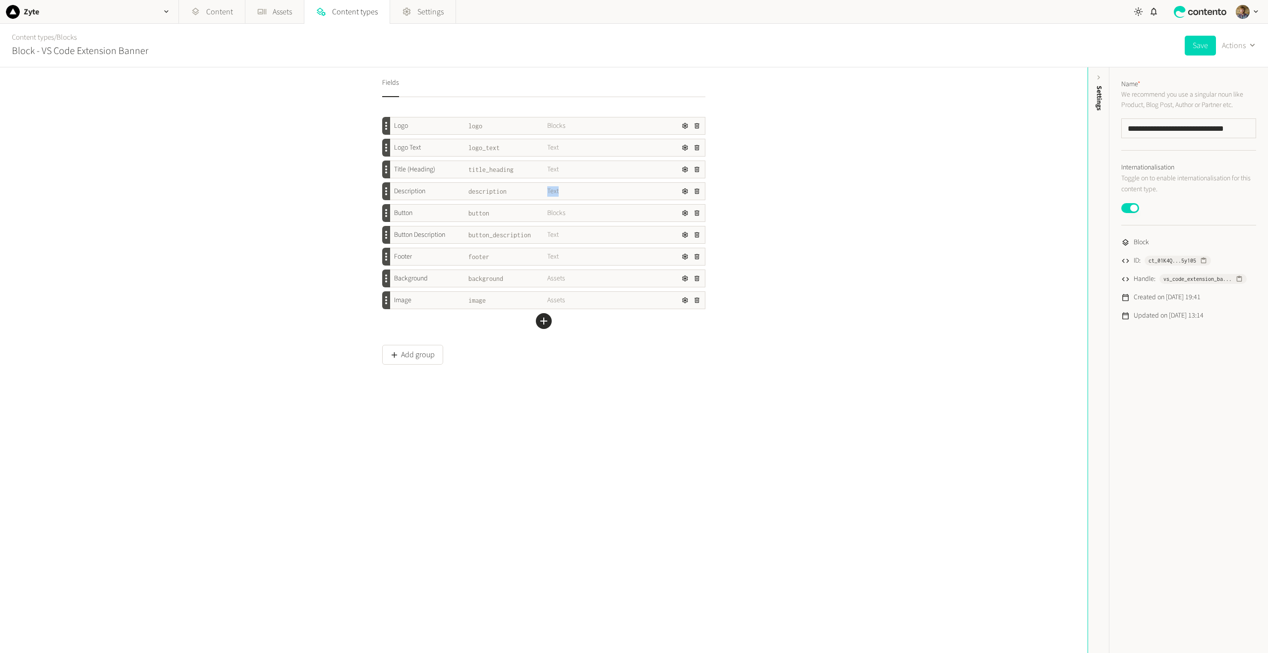
click at [561, 195] on span "Text" at bounding box center [586, 191] width 79 height 10
click at [726, 248] on div "Fields Logo logo Blocks Logo Text logo_text Text Title (Heading) title_heading …" at bounding box center [543, 360] width 1087 height 586
